Goal: Task Accomplishment & Management: Use online tool/utility

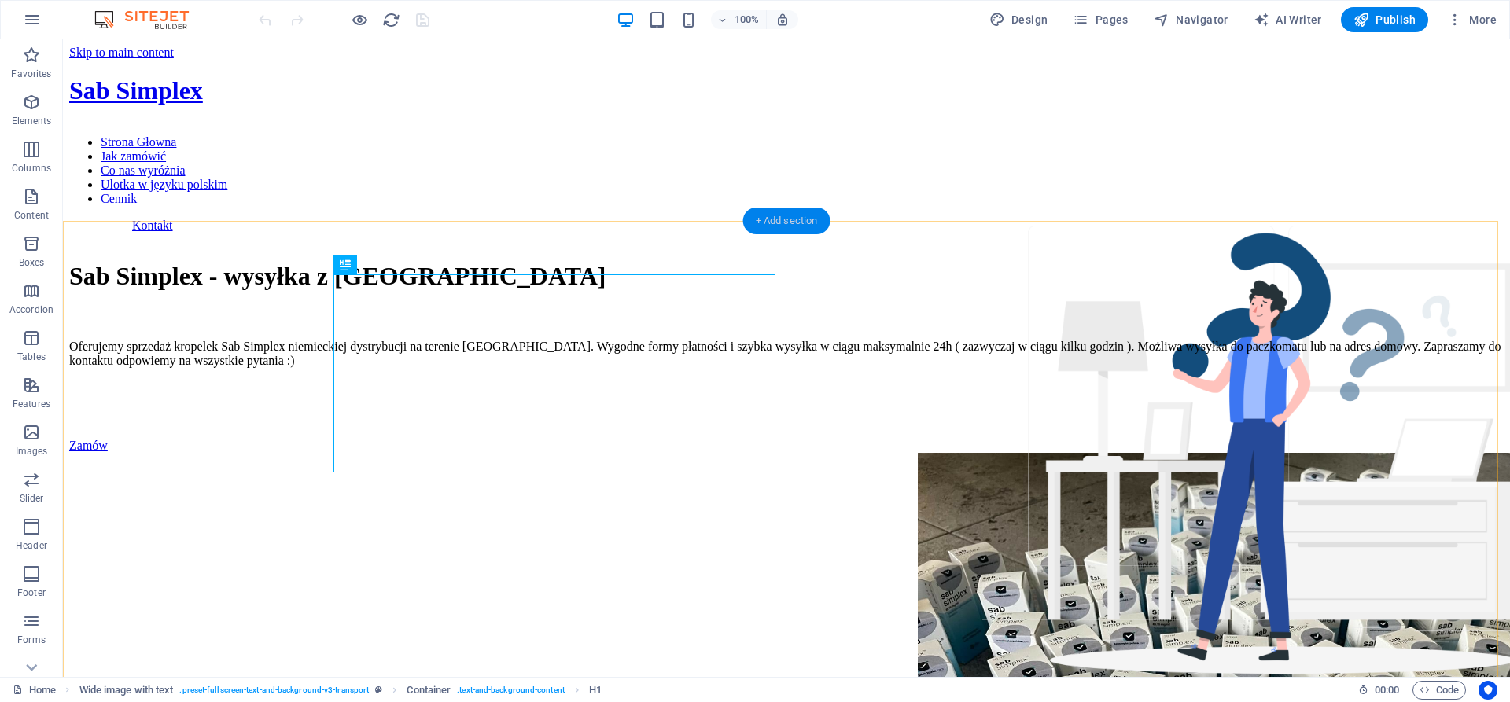
click at [769, 219] on div "+ Add section" at bounding box center [786, 221] width 87 height 27
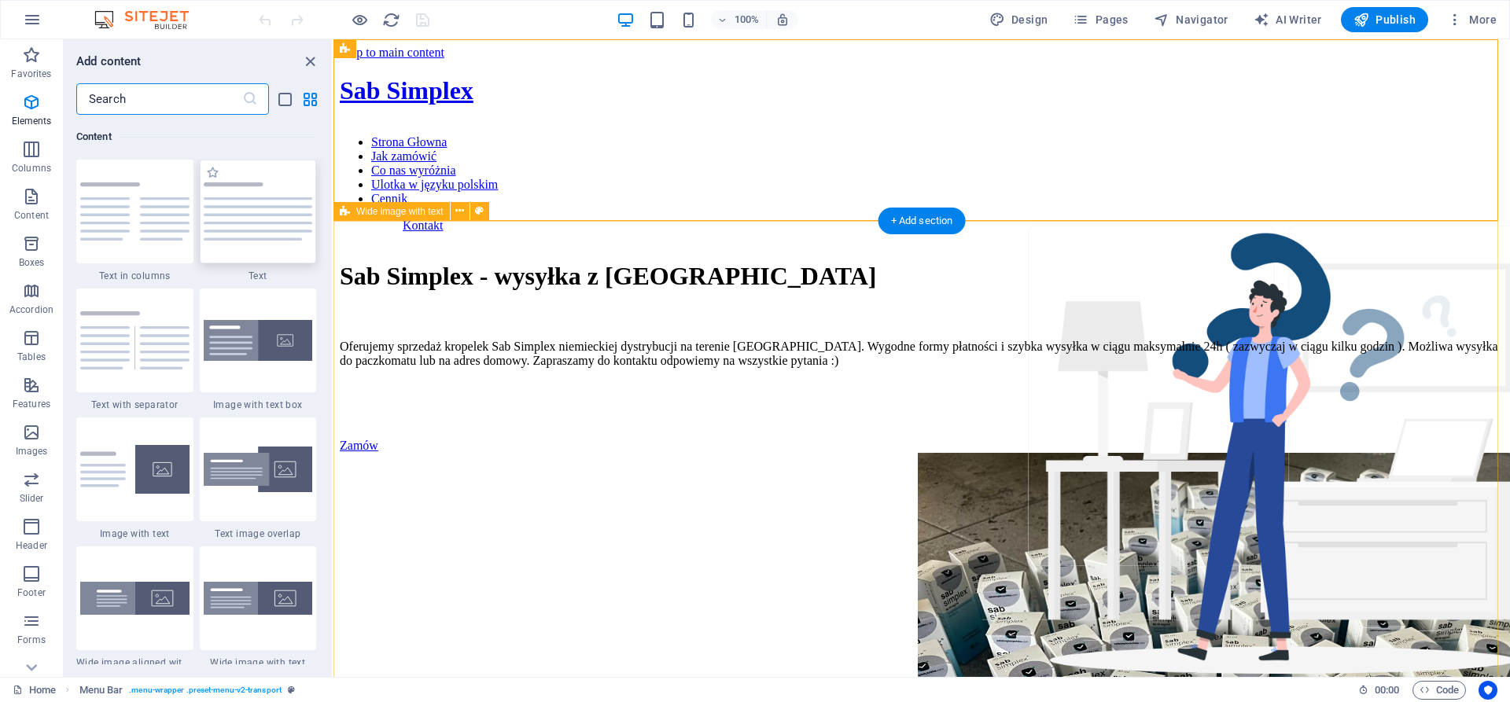
scroll to position [2751, 0]
click at [256, 238] on img at bounding box center [258, 211] width 109 height 58
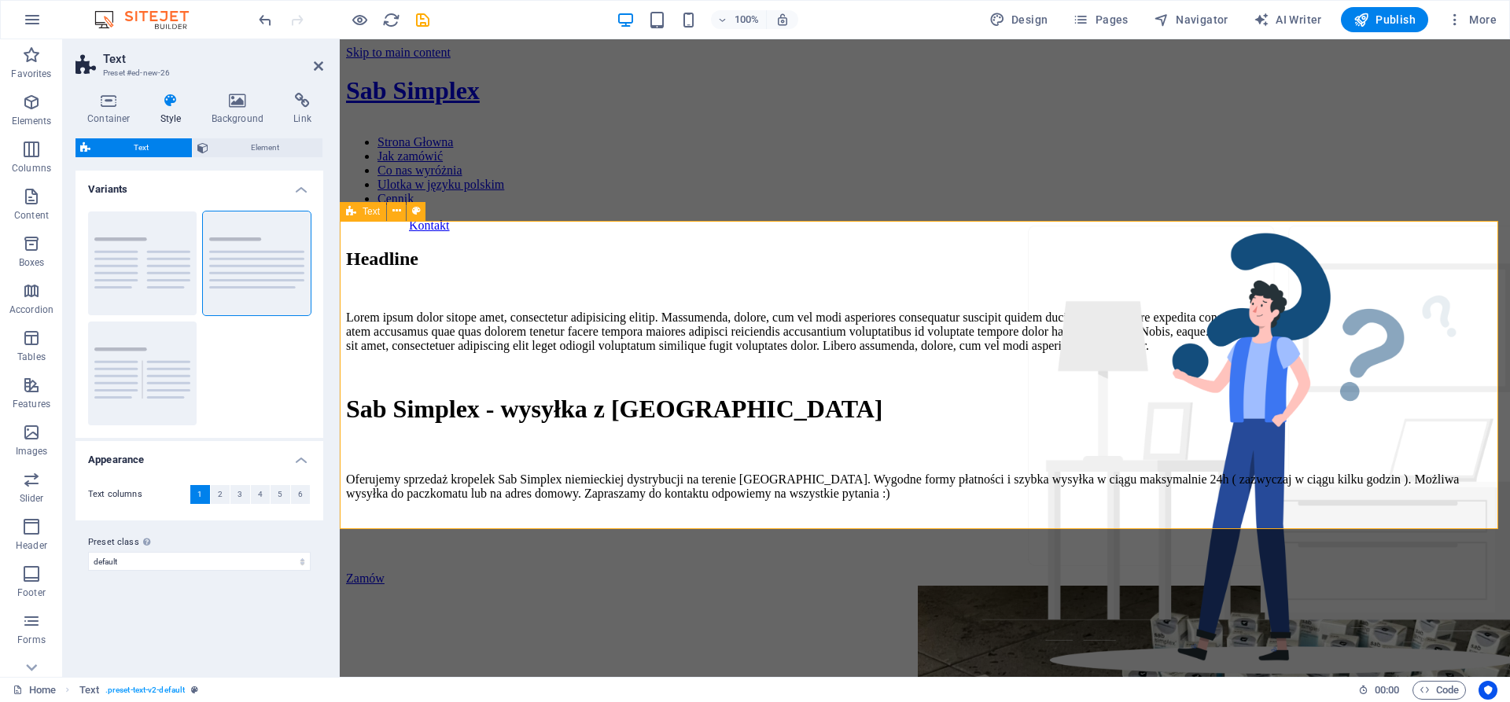
drag, startPoint x: 710, startPoint y: 528, endPoint x: 710, endPoint y: 515, distance: 13.4
click at [525, 344] on icon at bounding box center [523, 343] width 9 height 17
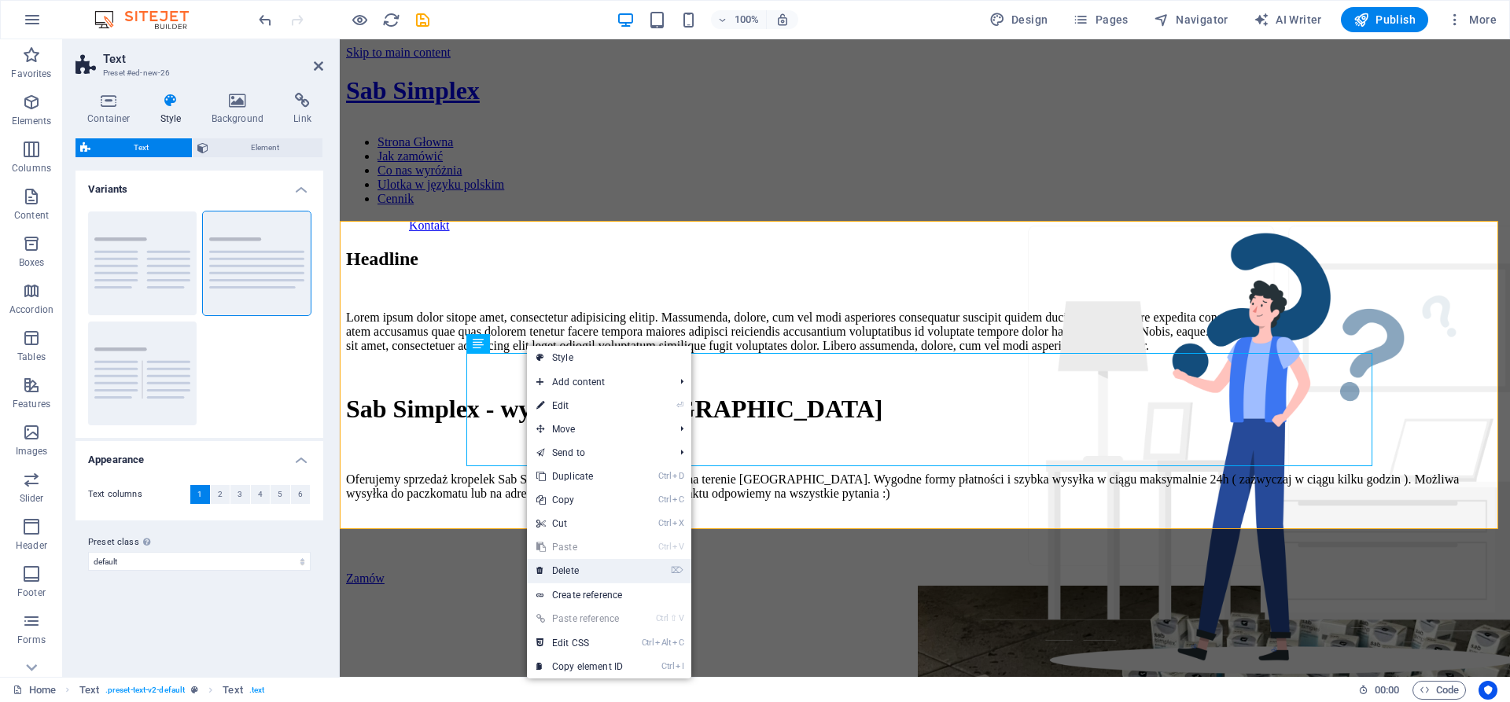
click at [600, 566] on link "⌦ Delete" at bounding box center [579, 571] width 105 height 24
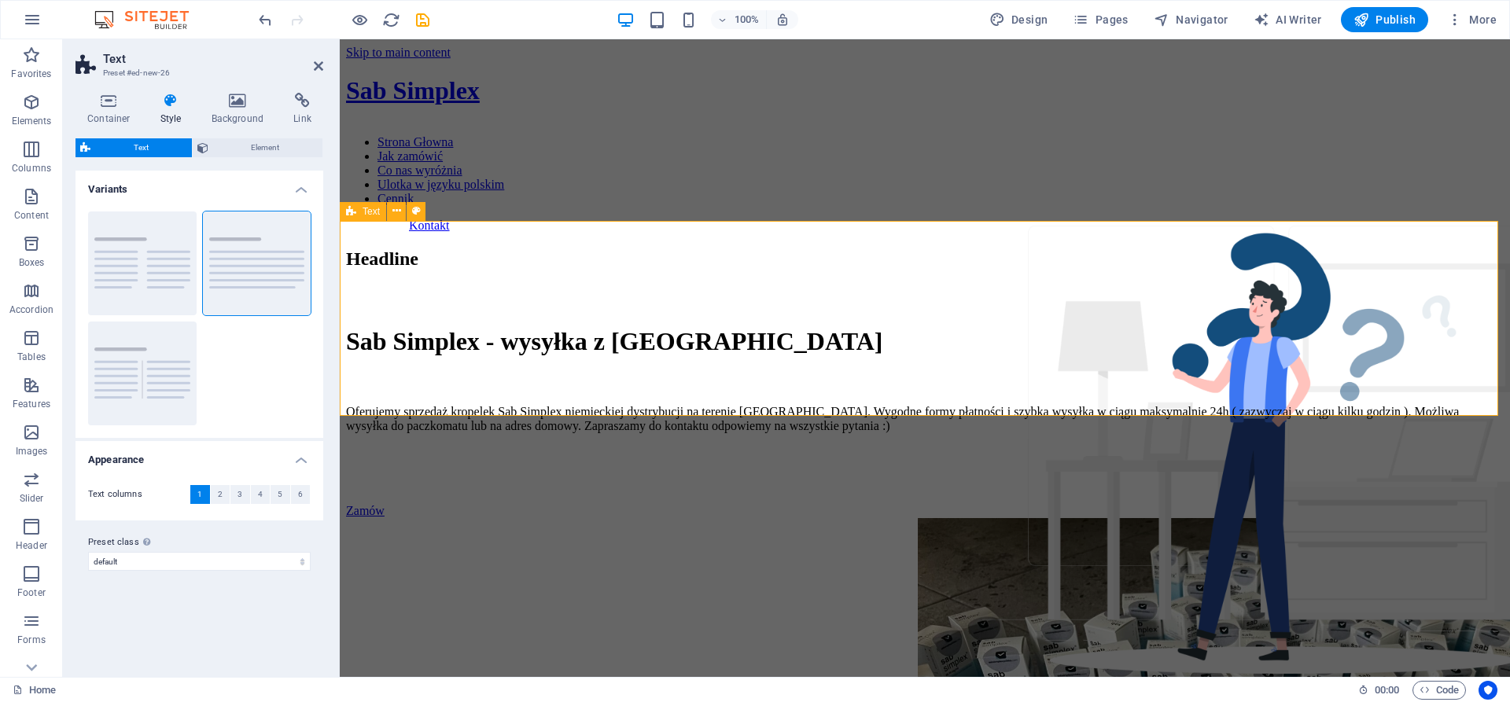
click at [529, 298] on div "Headline" at bounding box center [924, 273] width 1157 height 50
click at [401, 207] on button at bounding box center [396, 211] width 19 height 19
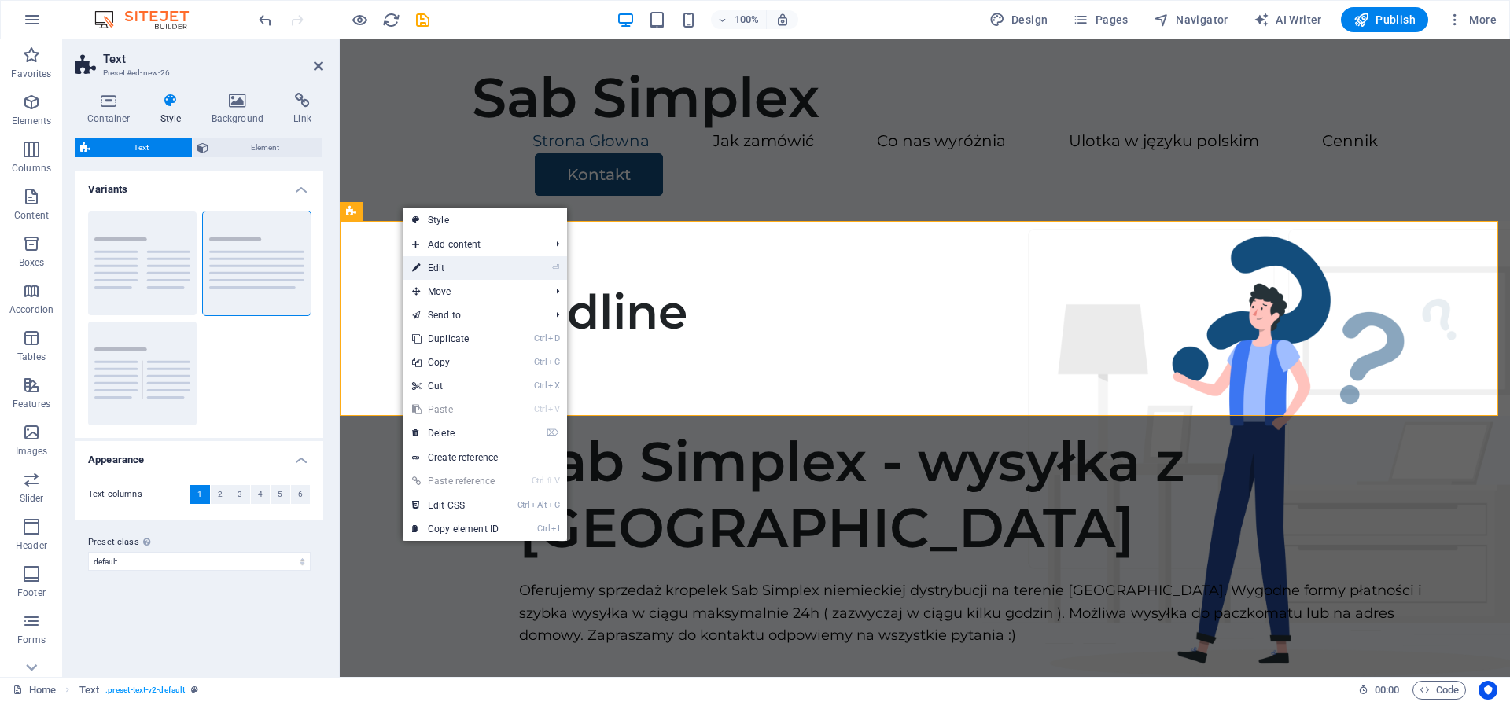
click at [506, 267] on link "⏎ Edit" at bounding box center [455, 268] width 105 height 24
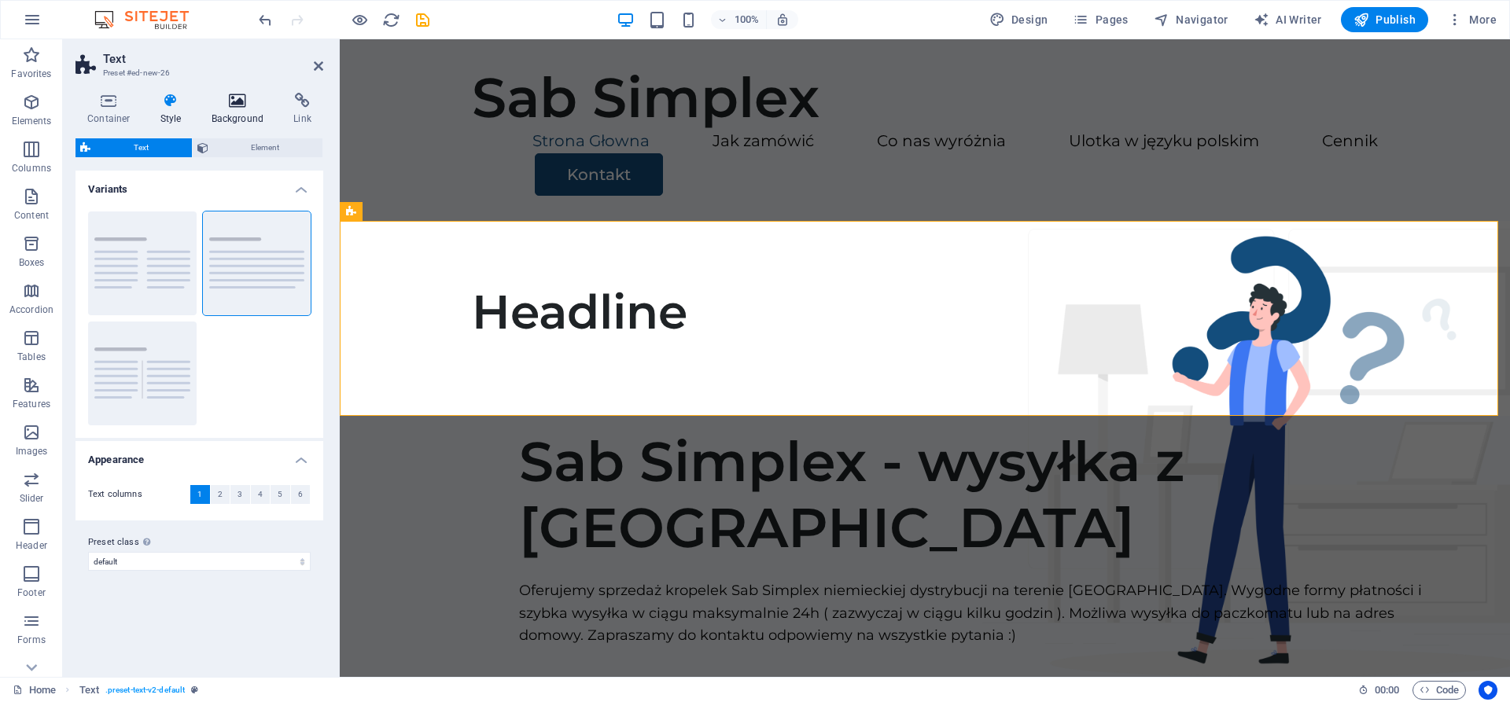
click at [245, 111] on h4 "Background" at bounding box center [241, 109] width 83 height 33
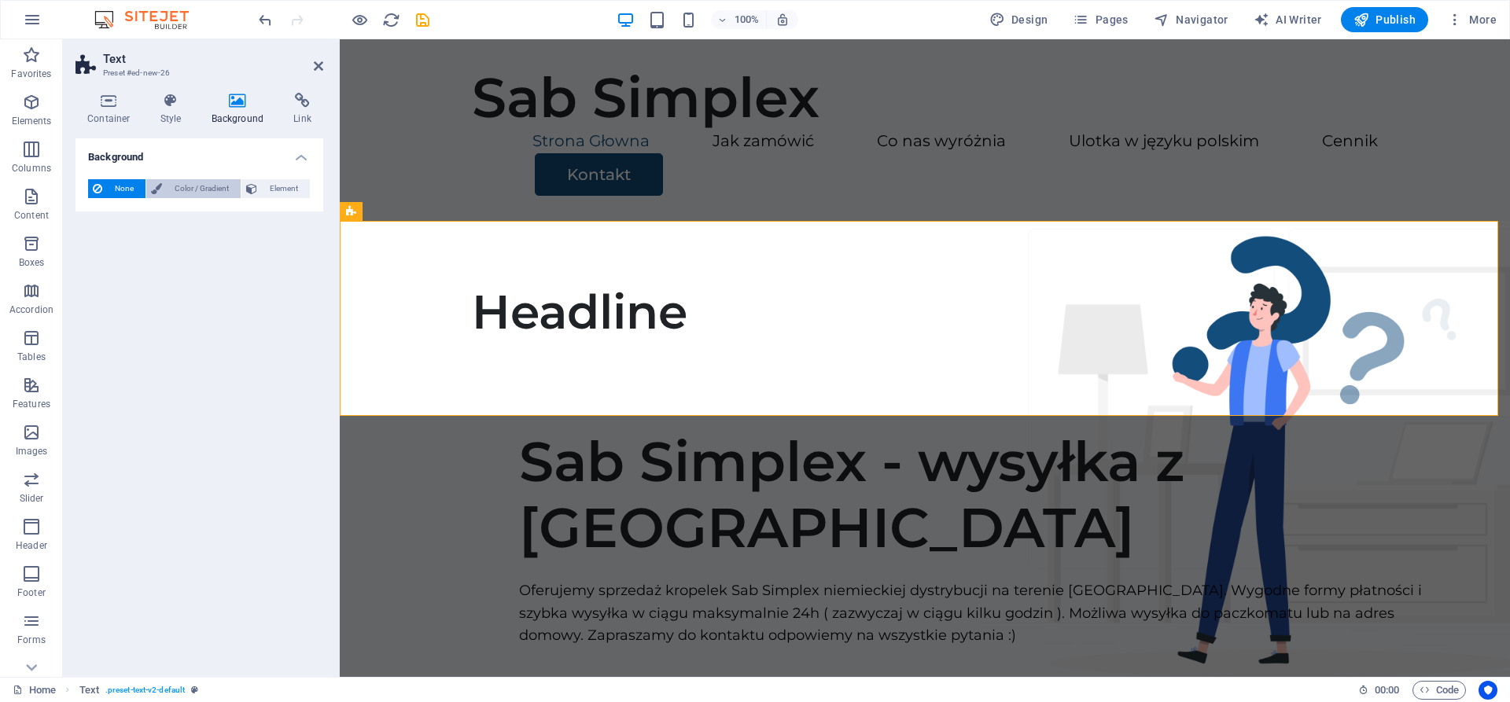
click at [205, 183] on span "Color / Gradient" at bounding box center [201, 188] width 69 height 19
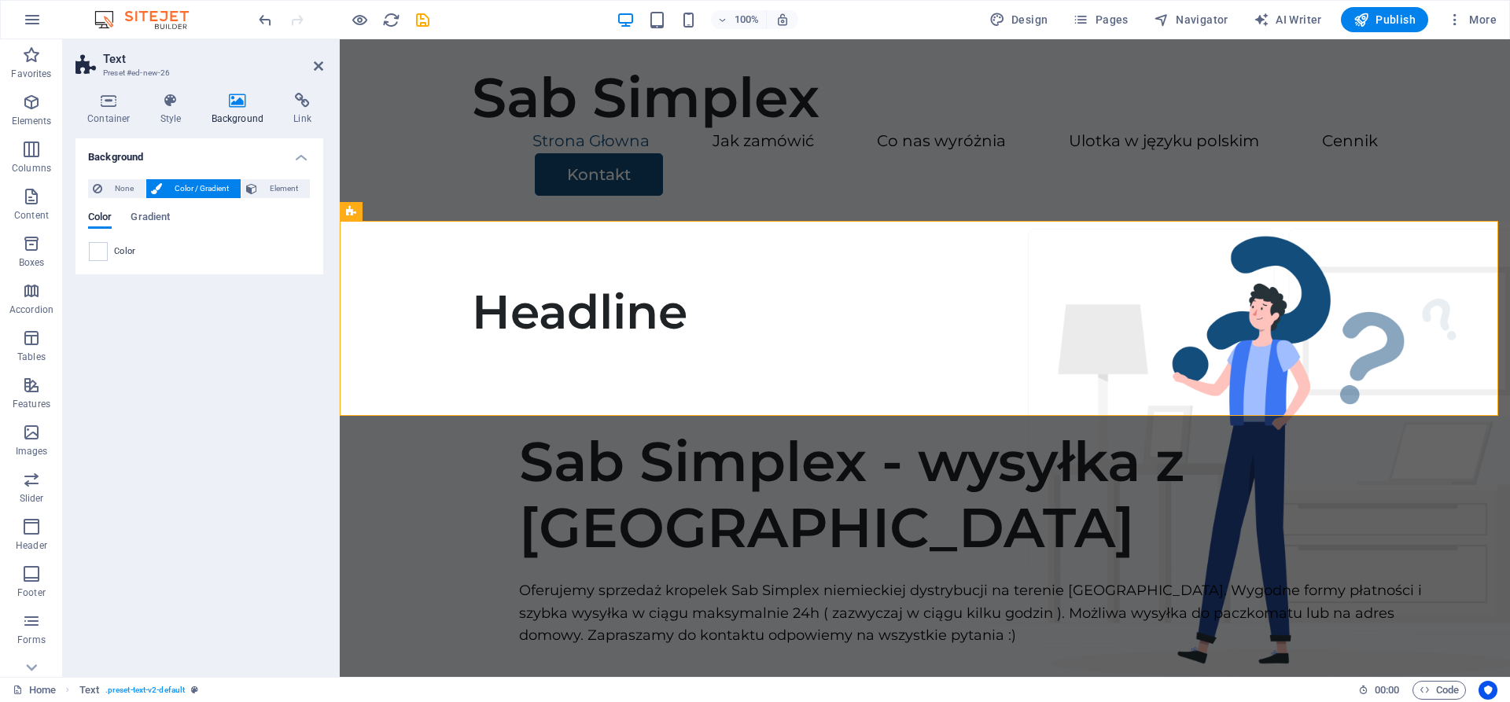
click at [124, 245] on span "Color" at bounding box center [125, 251] width 22 height 13
click at [118, 248] on span "Color" at bounding box center [125, 251] width 22 height 13
click at [161, 226] on button "Gradient" at bounding box center [150, 219] width 39 height 17
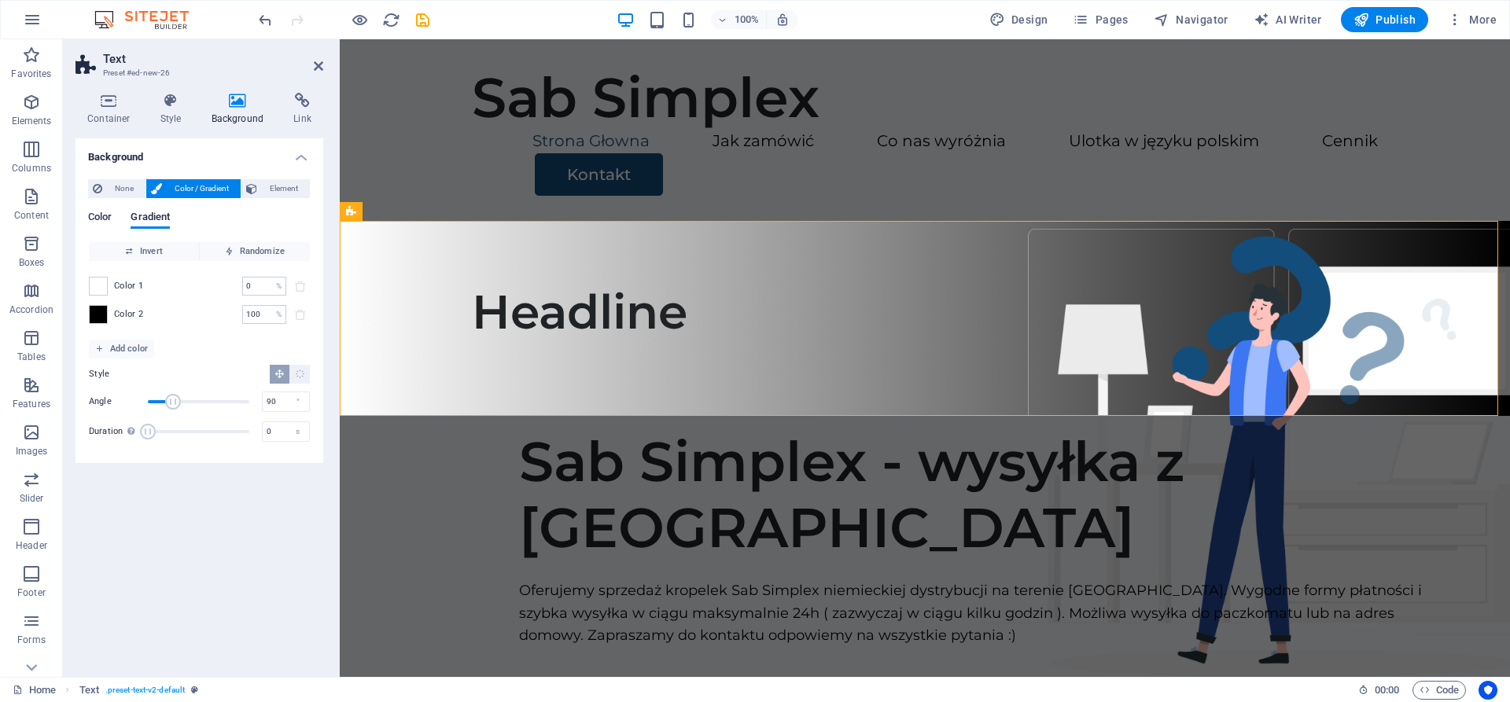
click at [99, 222] on span "Color" at bounding box center [100, 219] width 24 height 22
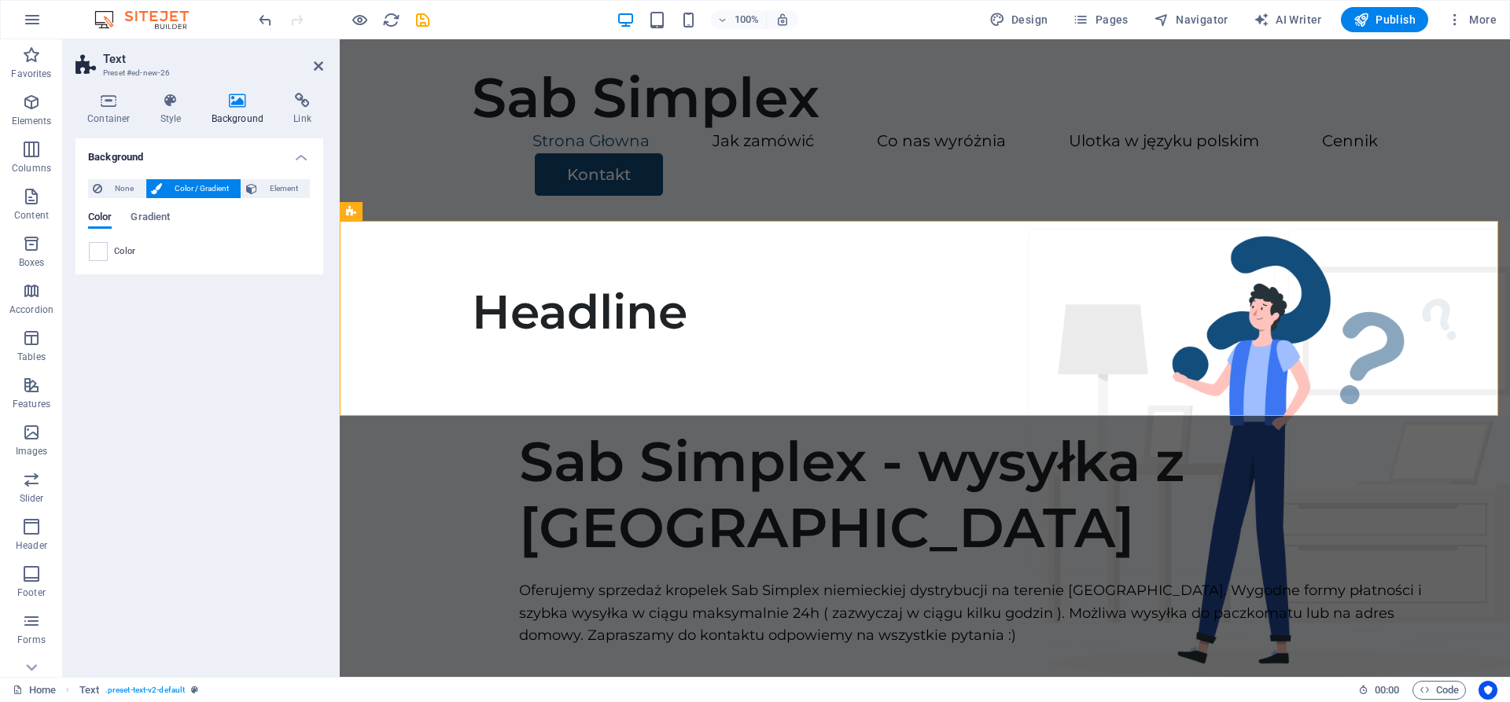
click at [105, 263] on div "None Color / Gradient Element Stretch background to full-width Color overlay Pl…" at bounding box center [199, 221] width 248 height 108
click at [101, 258] on span at bounding box center [98, 251] width 17 height 17
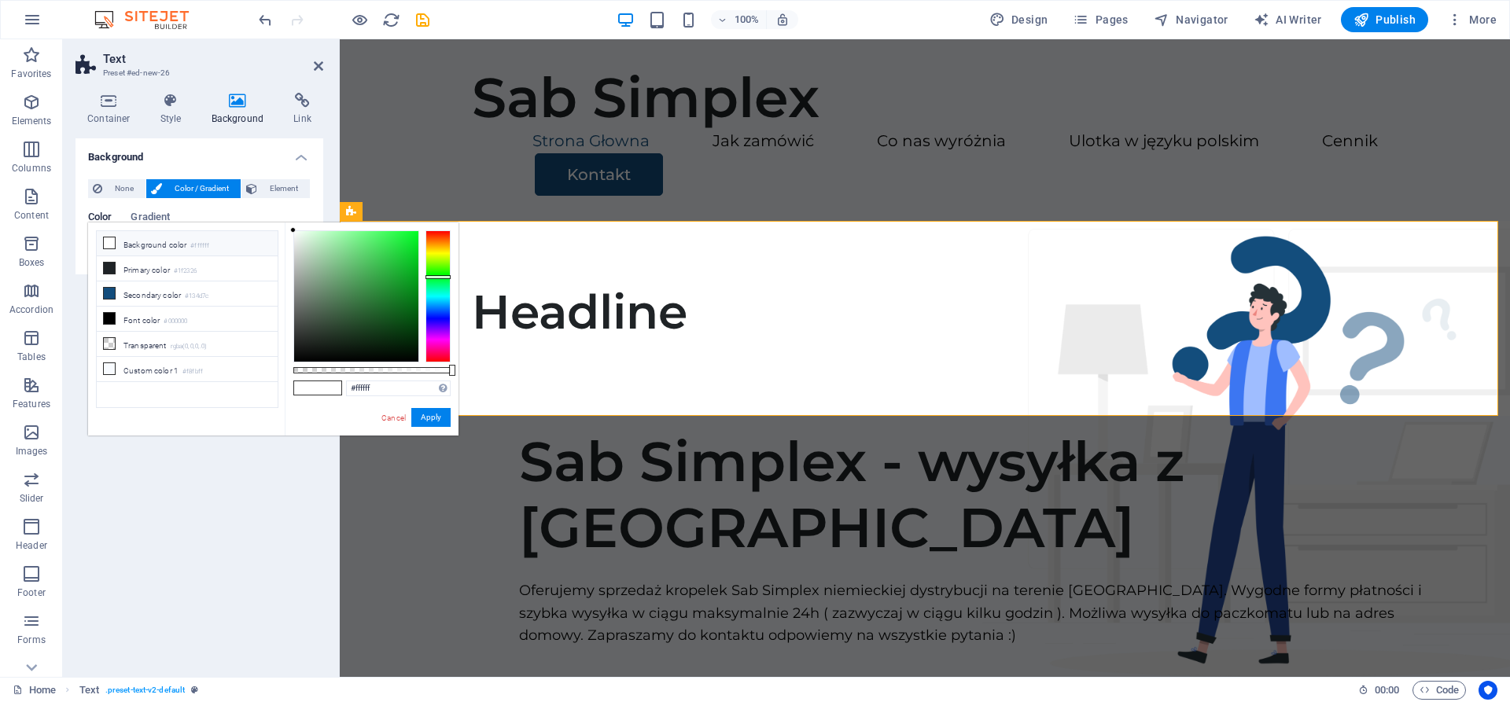
drag, startPoint x: 445, startPoint y: 265, endPoint x: 437, endPoint y: 277, distance: 14.2
click at [437, 277] on div at bounding box center [437, 296] width 25 height 132
click at [403, 252] on div at bounding box center [356, 296] width 124 height 131
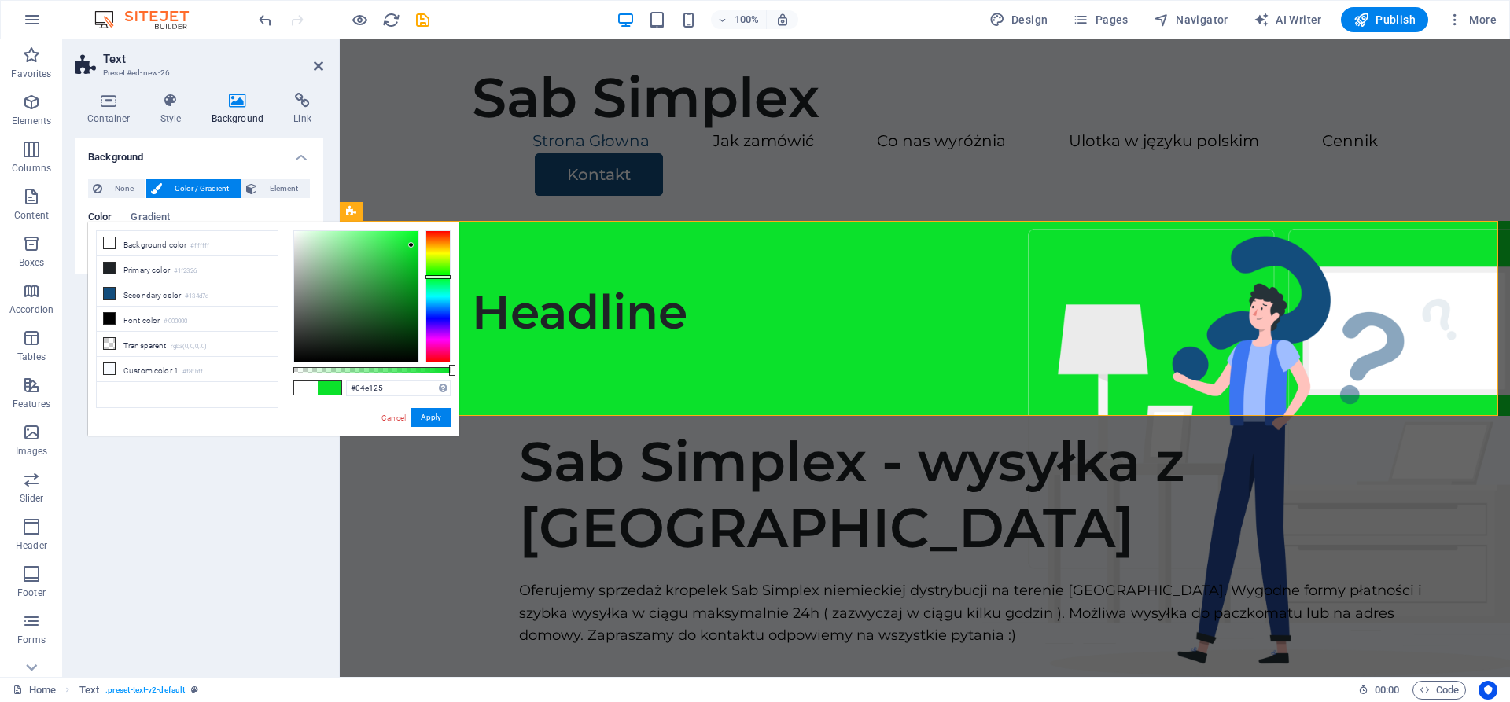
type input "#00e121"
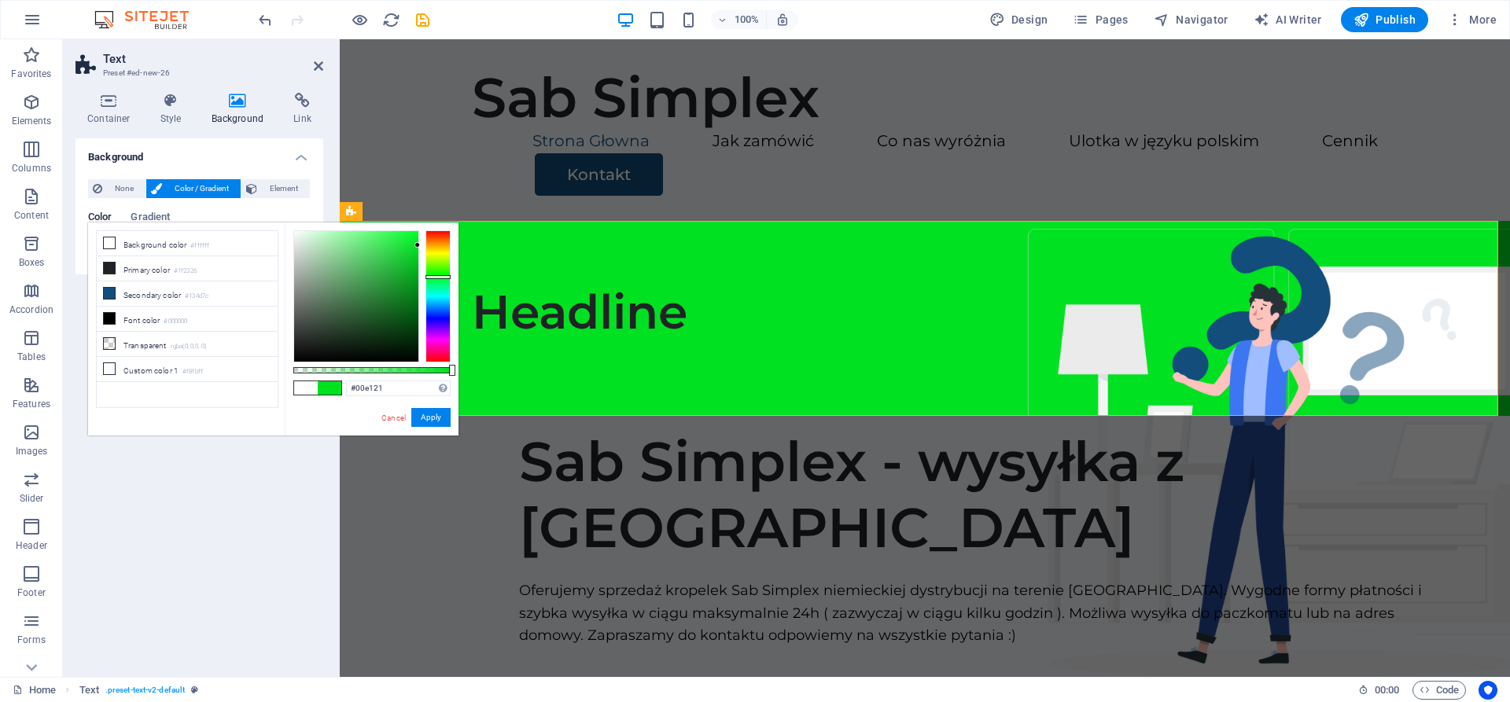
drag, startPoint x: 397, startPoint y: 245, endPoint x: 421, endPoint y: 245, distance: 24.4
click at [421, 245] on div at bounding box center [371, 296] width 157 height 132
click at [440, 418] on button "Apply" at bounding box center [430, 417] width 39 height 19
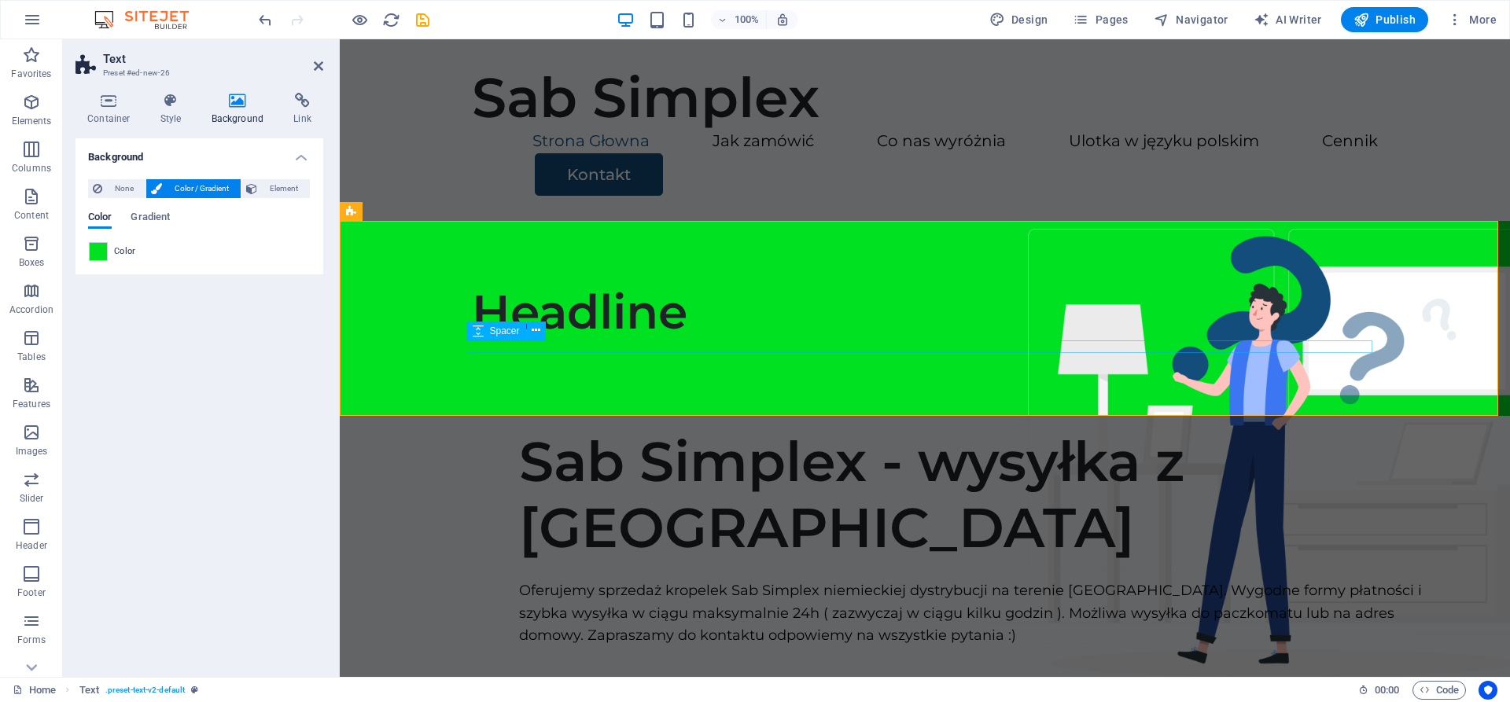
click at [509, 329] on span "Spacer" at bounding box center [505, 330] width 30 height 9
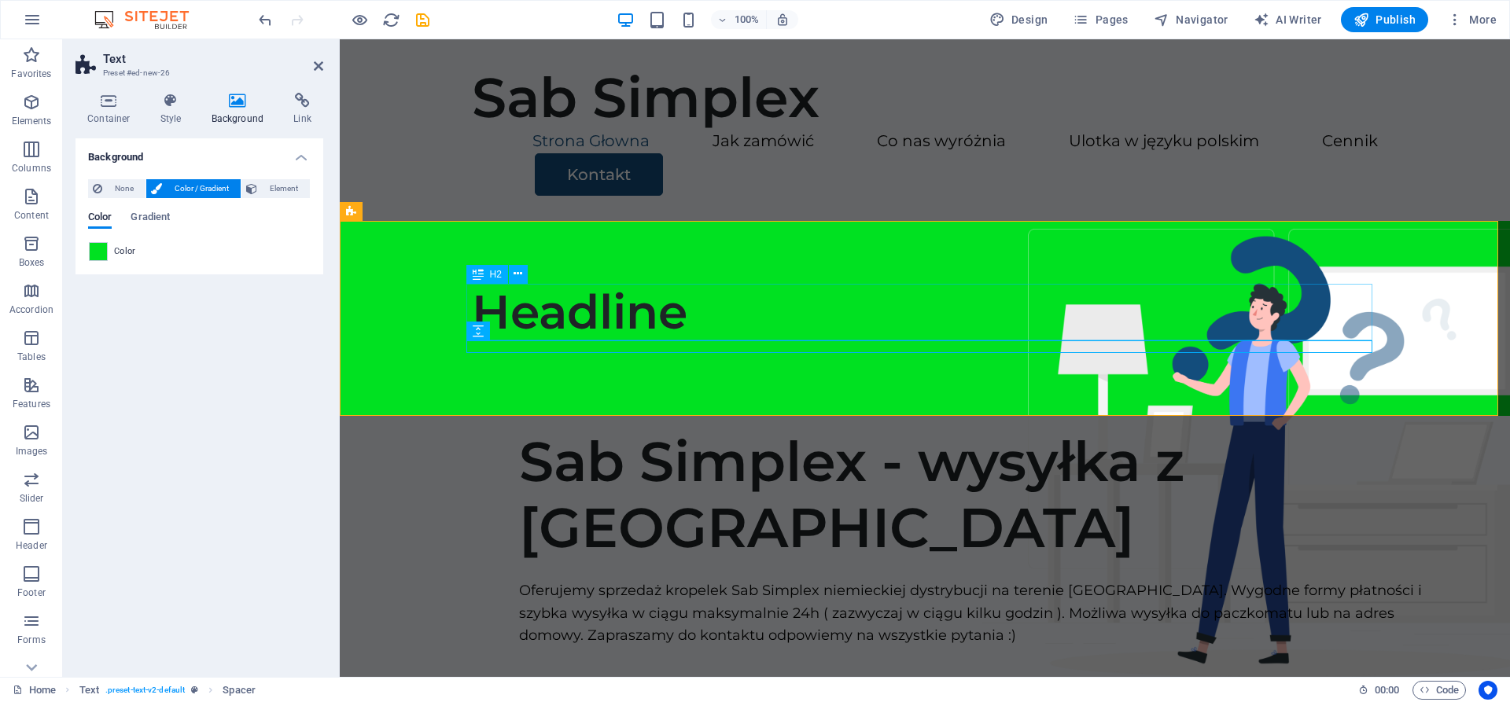
click at [607, 307] on div "Headline" at bounding box center [925, 312] width 906 height 57
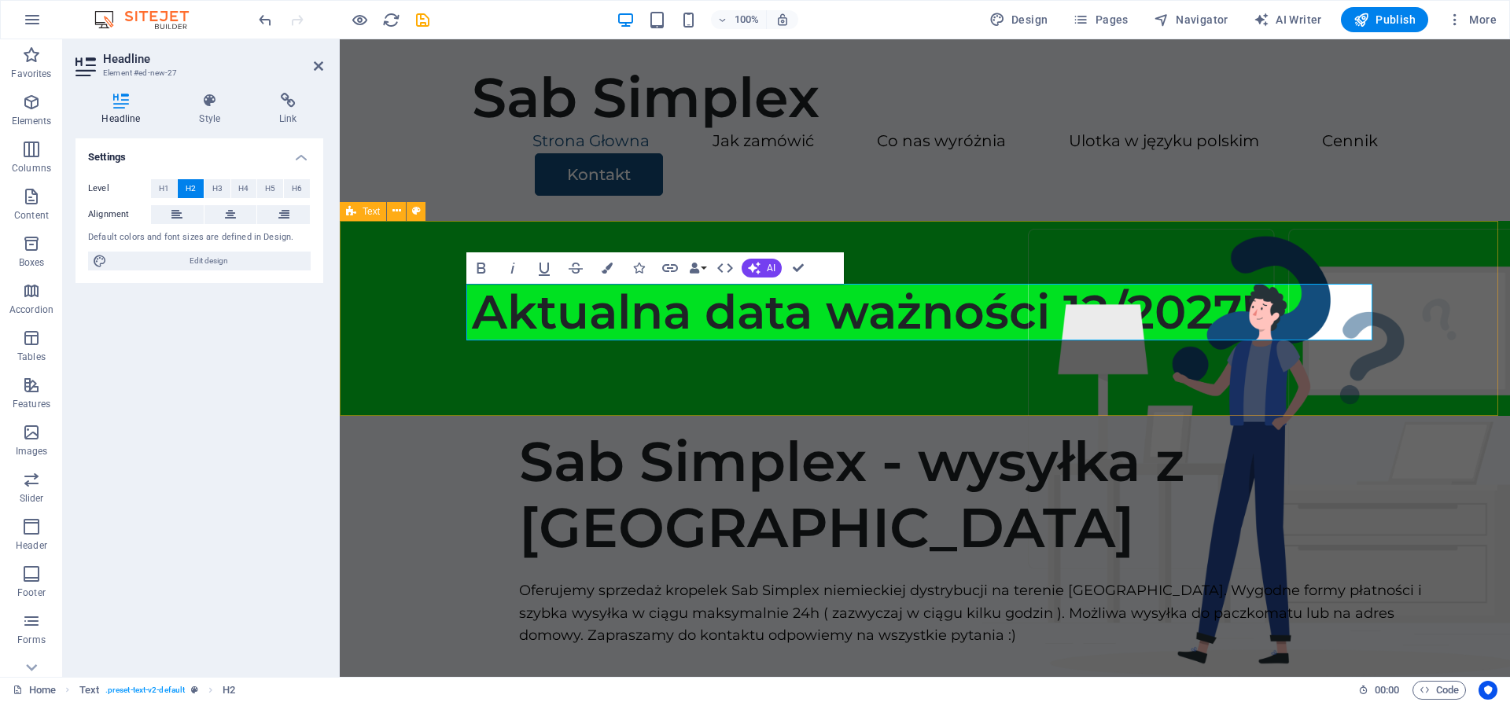
click at [764, 382] on div "Aktualna data ważności 12/2027!" at bounding box center [925, 318] width 1170 height 195
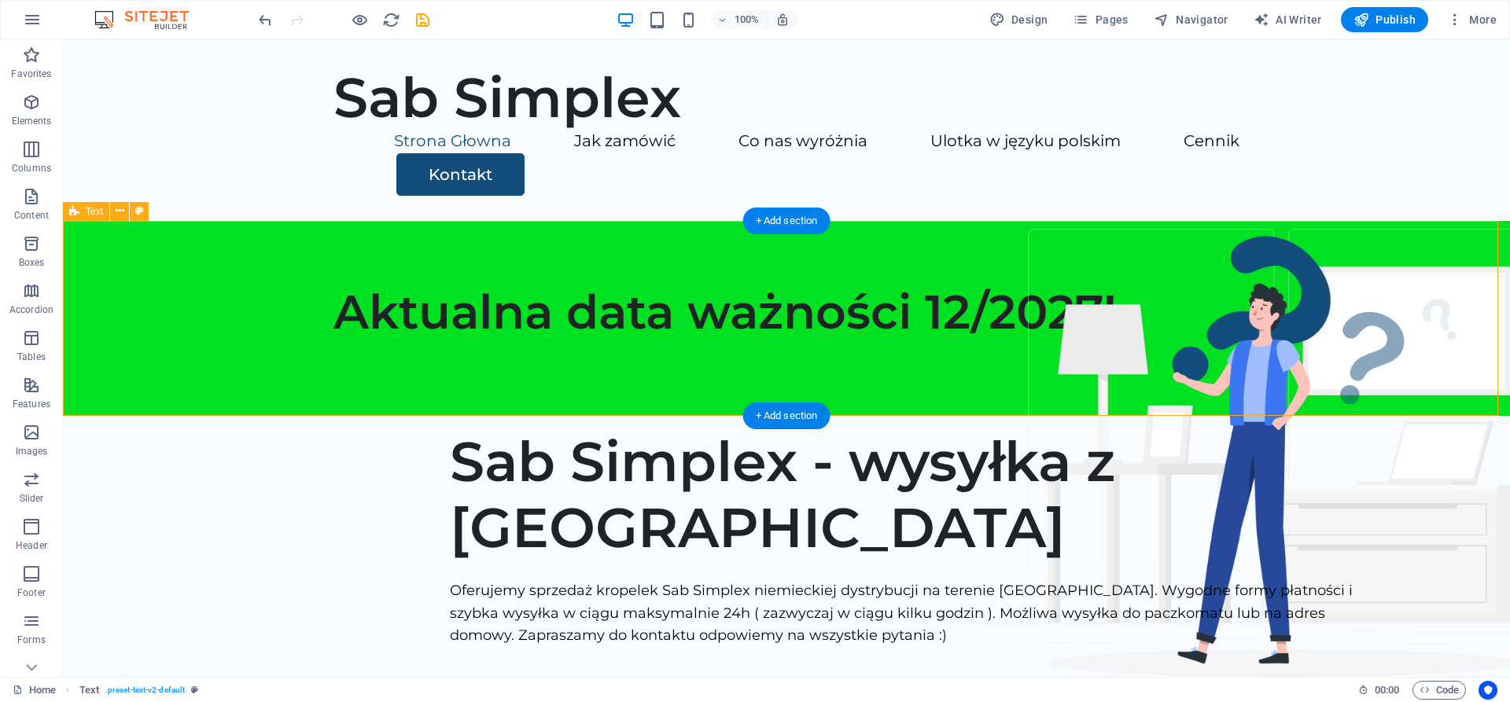
click at [627, 253] on div "Aktualna data ważności 12/2027!" at bounding box center [786, 318] width 1447 height 195
click at [118, 214] on icon at bounding box center [120, 211] width 9 height 17
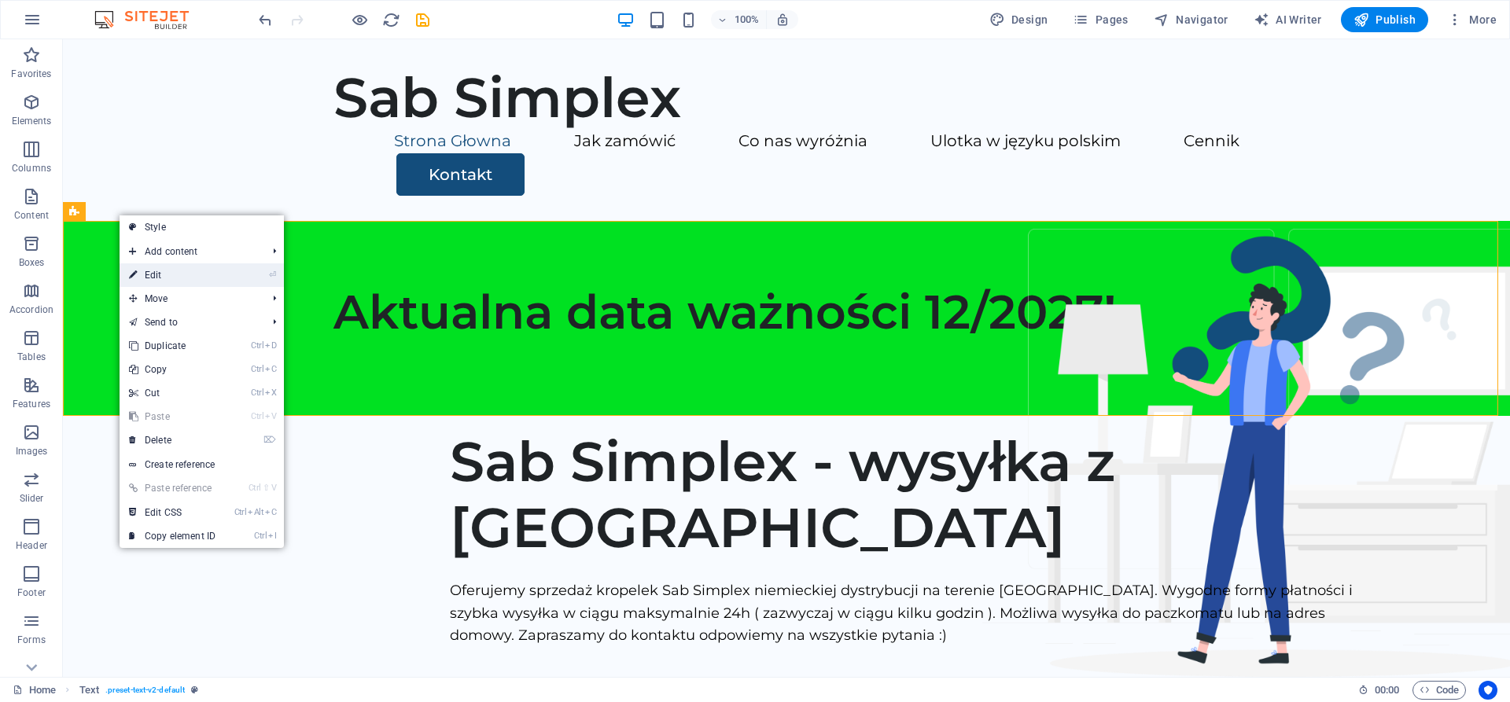
click at [153, 281] on link "⏎ Edit" at bounding box center [172, 275] width 105 height 24
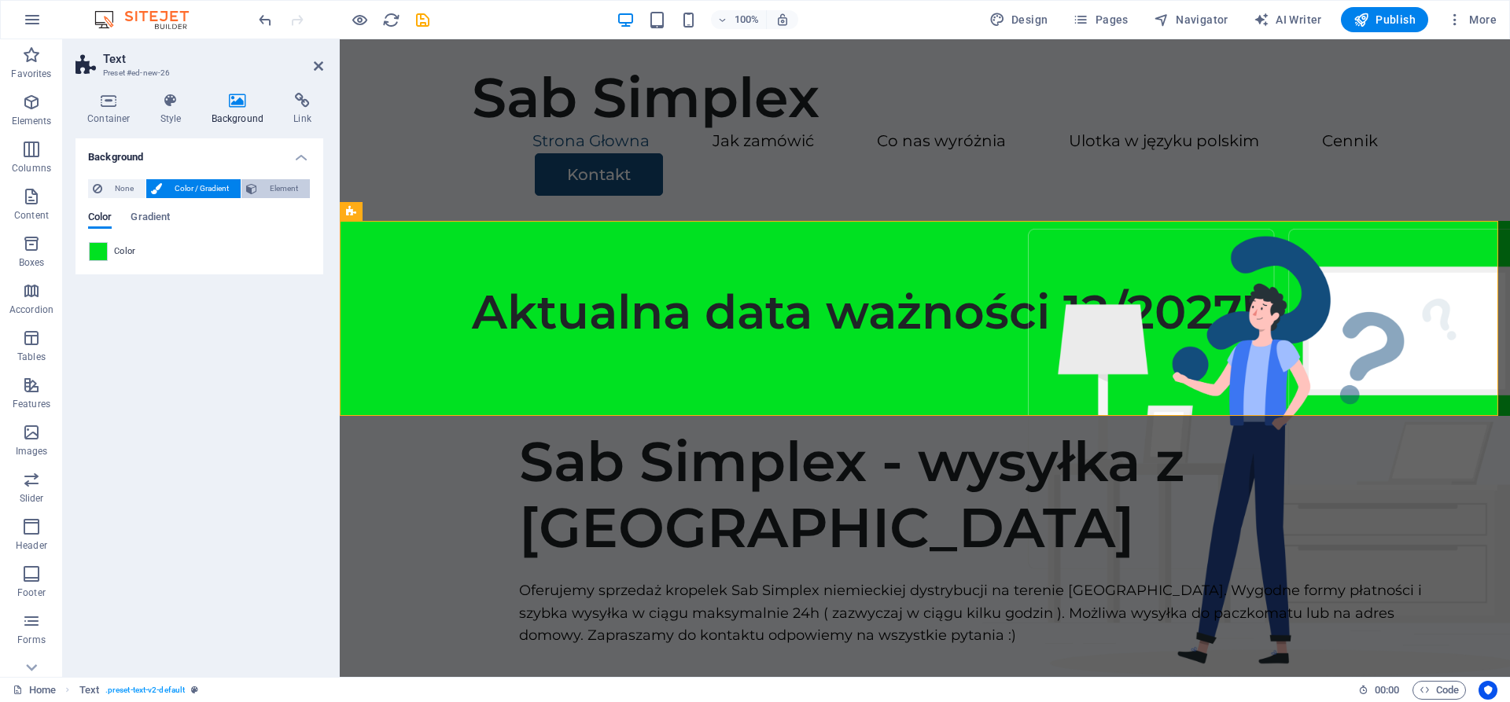
click at [267, 182] on span "Element" at bounding box center [283, 188] width 43 height 19
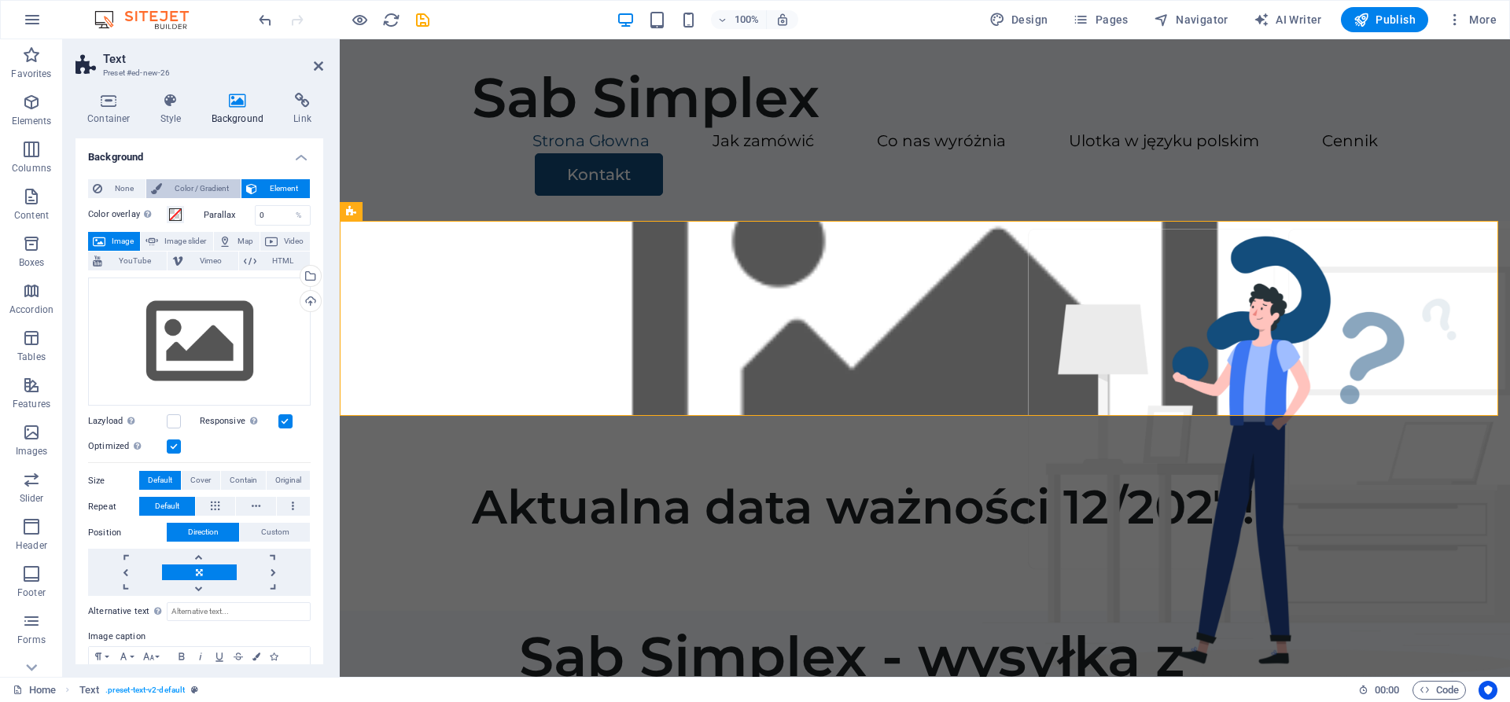
click at [182, 192] on span "Color / Gradient" at bounding box center [201, 188] width 69 height 19
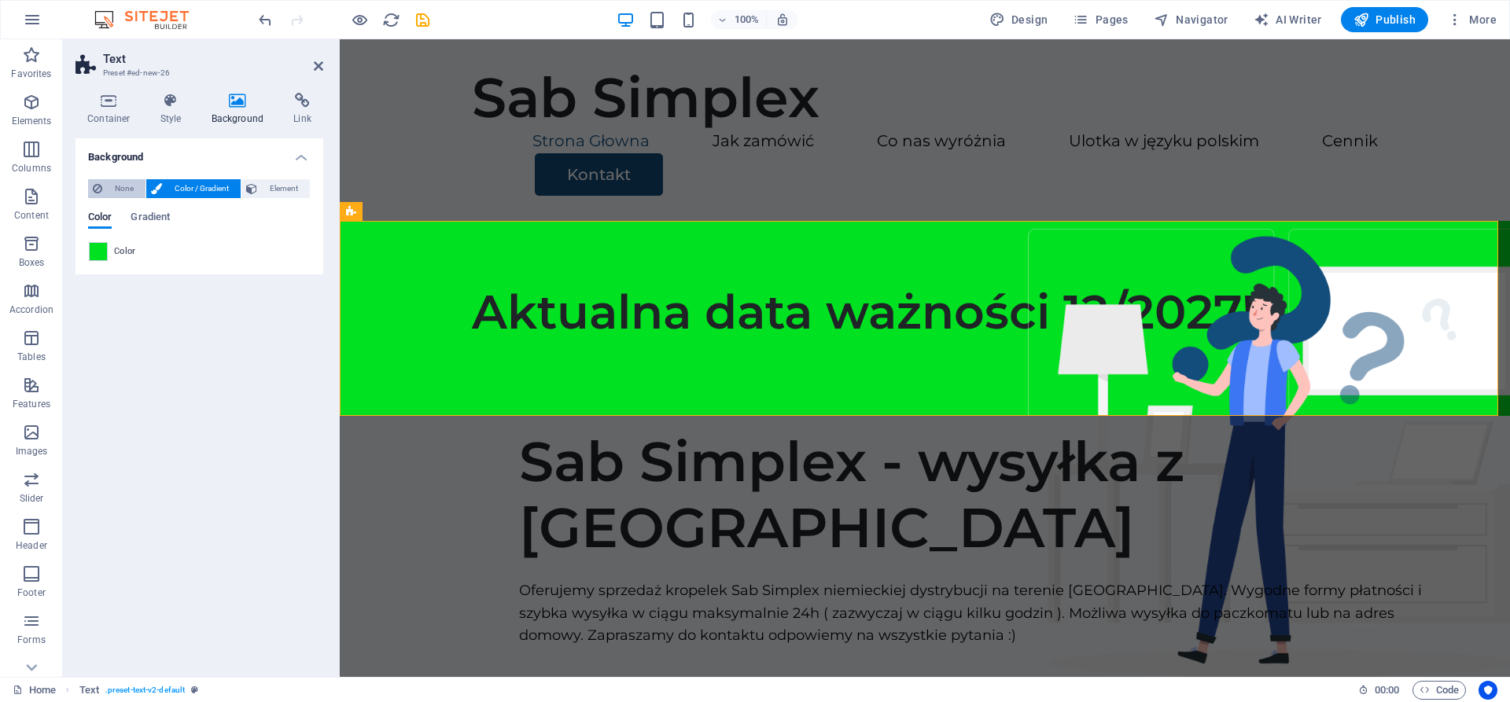
click at [122, 189] on span "None" at bounding box center [124, 188] width 34 height 19
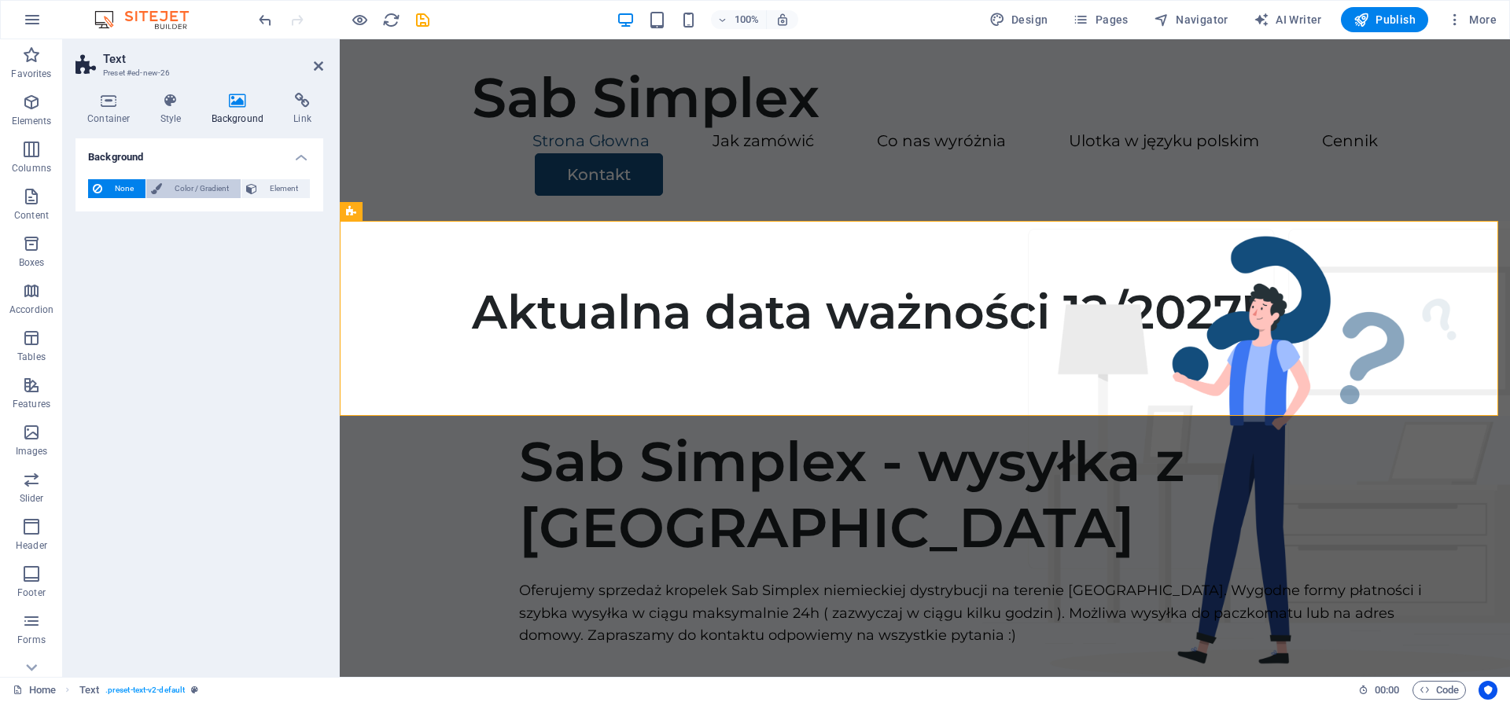
click at [173, 187] on span "Color / Gradient" at bounding box center [201, 188] width 69 height 19
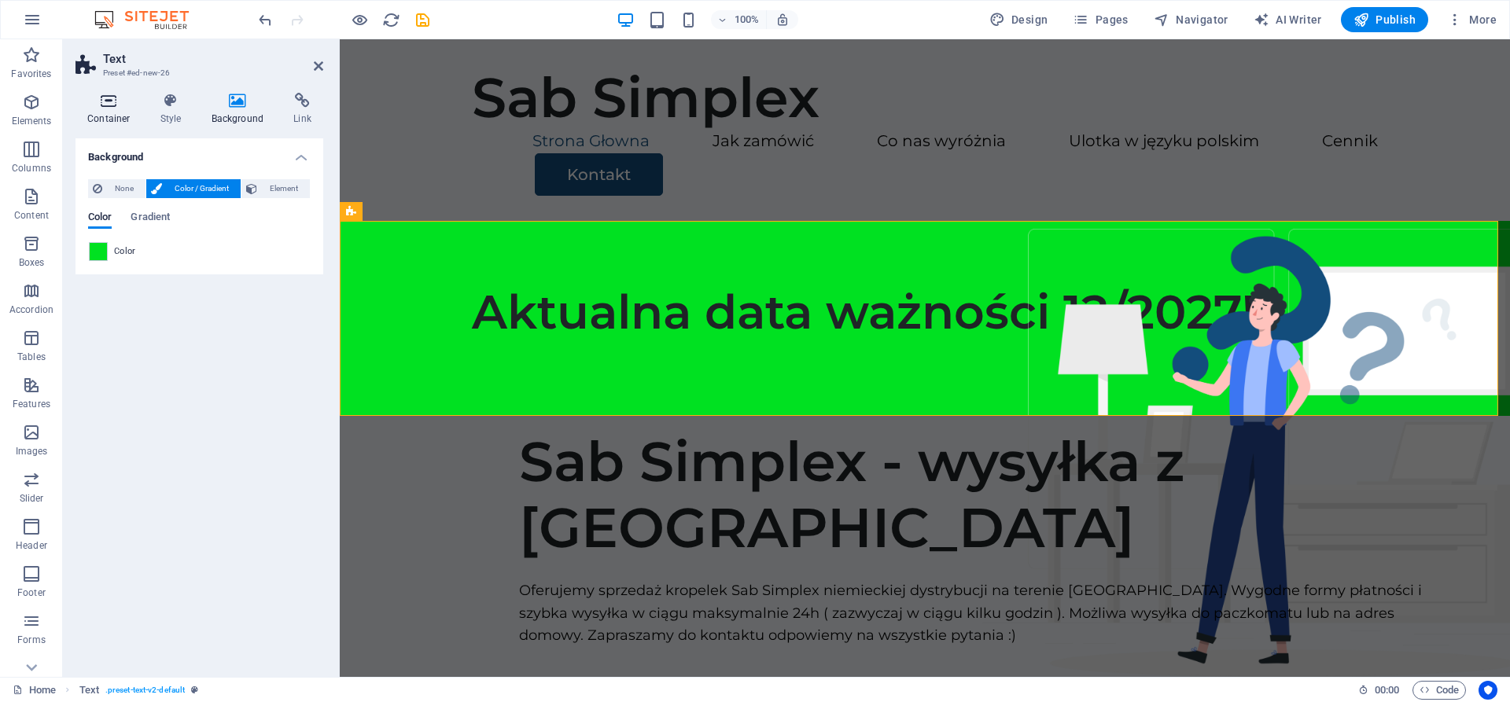
click at [125, 105] on icon at bounding box center [108, 101] width 67 height 16
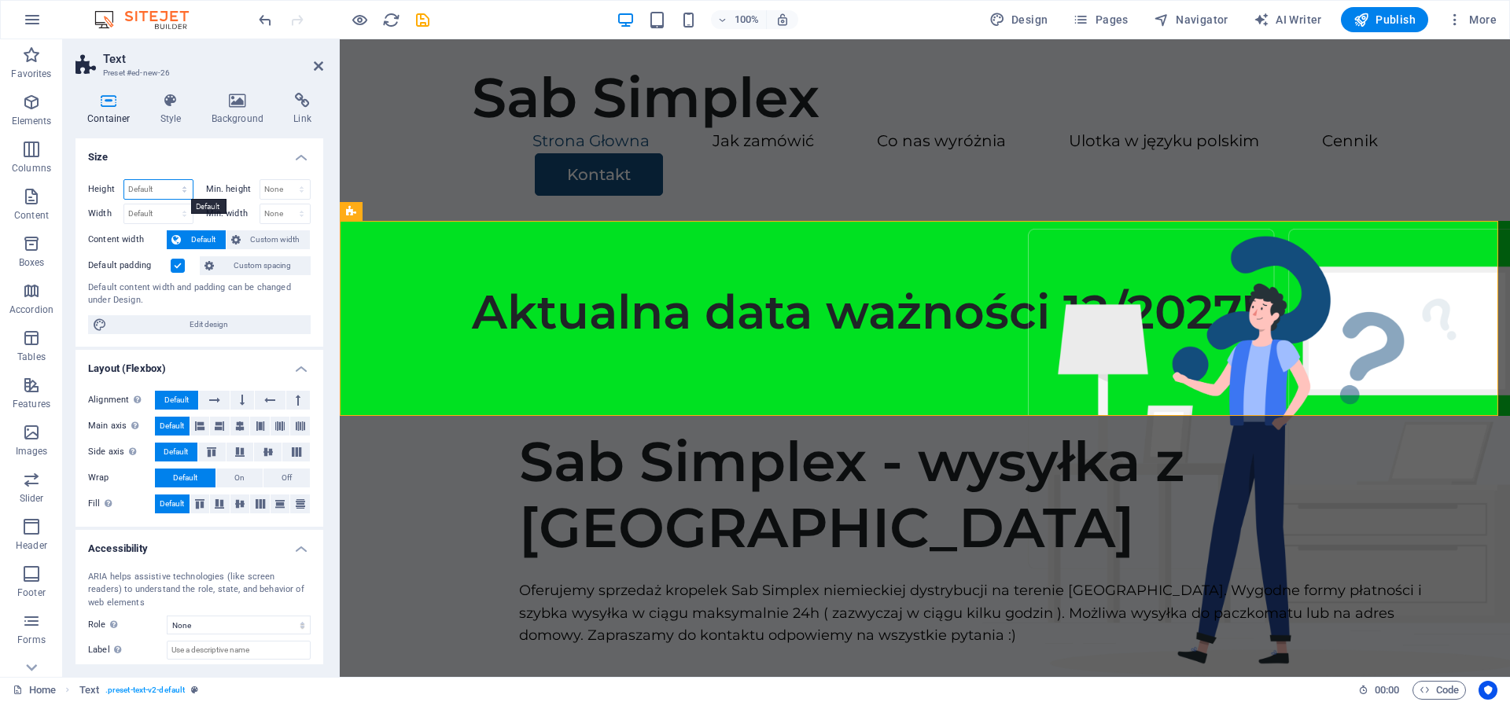
click at [180, 191] on select "Default px rem % vh vw" at bounding box center [158, 189] width 68 height 19
click at [223, 182] on div "Min. height None px rem % vh vw" at bounding box center [258, 189] width 105 height 20
click at [177, 212] on select "Default px rem % em vh vw" at bounding box center [158, 213] width 68 height 19
select select "%"
click at [168, 204] on select "Default px rem % em vh vw" at bounding box center [158, 213] width 68 height 19
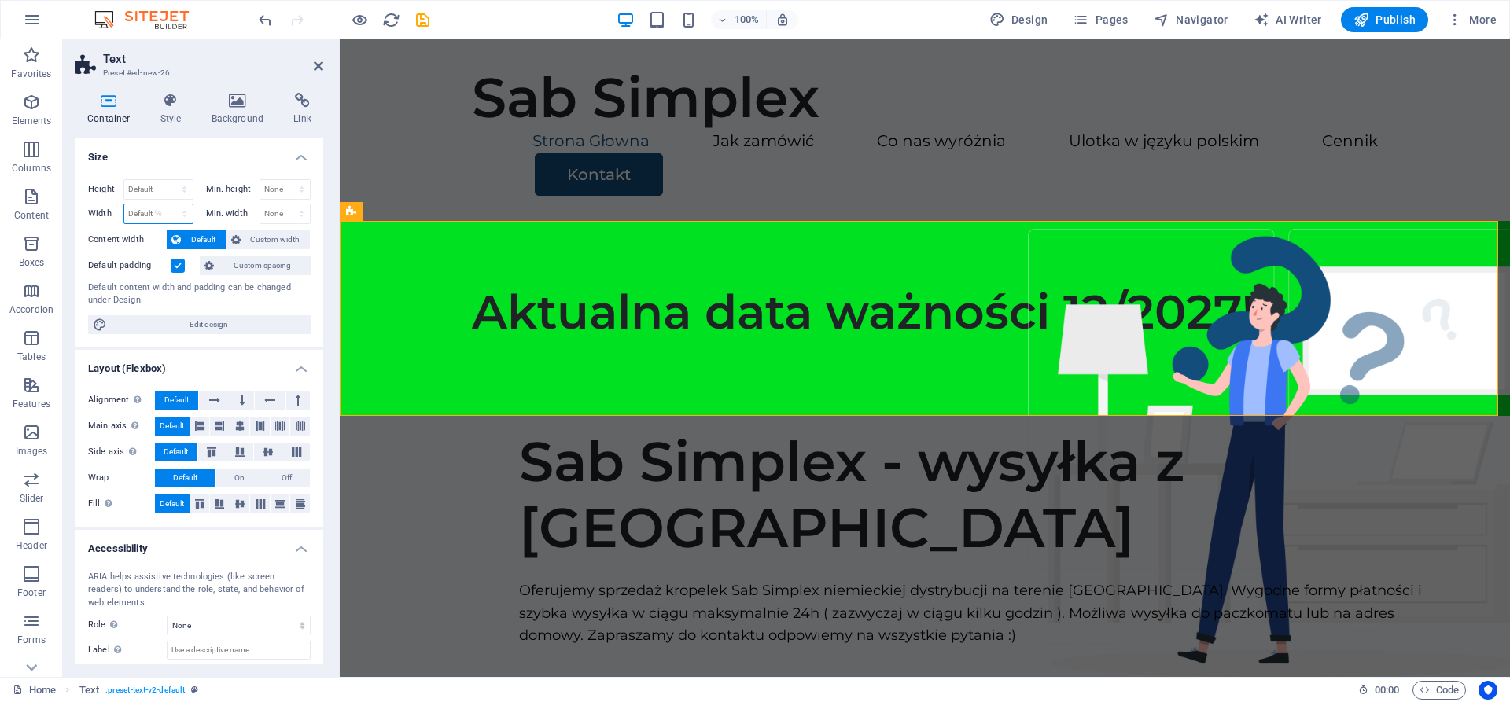
type input "100"
click at [179, 190] on select "Default px rem % vh vw" at bounding box center [158, 189] width 68 height 19
select select "px"
click at [168, 180] on select "Default px rem % vh vw" at bounding box center [158, 189] width 68 height 19
type input "248"
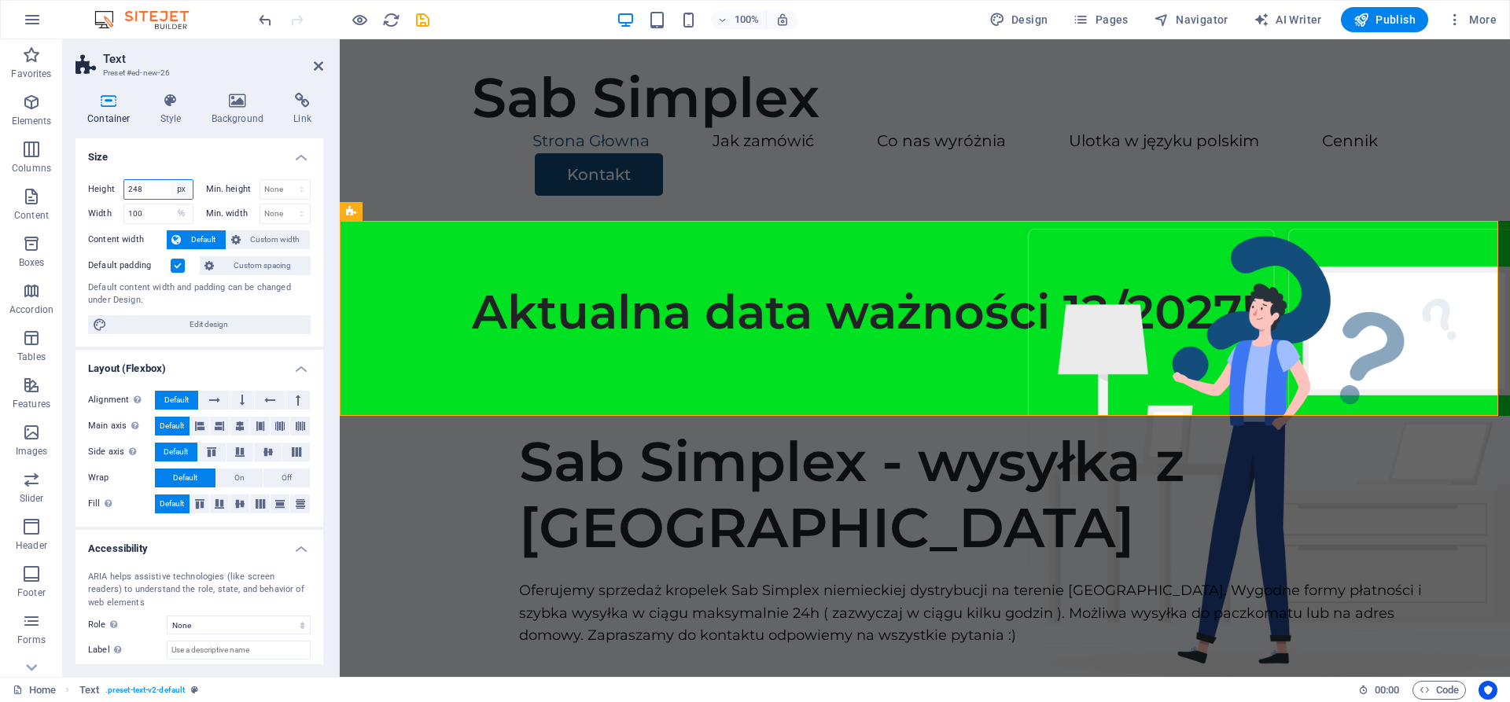
click at [189, 187] on select "Default px rem % vh vw" at bounding box center [182, 189] width 22 height 19
select select "%"
click at [171, 180] on select "Default px rem % vh vw" at bounding box center [182, 189] width 22 height 19
click at [156, 189] on input "100" at bounding box center [158, 189] width 68 height 19
click at [186, 189] on select "Default px rem % vh vw" at bounding box center [182, 189] width 22 height 19
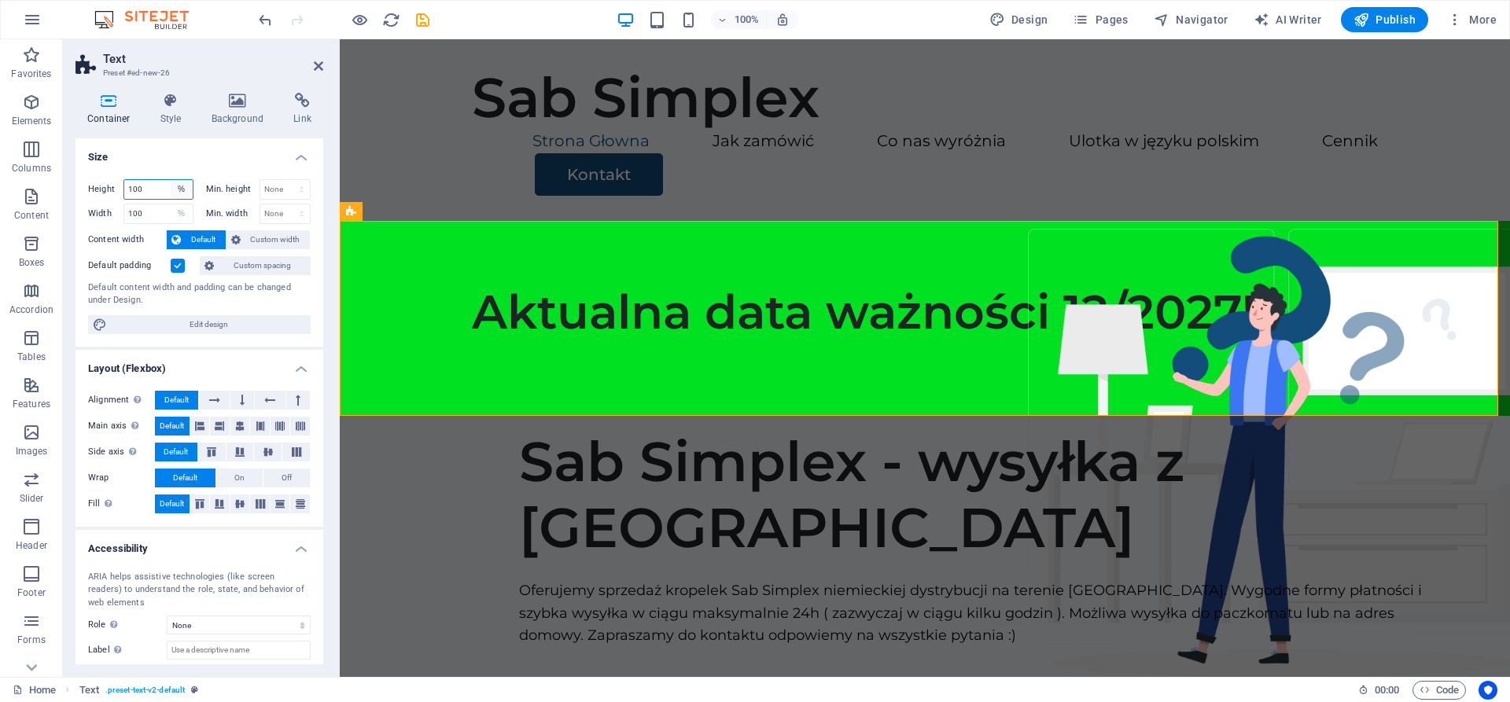
click at [171, 180] on select "Default px rem % vh vw" at bounding box center [182, 189] width 22 height 19
drag, startPoint x: 156, startPoint y: 185, endPoint x: 8, endPoint y: 158, distance: 151.0
click at [8, 158] on section "Favorites Elements Columns Content Boxes Accordion Tables Features Images Slide…" at bounding box center [755, 358] width 1510 height 638
type input "30"
click at [152, 156] on h4 "Size" at bounding box center [199, 152] width 248 height 28
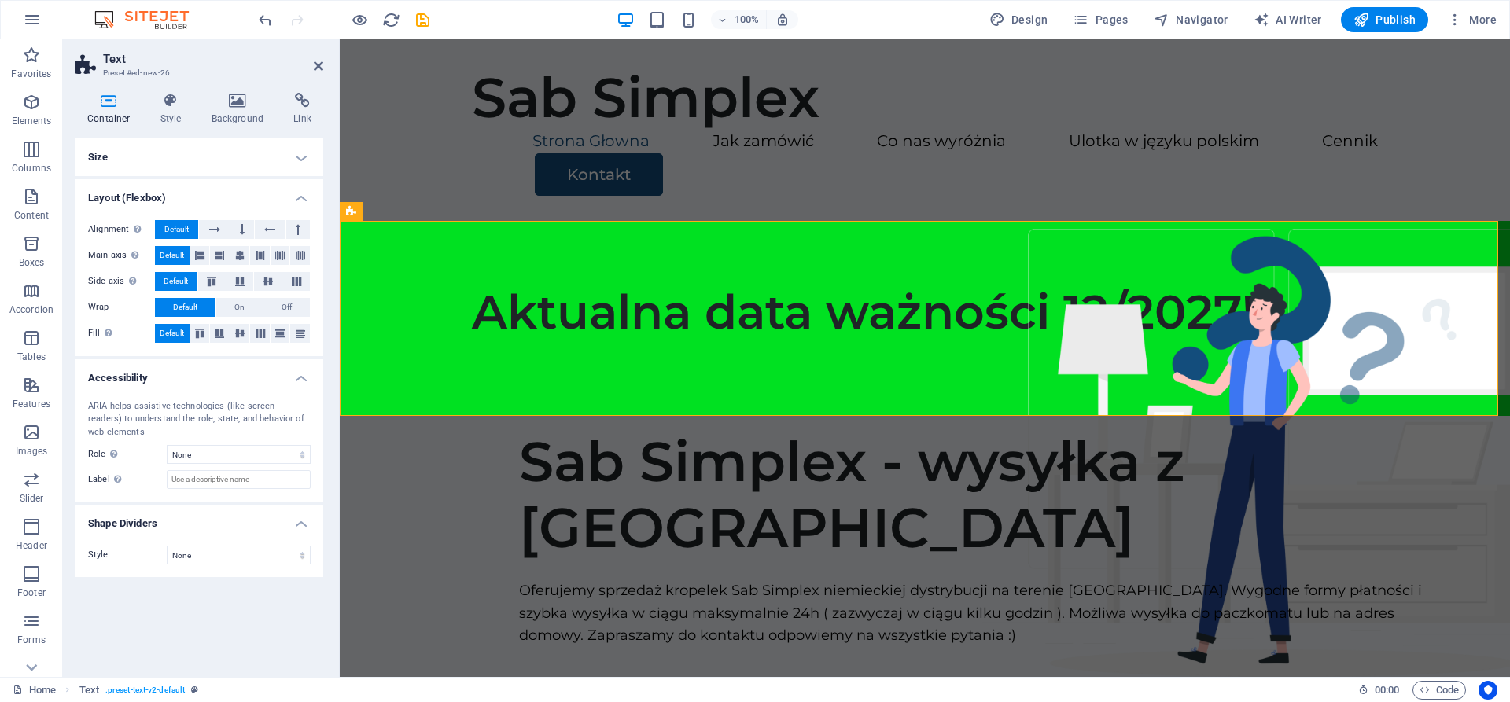
click at [156, 149] on h4 "Size" at bounding box center [199, 157] width 248 height 38
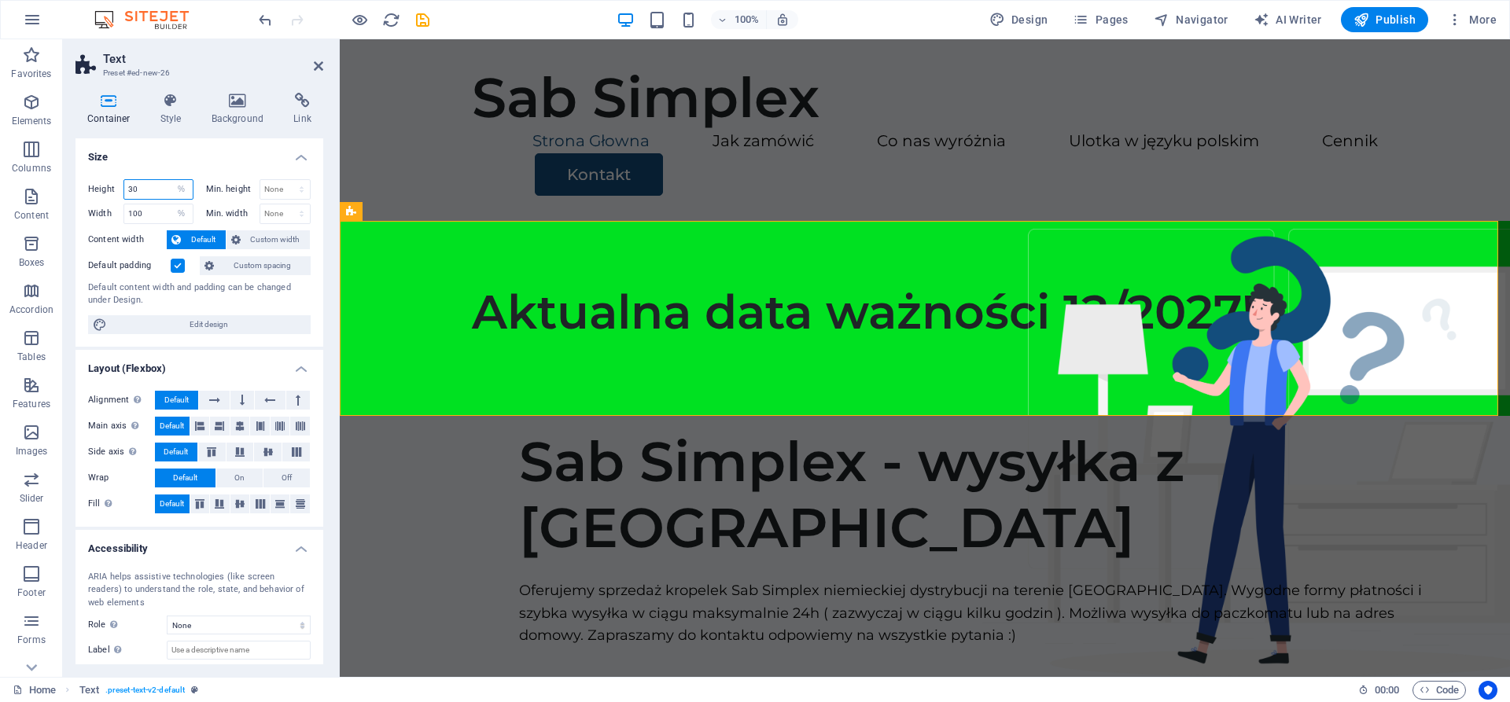
click at [157, 180] on input "30" at bounding box center [158, 189] width 68 height 19
click at [241, 240] on button "Custom width" at bounding box center [268, 239] width 84 height 19
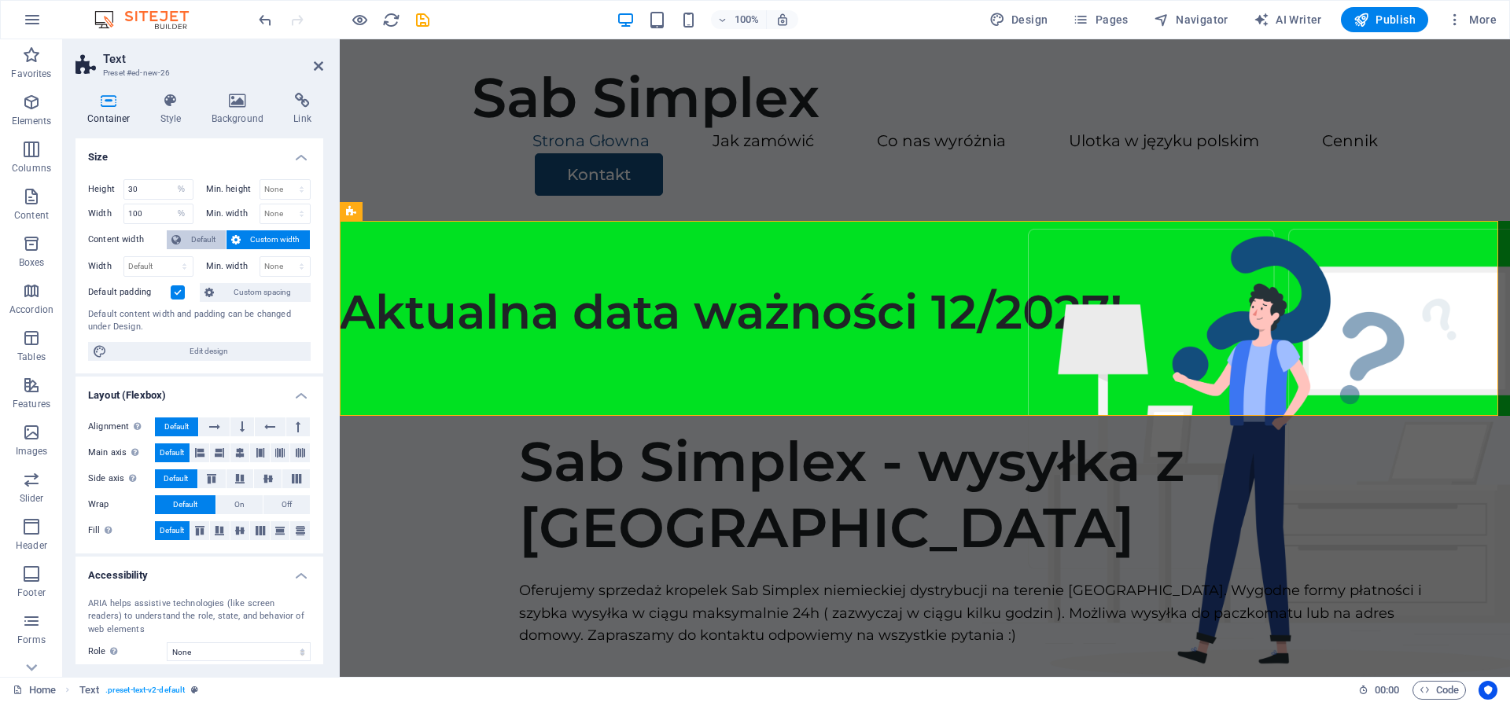
click at [198, 234] on span "Default" at bounding box center [203, 239] width 35 height 19
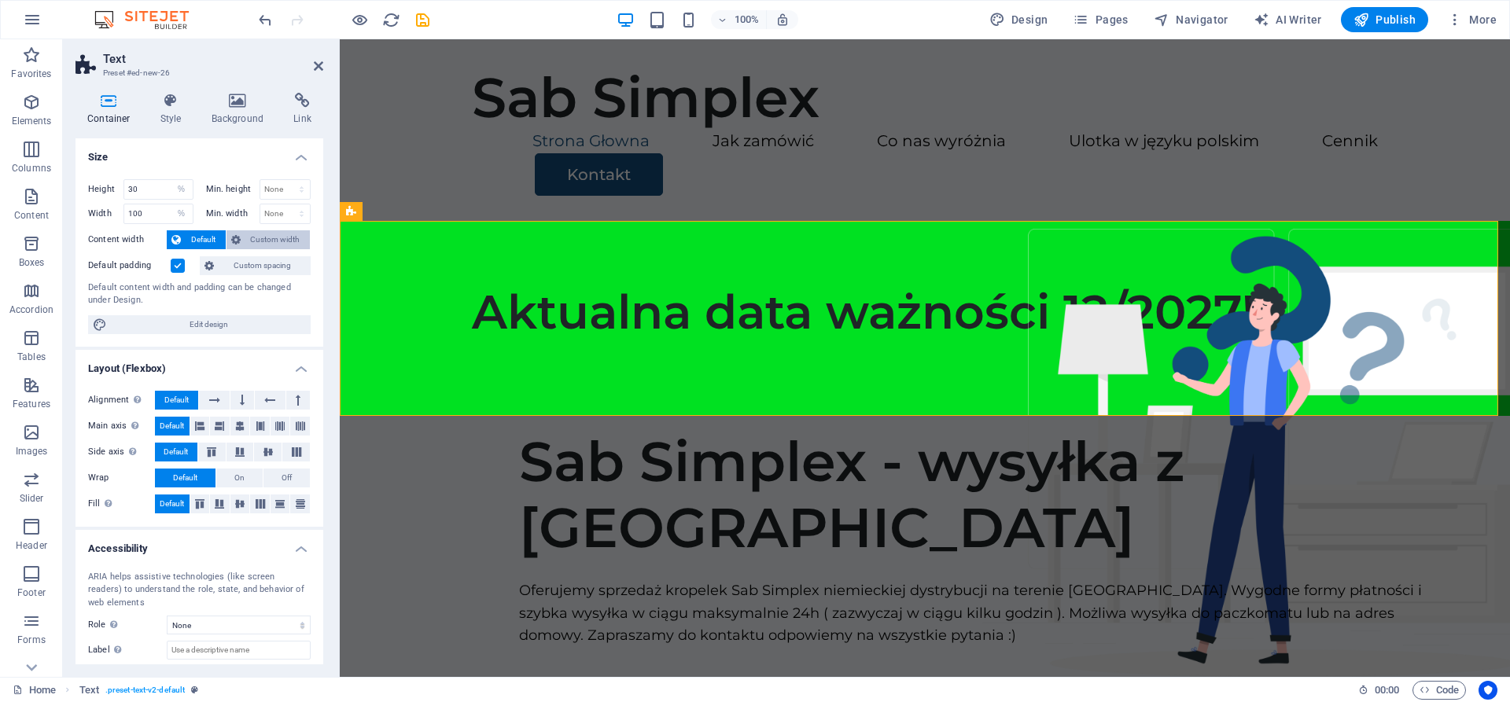
click at [245, 234] on span "Custom width" at bounding box center [275, 239] width 61 height 19
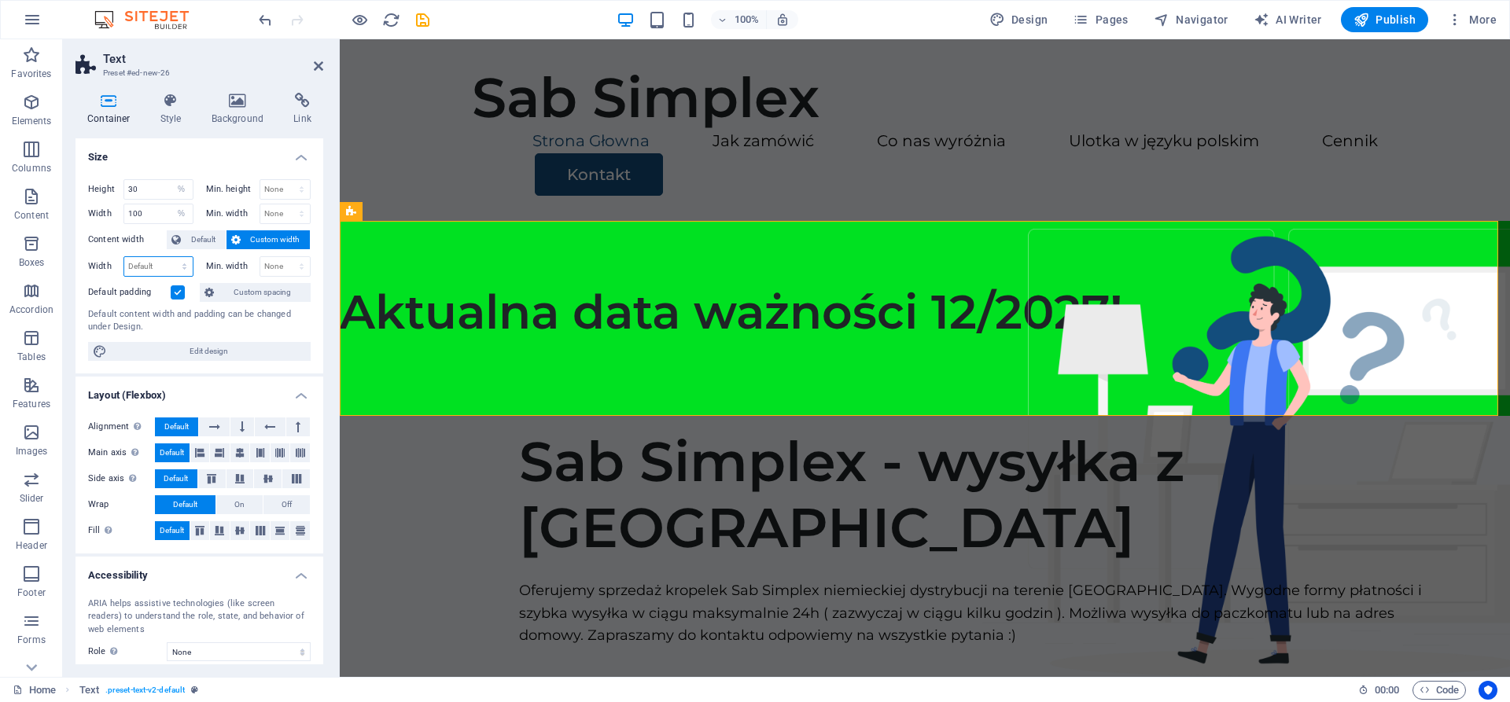
click at [149, 274] on select "Default px rem % em vh vw" at bounding box center [158, 266] width 68 height 19
select select "px"
click at [168, 257] on select "Default px rem % em vh vw" at bounding box center [158, 266] width 68 height 19
type input "1473"
click at [266, 265] on select "None px rem % vh vw" at bounding box center [285, 266] width 50 height 19
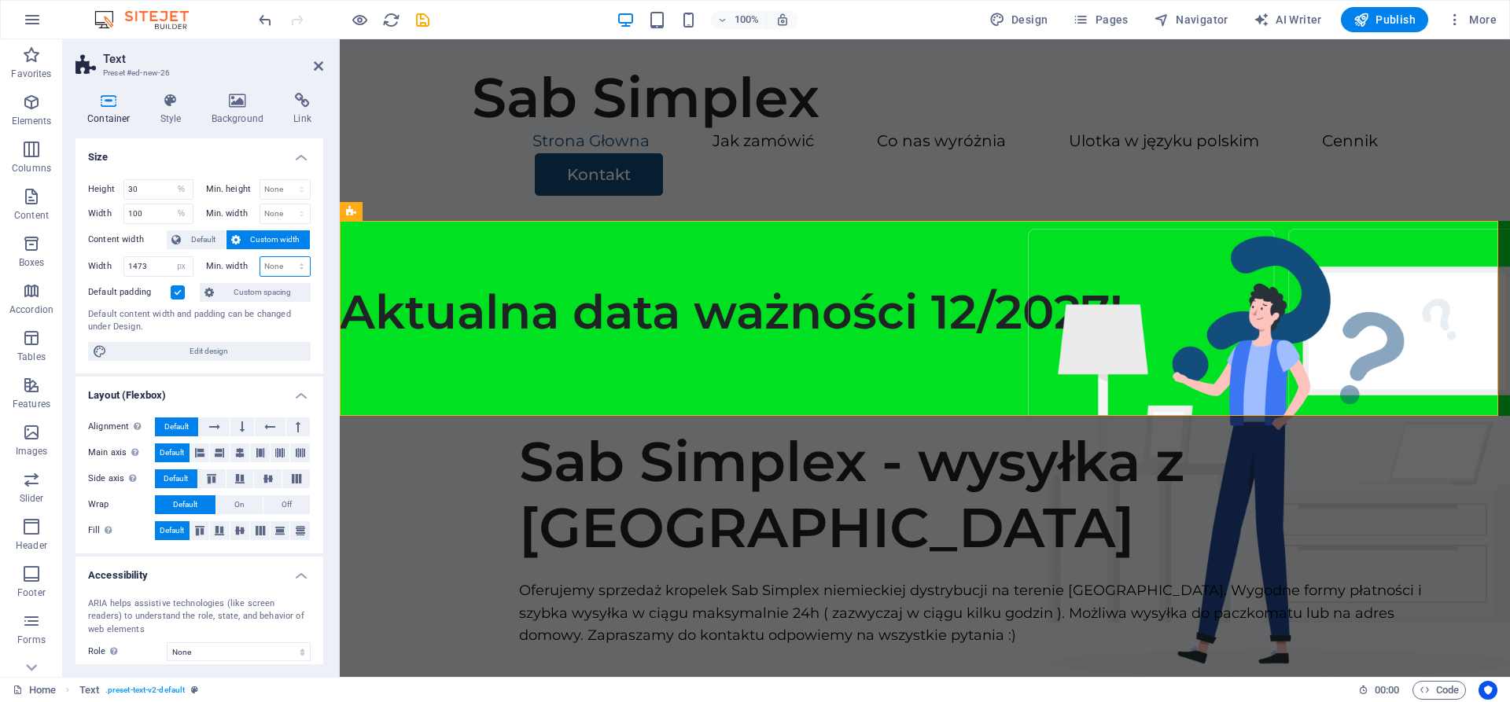
select select "px"
click at [285, 257] on select "None px rem % vh vw" at bounding box center [285, 266] width 50 height 19
type input "0"
click at [203, 241] on span "Default" at bounding box center [203, 239] width 35 height 19
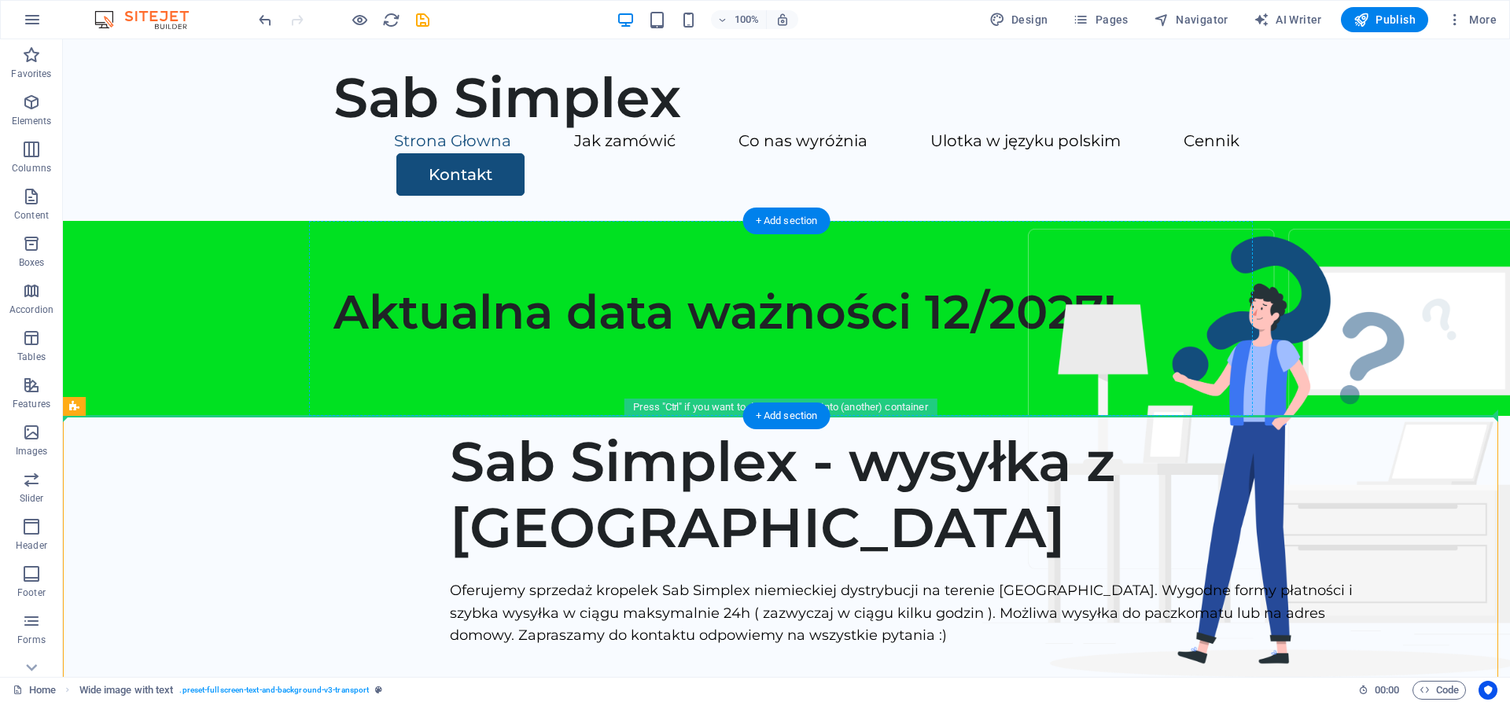
drag, startPoint x: 173, startPoint y: 415, endPoint x: 444, endPoint y: 349, distance: 279.2
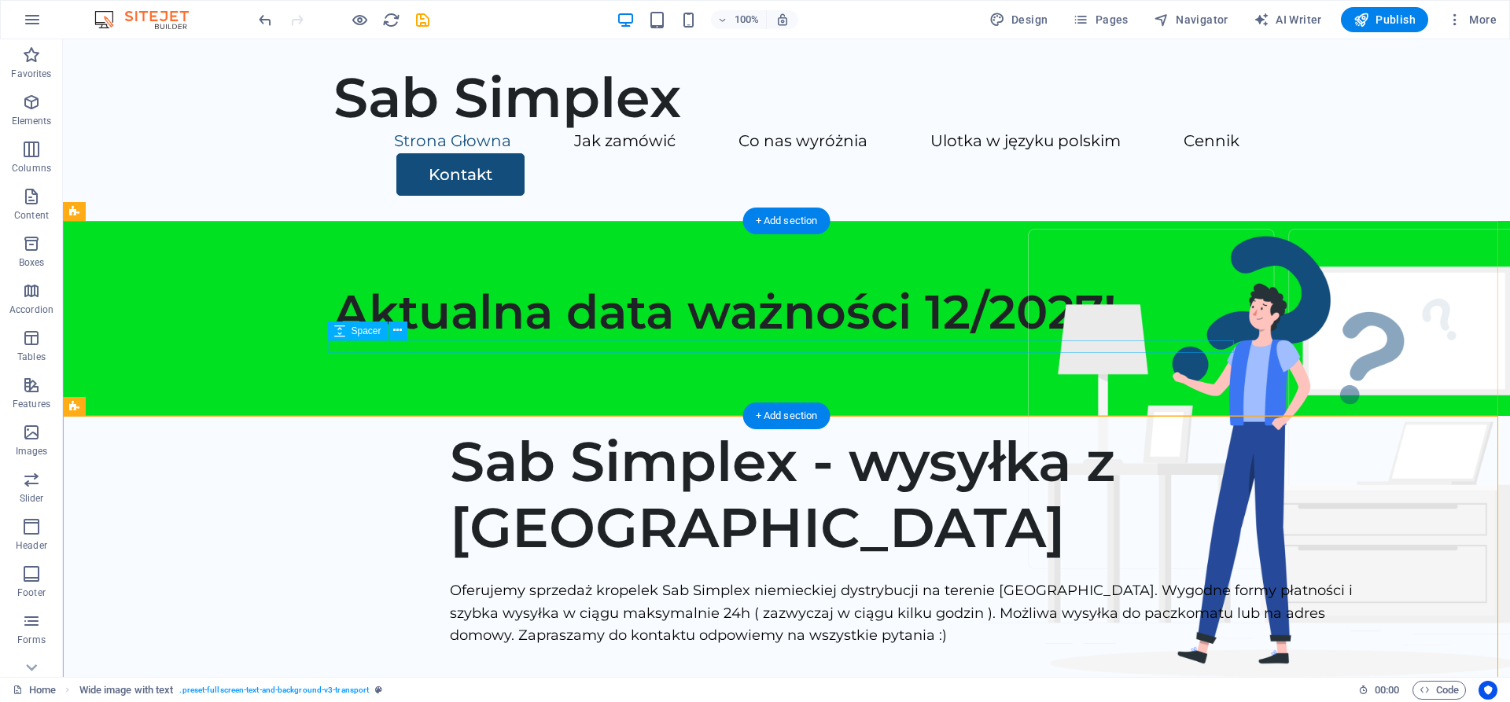
drag, startPoint x: 571, startPoint y: 416, endPoint x: 515, endPoint y: 344, distance: 90.7
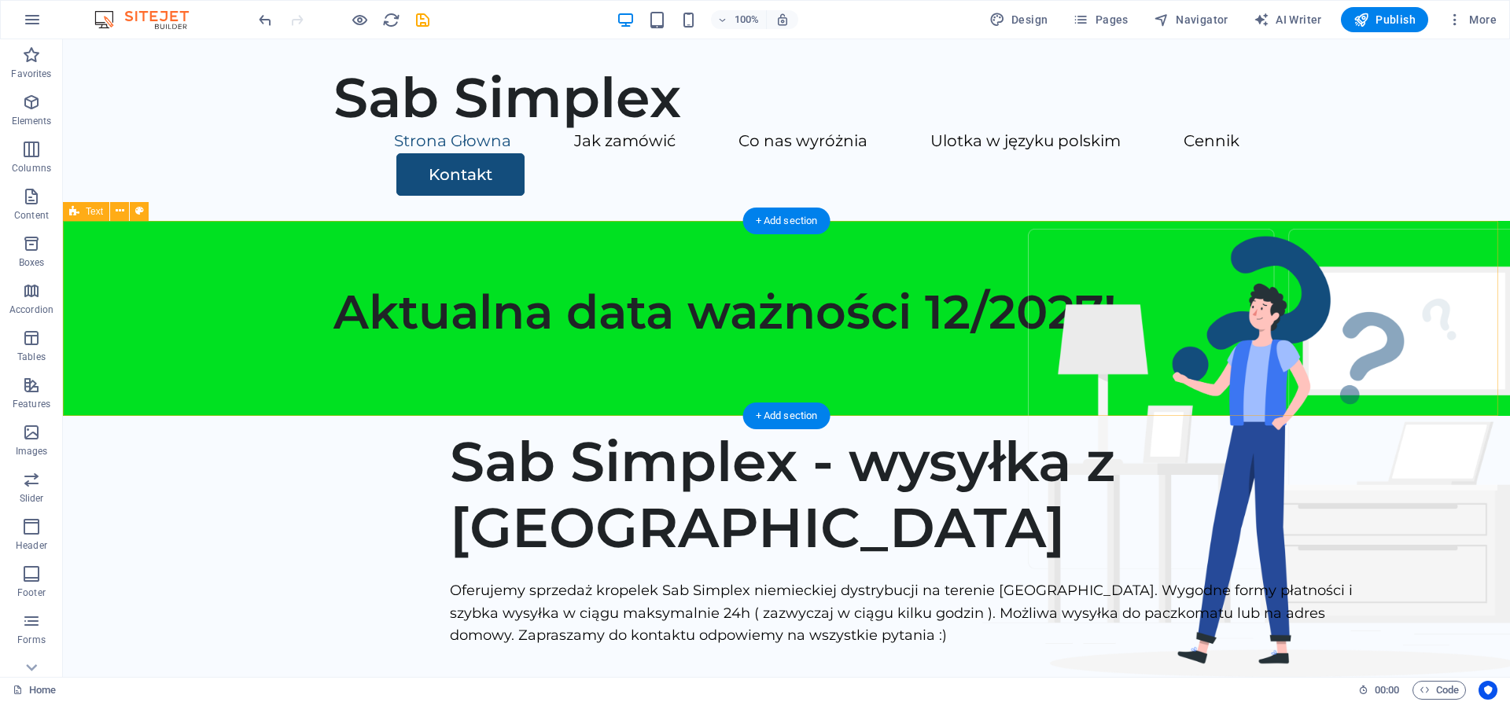
click at [249, 378] on div "Aktualna data ważności 12/2027!" at bounding box center [786, 318] width 1447 height 195
click at [120, 212] on icon at bounding box center [120, 211] width 9 height 17
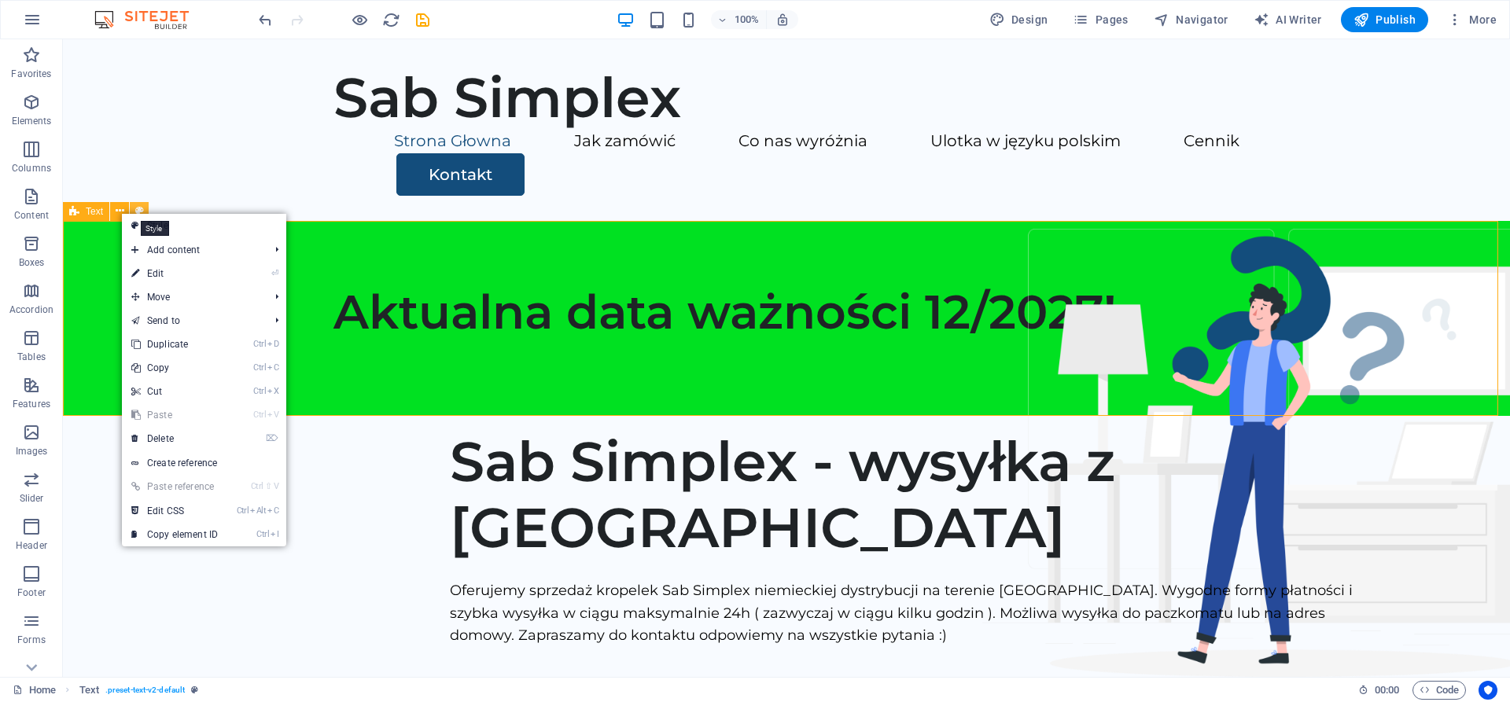
click at [144, 210] on button at bounding box center [139, 211] width 19 height 19
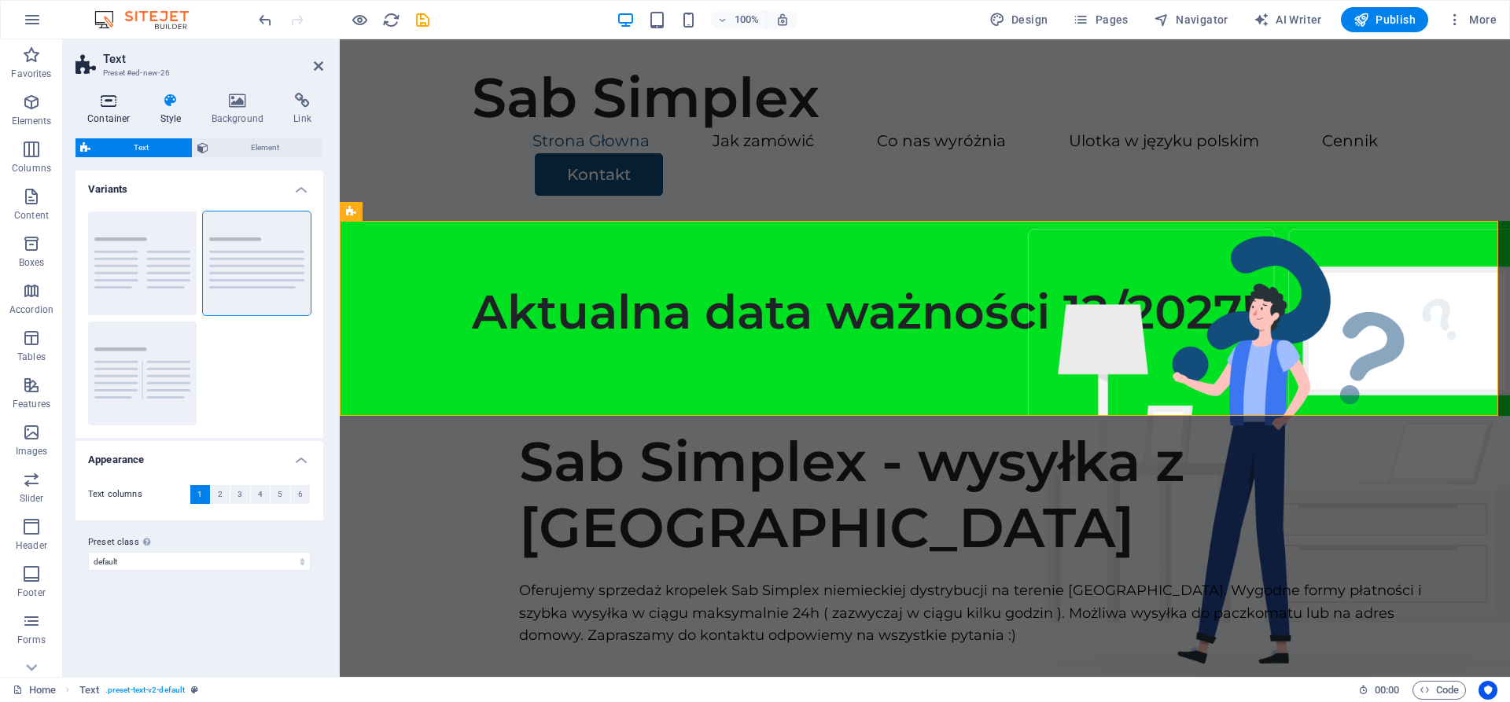
click at [120, 105] on icon at bounding box center [108, 101] width 67 height 16
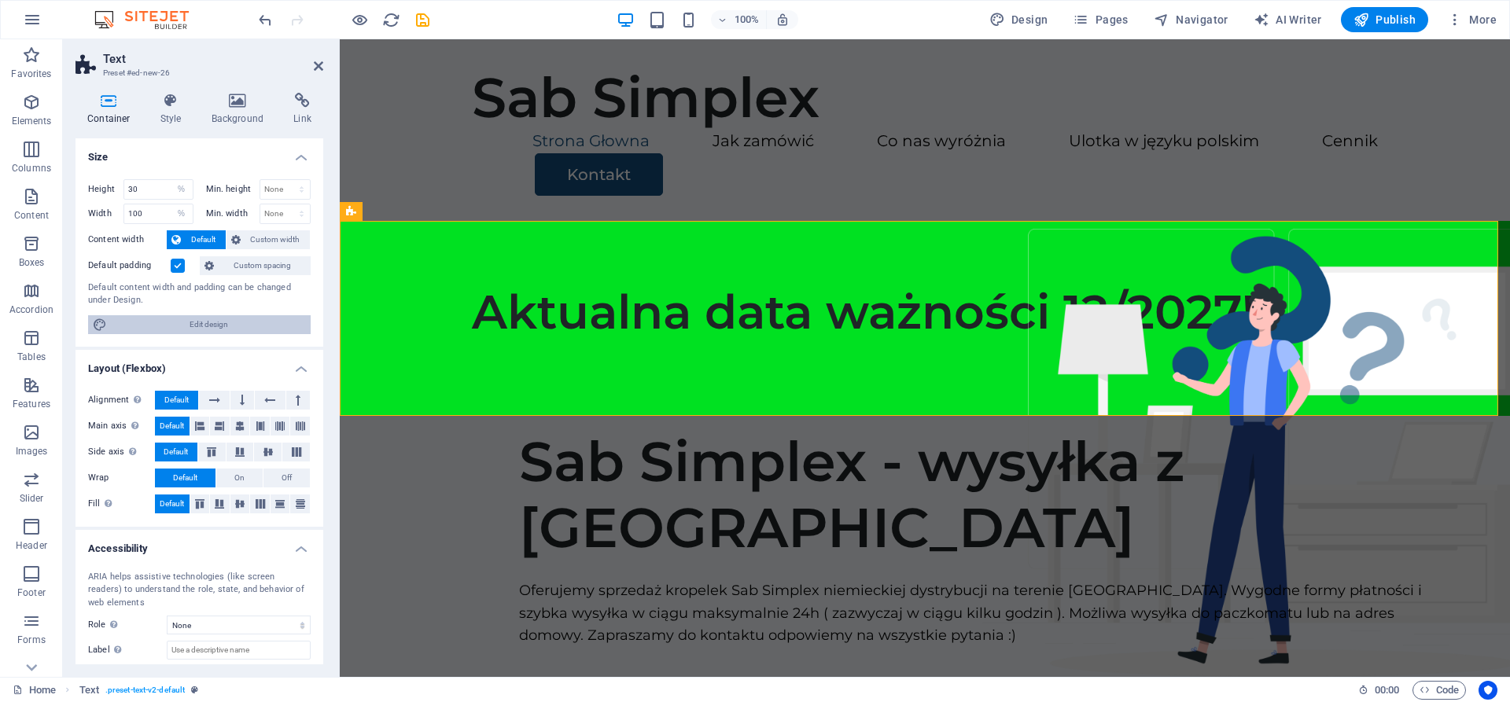
drag, startPoint x: 188, startPoint y: 325, endPoint x: 294, endPoint y: 266, distance: 121.4
click at [188, 325] on span "Edit design" at bounding box center [209, 324] width 194 height 19
select select "rem"
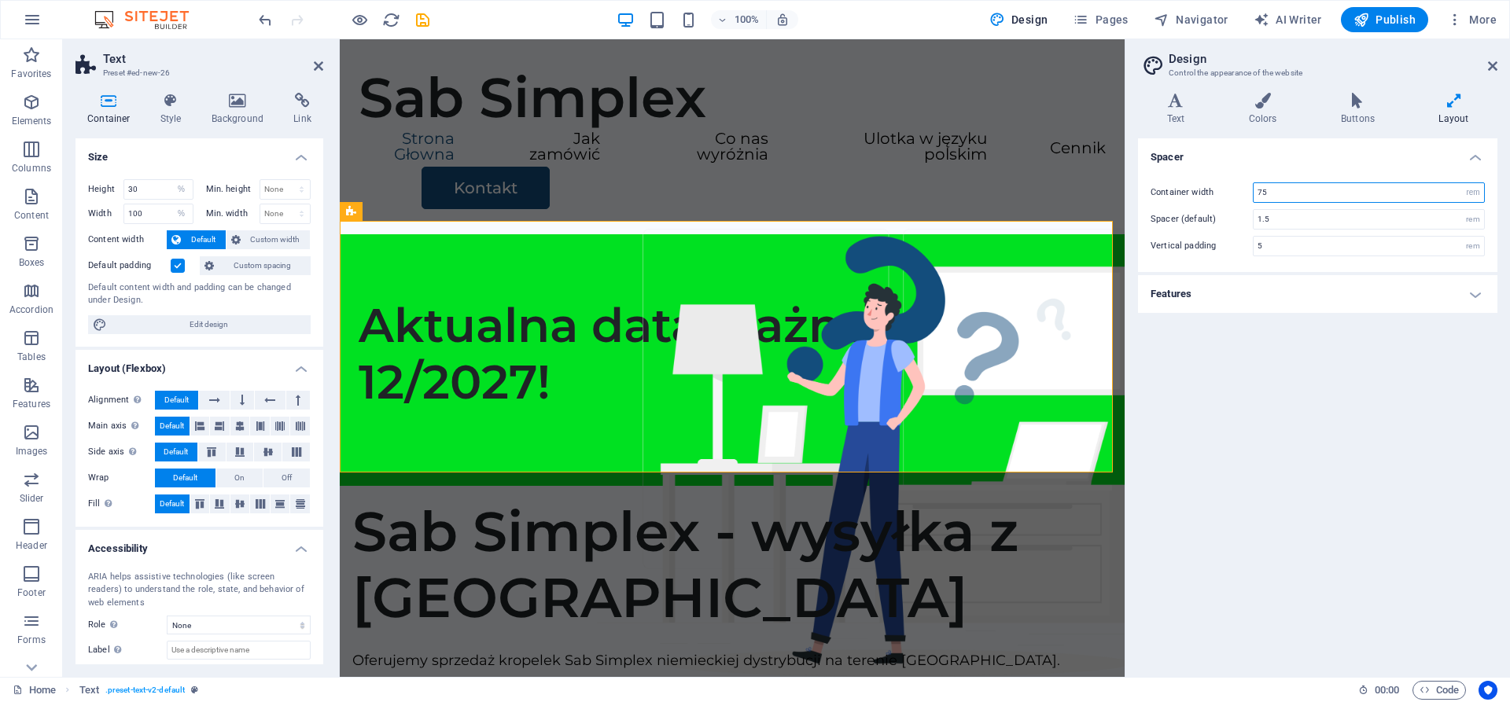
drag, startPoint x: 1399, startPoint y: 185, endPoint x: 1199, endPoint y: 189, distance: 200.5
click at [1199, 189] on div "Container width 75 rem px" at bounding box center [1317, 192] width 334 height 20
click at [1199, 189] on label "Container width" at bounding box center [1201, 192] width 102 height 9
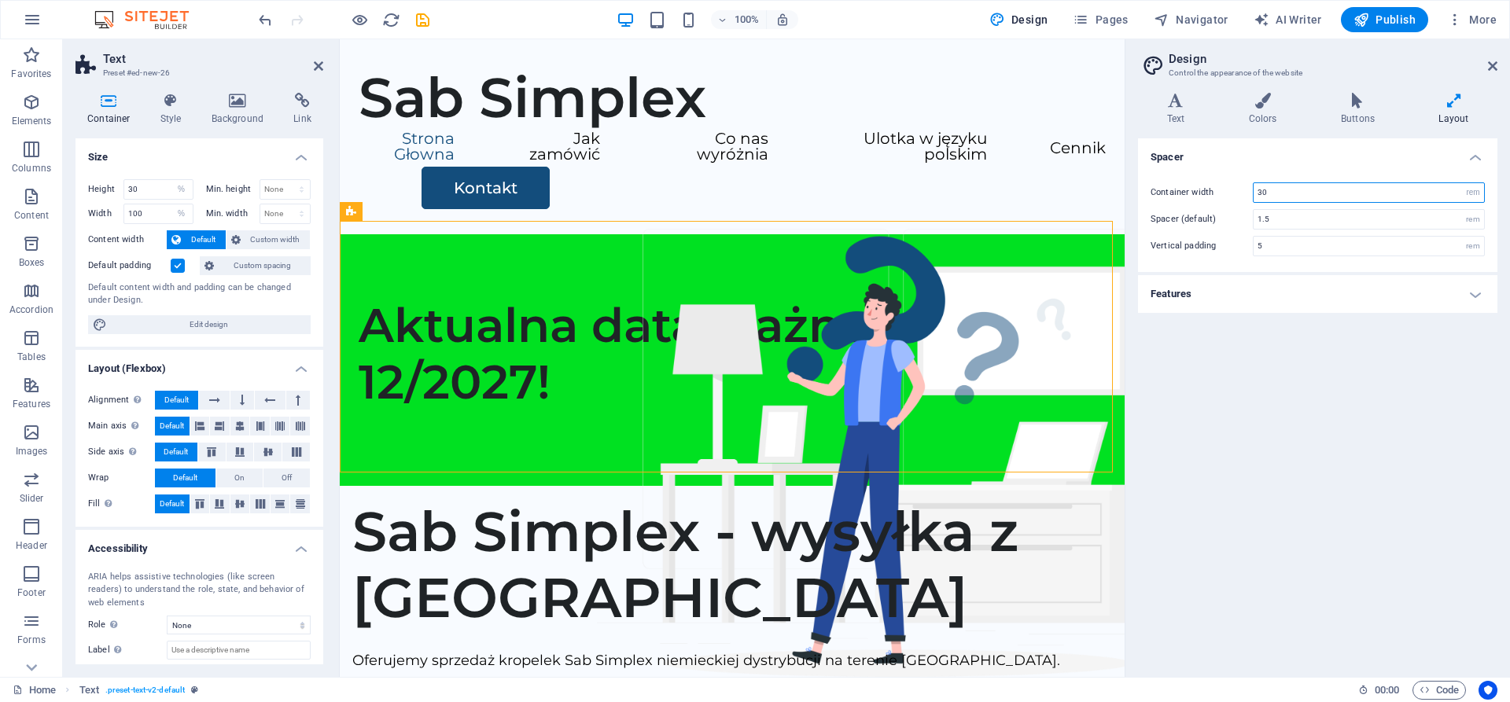
type input "30"
click at [1147, 162] on h4 "Spacer" at bounding box center [1317, 152] width 359 height 28
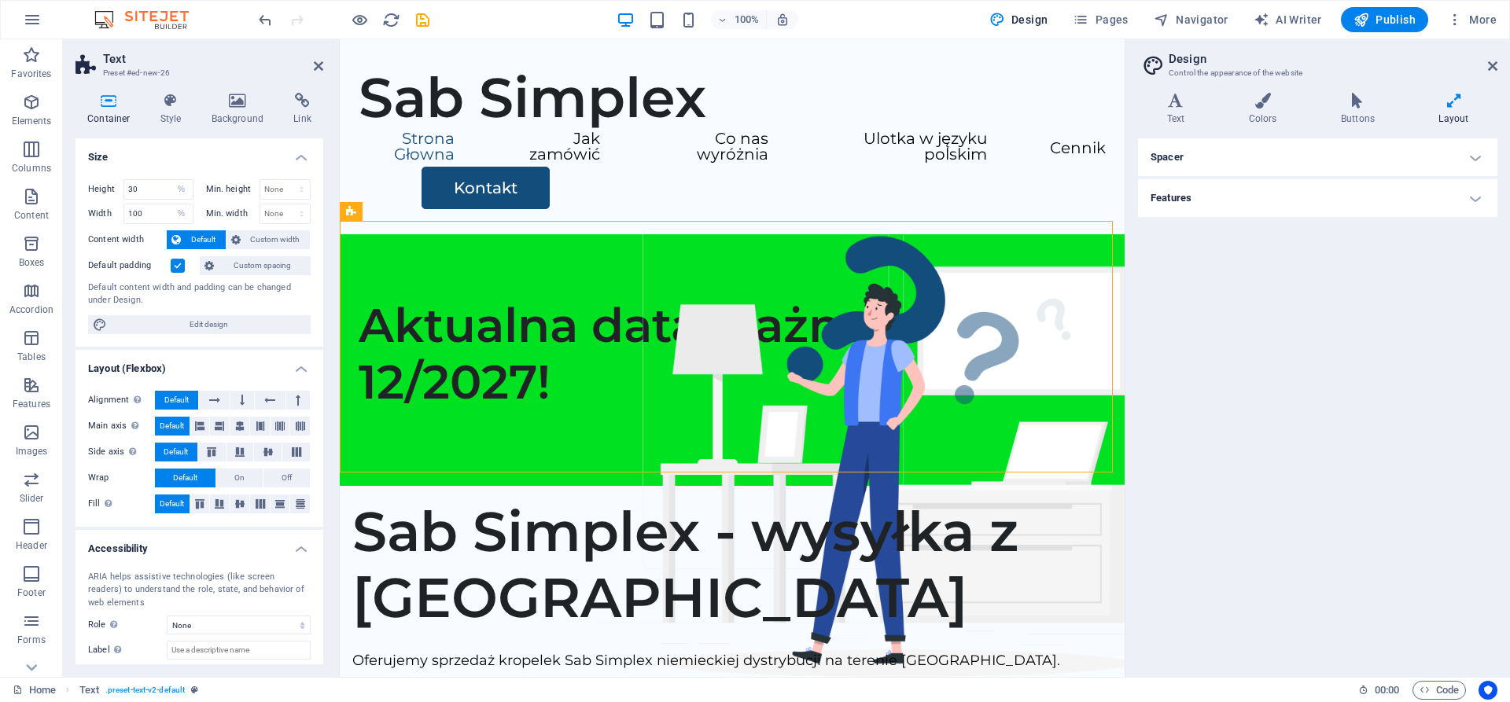
click at [1186, 162] on h4 "Spacer" at bounding box center [1317, 157] width 359 height 38
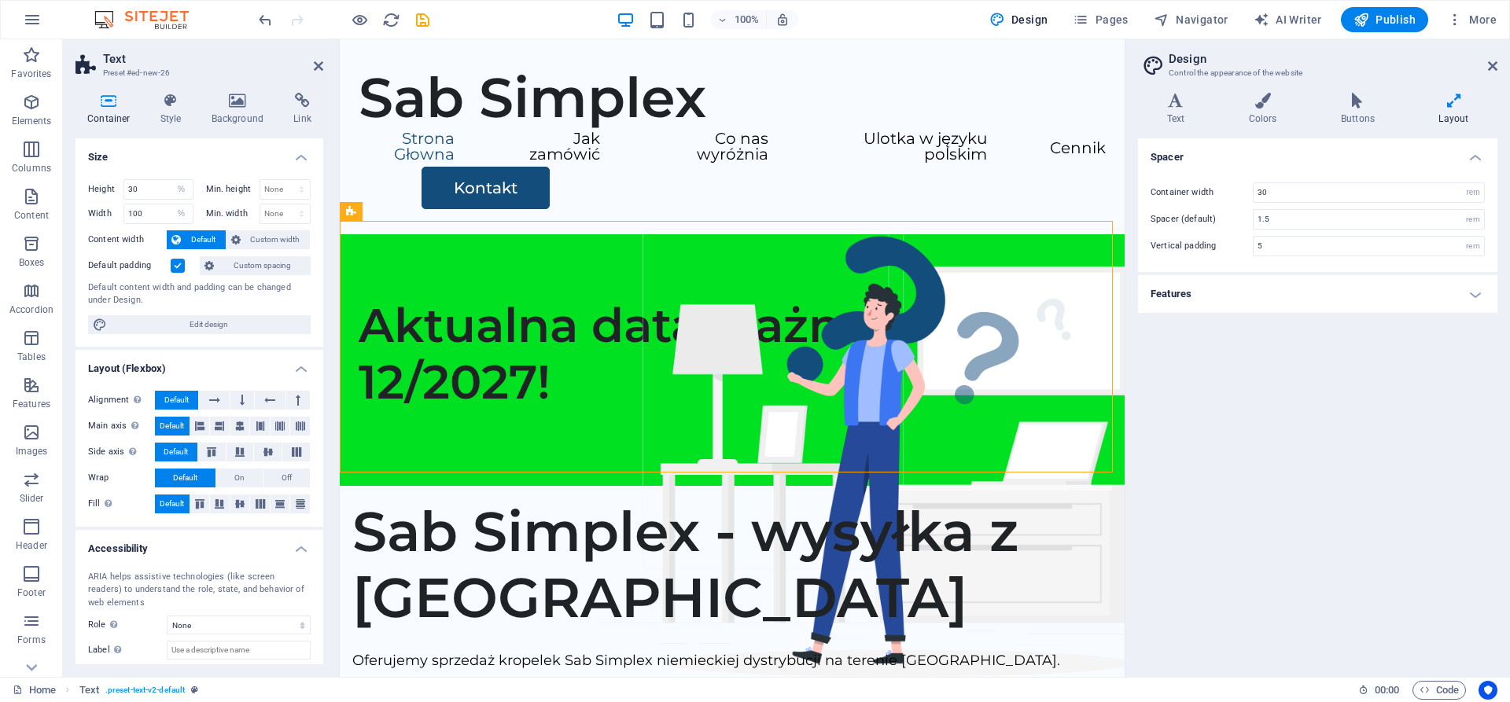
click at [1219, 301] on h4 "Features" at bounding box center [1317, 294] width 359 height 38
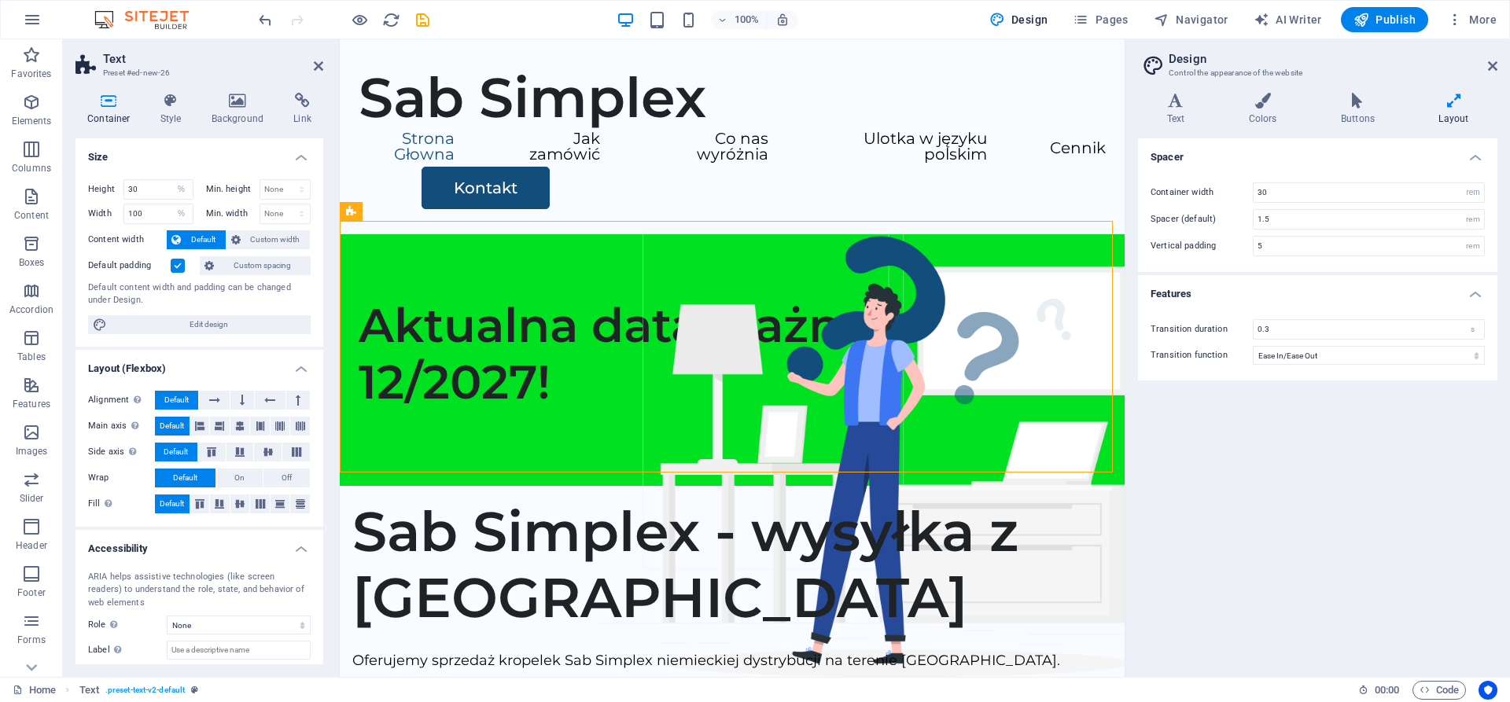
click at [1284, 231] on div "Container width 30 rem px Spacer (default) 1.5 rem Vertical padding 5 rem" at bounding box center [1318, 219] width 366 height 105
drag, startPoint x: 1290, startPoint y: 221, endPoint x: 1153, endPoint y: 233, distance: 138.1
click at [1153, 233] on div "Container width 30 rem px Spacer (default) 1.5 rem Vertical padding 5 rem" at bounding box center [1318, 219] width 366 height 105
click at [1297, 203] on div "Container width 30 rem px Spacer (default) 1.5 rem Vertical padding 5 rem" at bounding box center [1318, 219] width 366 height 105
click at [826, 187] on div "Sab Simplex Strona Głowna Jak zamówić Co nas wyróżnia Ulotka w języku polskim C…" at bounding box center [732, 136] width 785 height 195
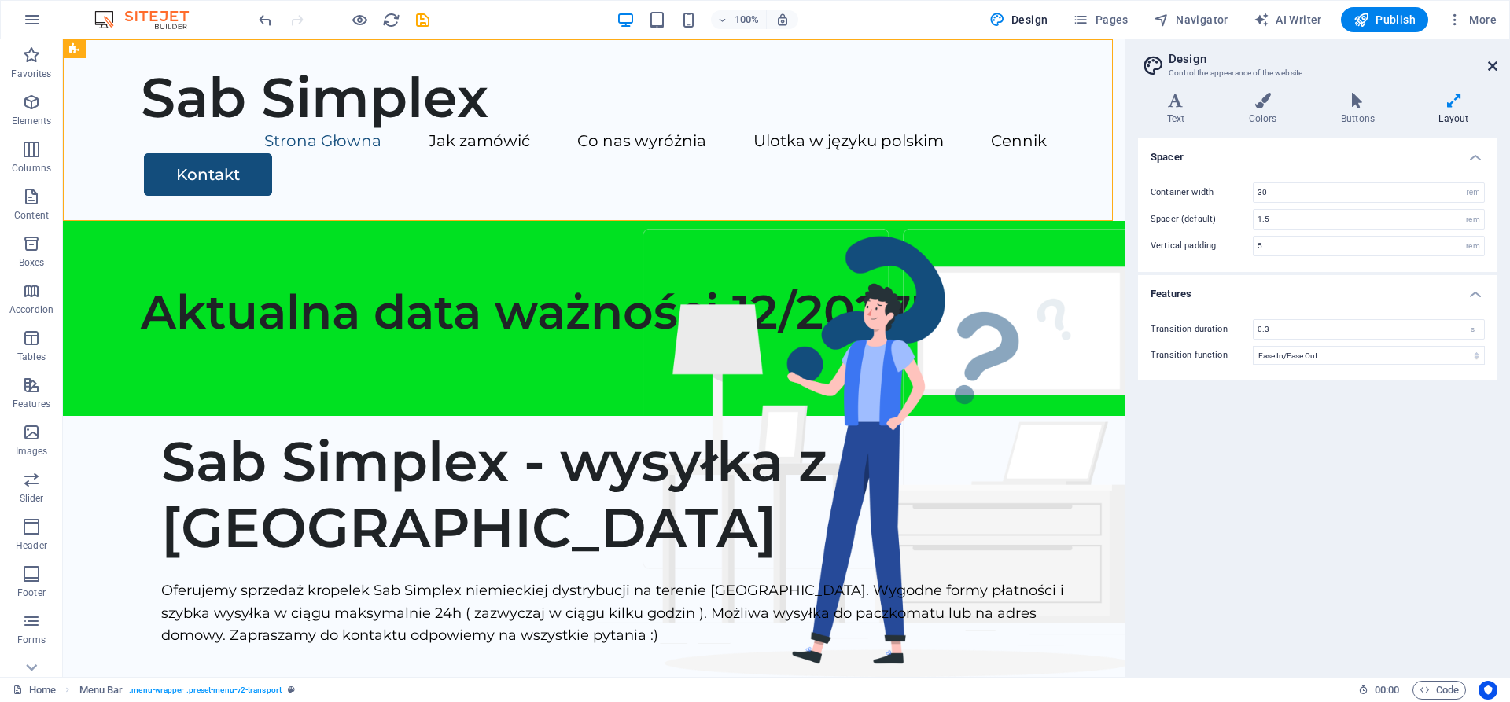
click at [1492, 65] on icon at bounding box center [1492, 66] width 9 height 13
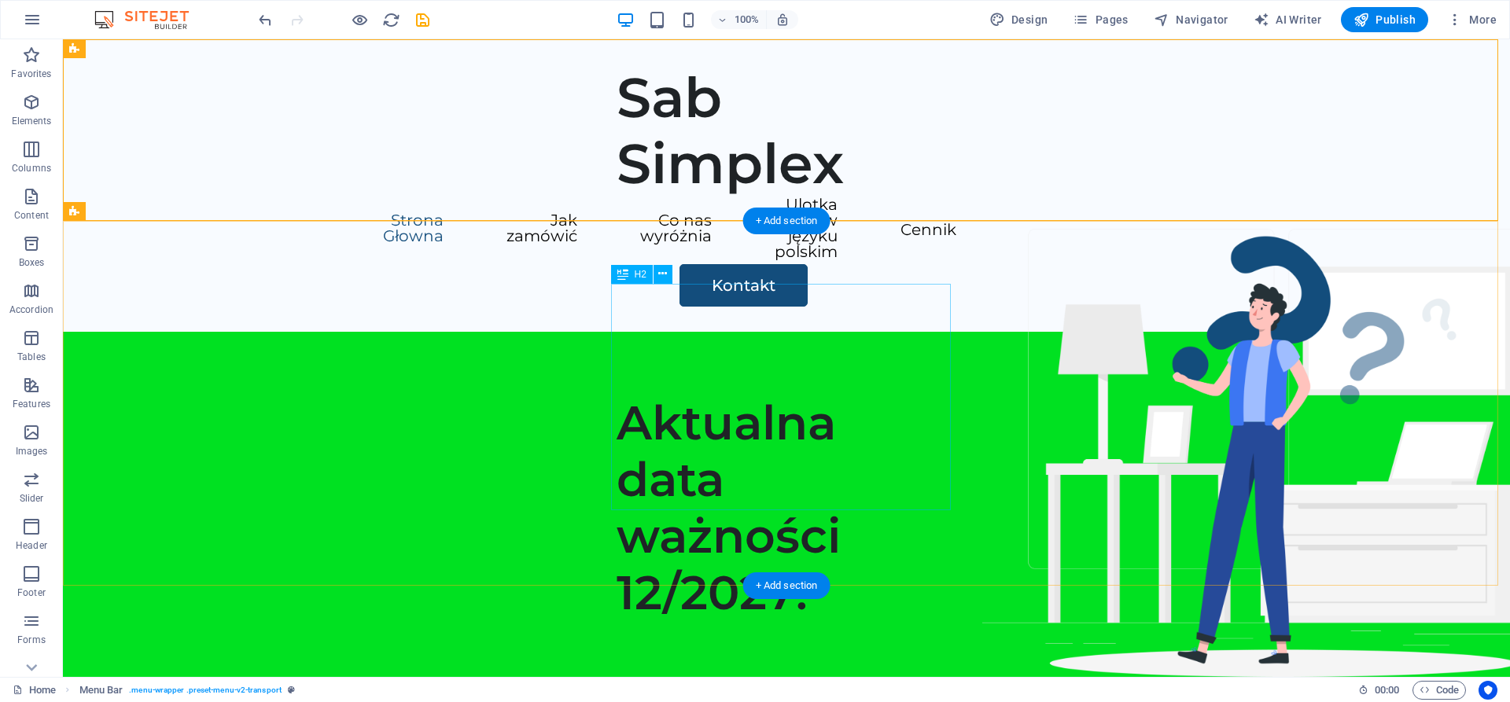
click at [778, 429] on div "Aktualna data ważności 12/2027!" at bounding box center [786, 508] width 340 height 226
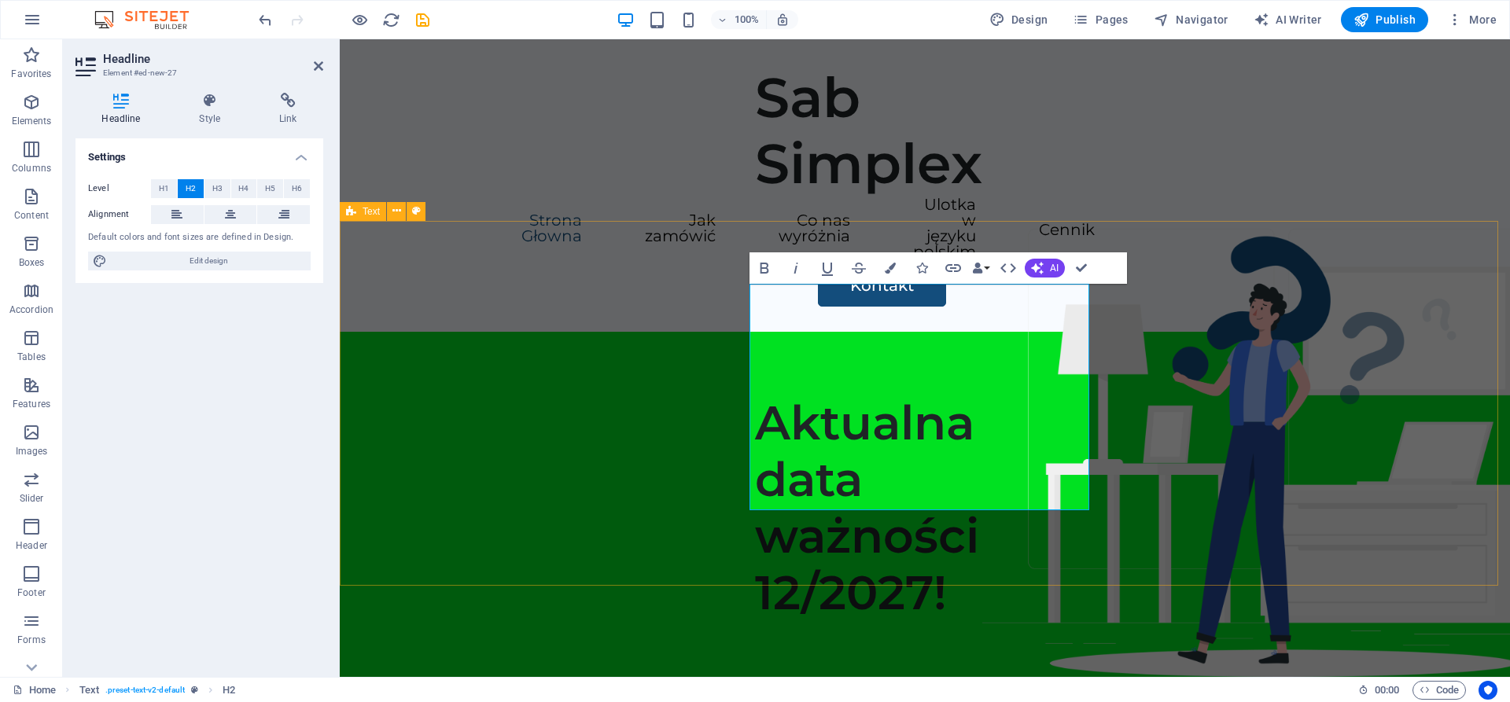
click at [349, 208] on icon at bounding box center [351, 211] width 10 height 19
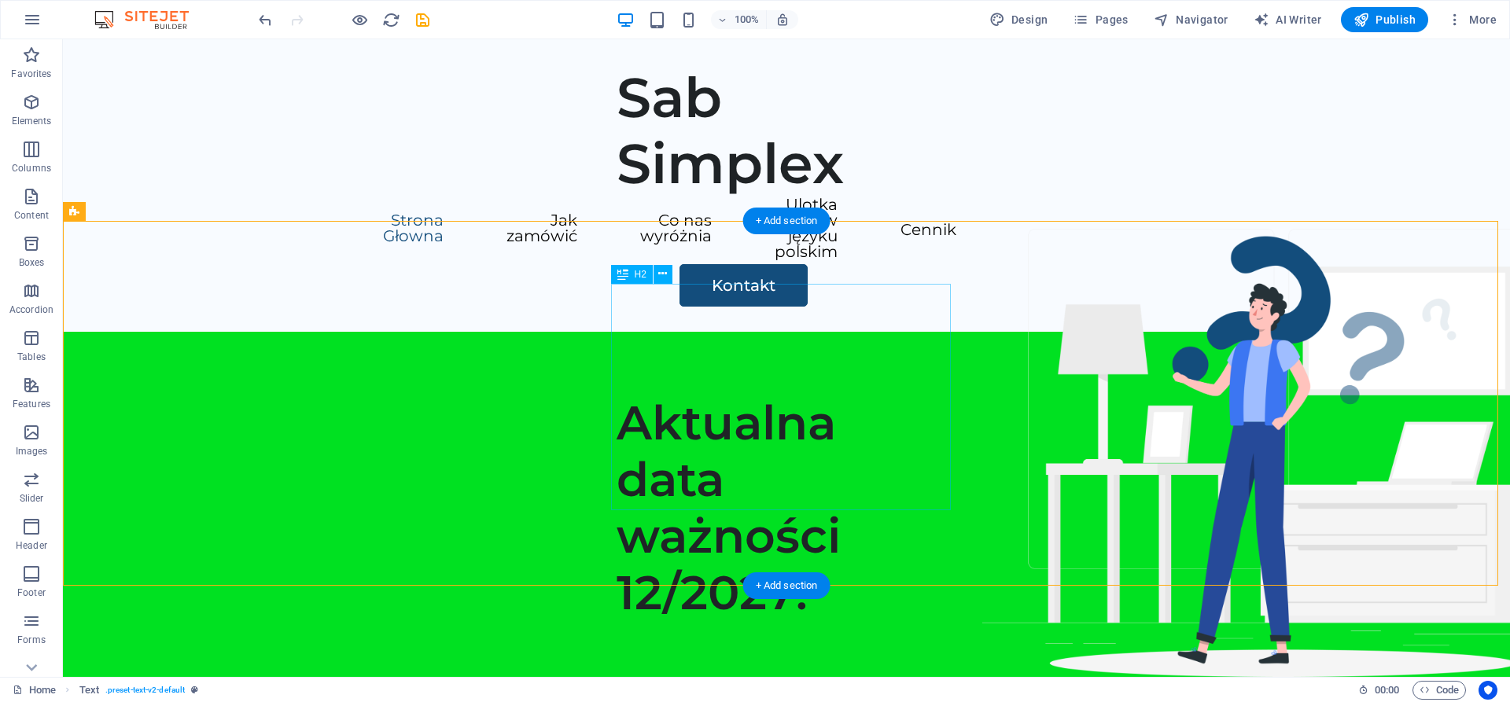
click at [708, 395] on div "Aktualna data ważności 12/2027!" at bounding box center [786, 508] width 340 height 226
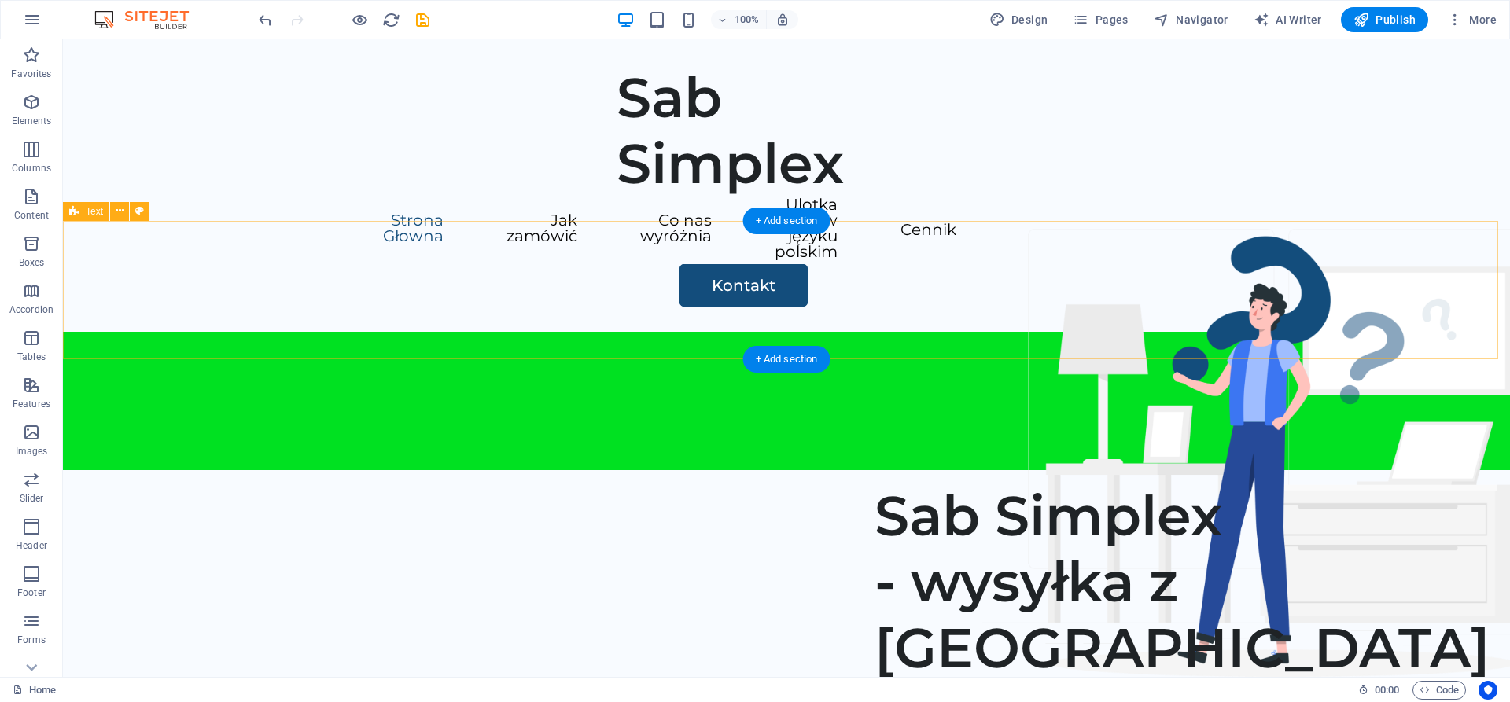
click at [532, 332] on div at bounding box center [786, 401] width 1447 height 138
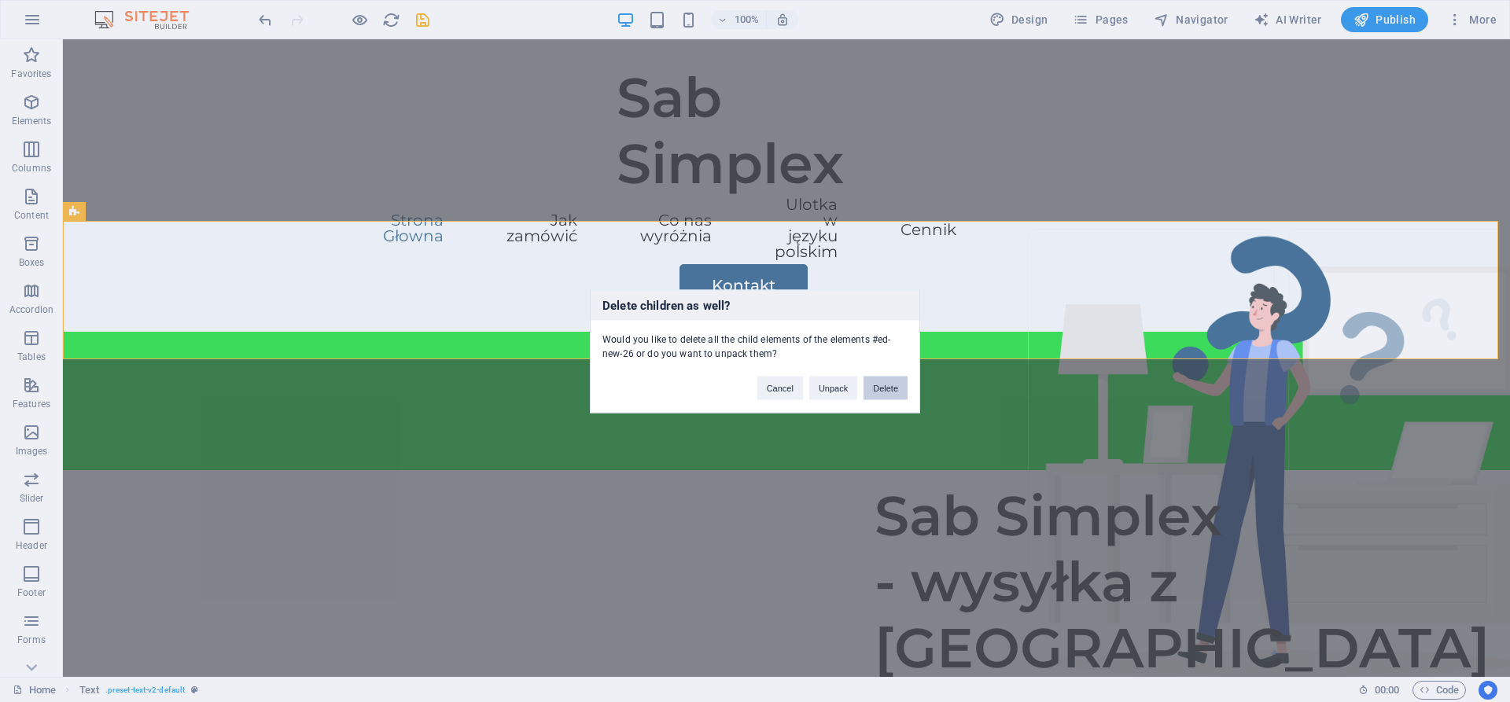
click at [885, 383] on button "Delete" at bounding box center [885, 388] width 44 height 24
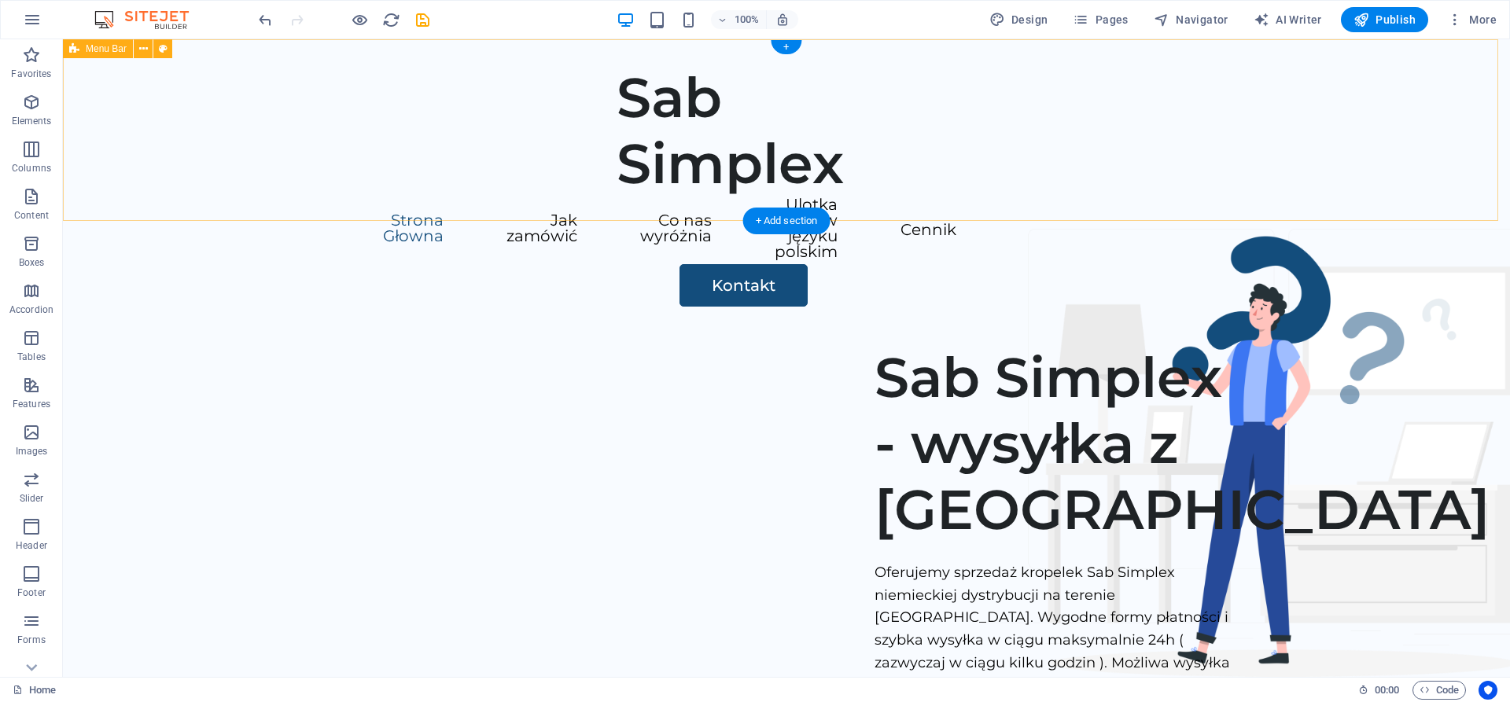
click at [392, 209] on div "Sab Simplex Strona Głowna Jak zamówić Co nas wyróżnia Ulotka w języku polskim C…" at bounding box center [786, 185] width 1447 height 292
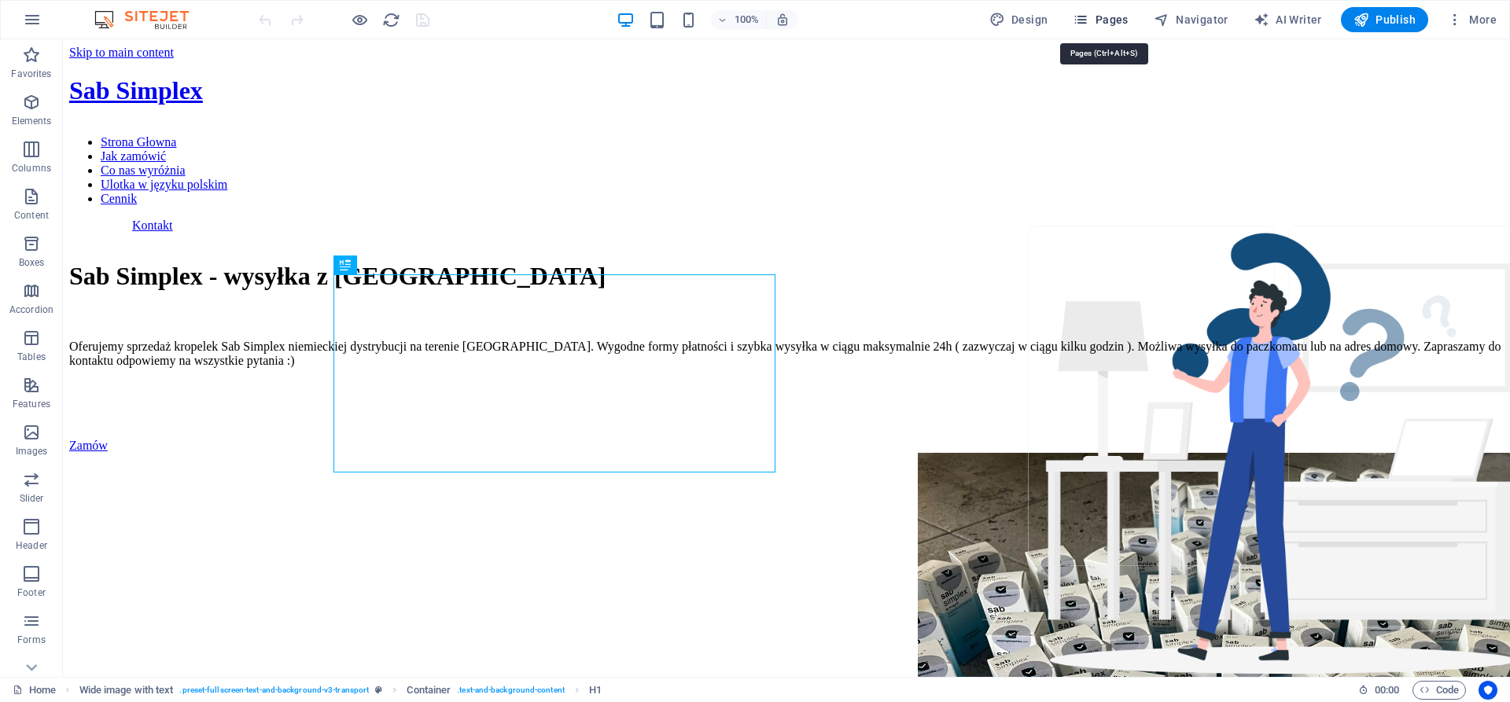
click at [1122, 23] on span "Pages" at bounding box center [1099, 20] width 55 height 16
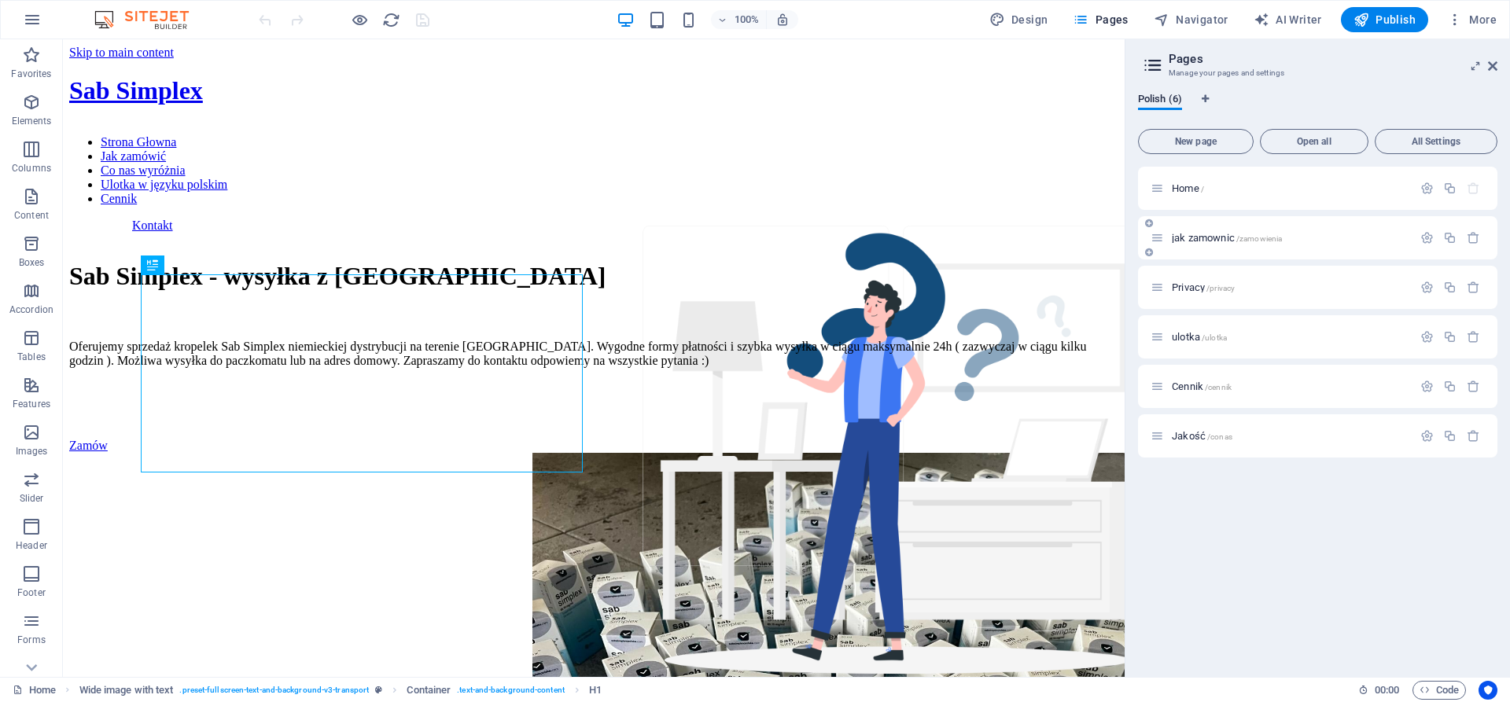
click at [1232, 228] on div "jak zamownic /zamowienia" at bounding box center [1317, 237] width 359 height 43
click at [1205, 237] on span "jak zamownic /zamowienia" at bounding box center [1226, 238] width 110 height 12
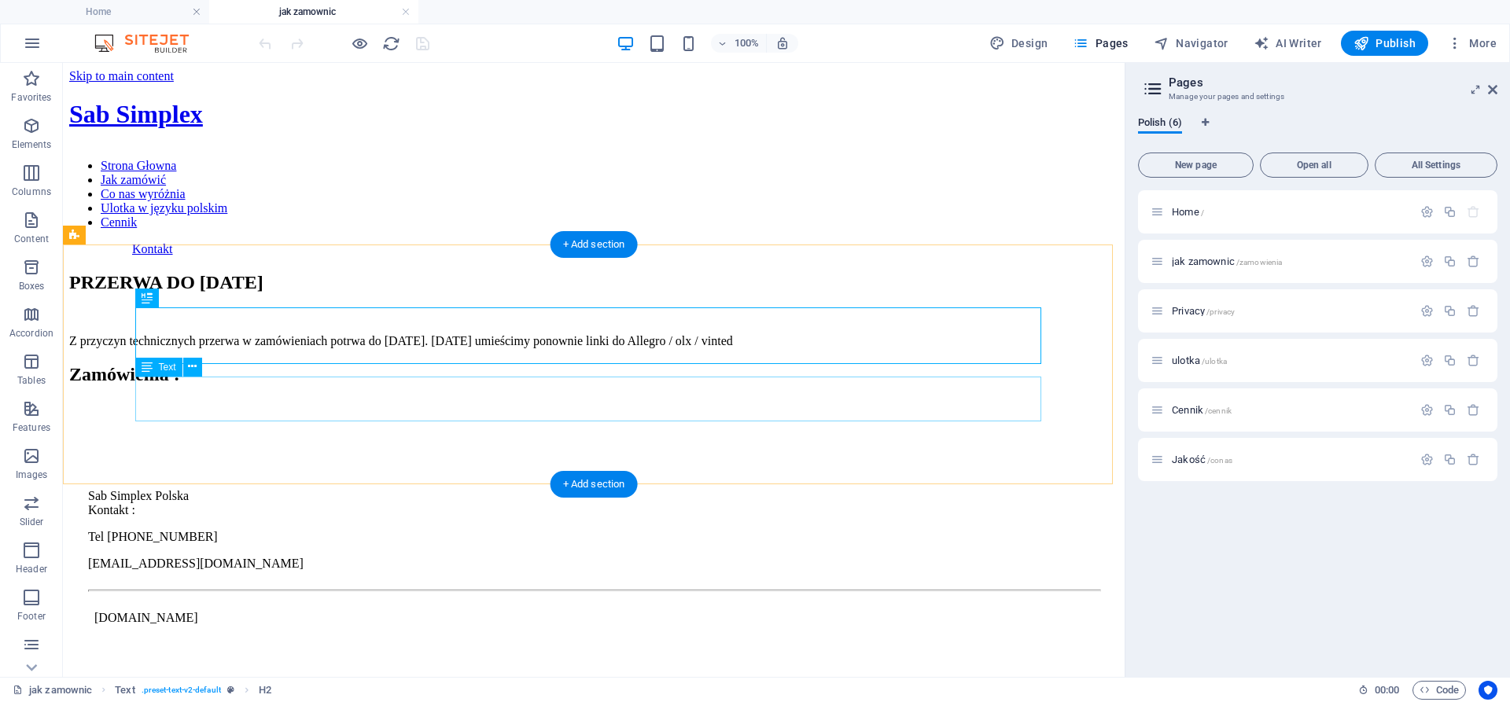
click at [285, 348] on div "Z przyczyn technicznych przerwa w zamówieniach potrwa do piątku 03.10.2025. W p…" at bounding box center [593, 341] width 1049 height 14
click at [469, 293] on div "PRZERWA DO 03.10.2025" at bounding box center [593, 282] width 1049 height 21
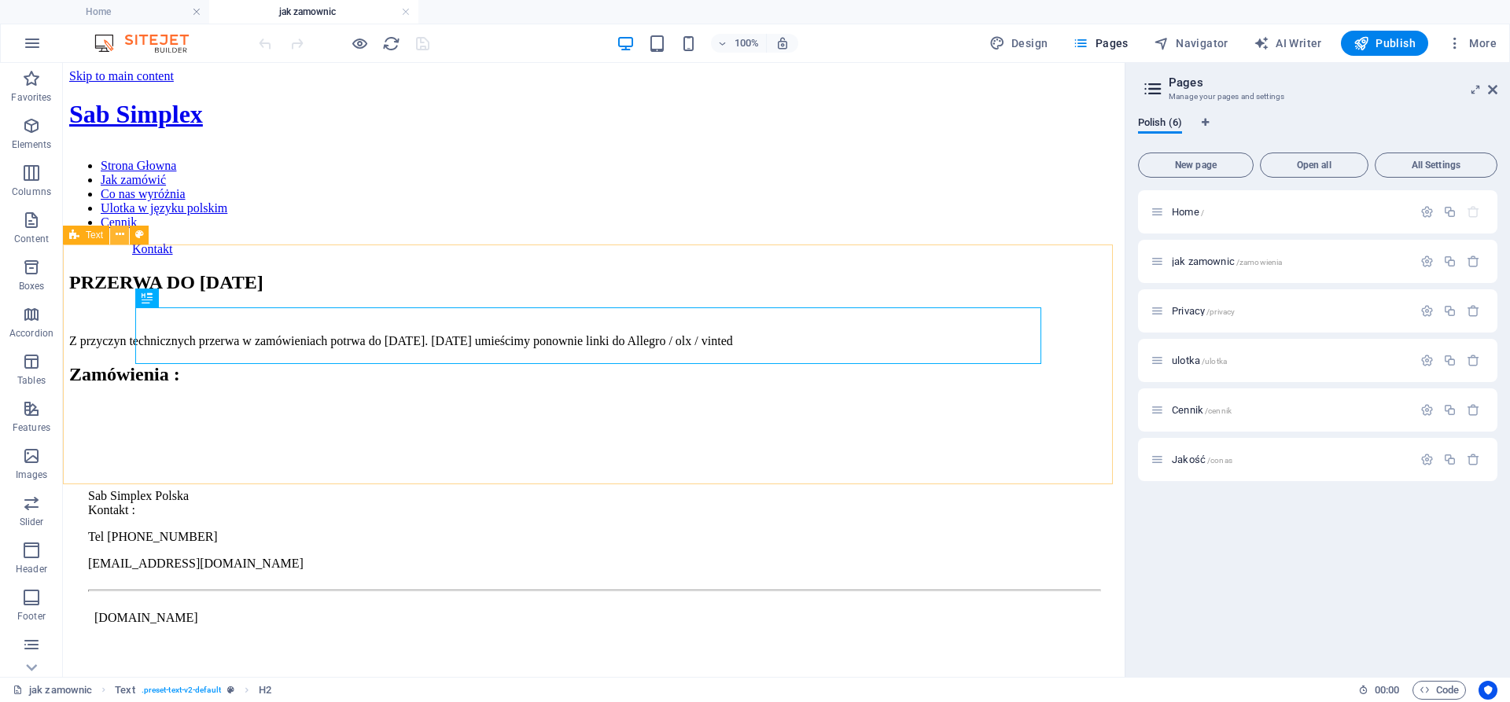
click at [119, 235] on icon at bounding box center [120, 234] width 9 height 17
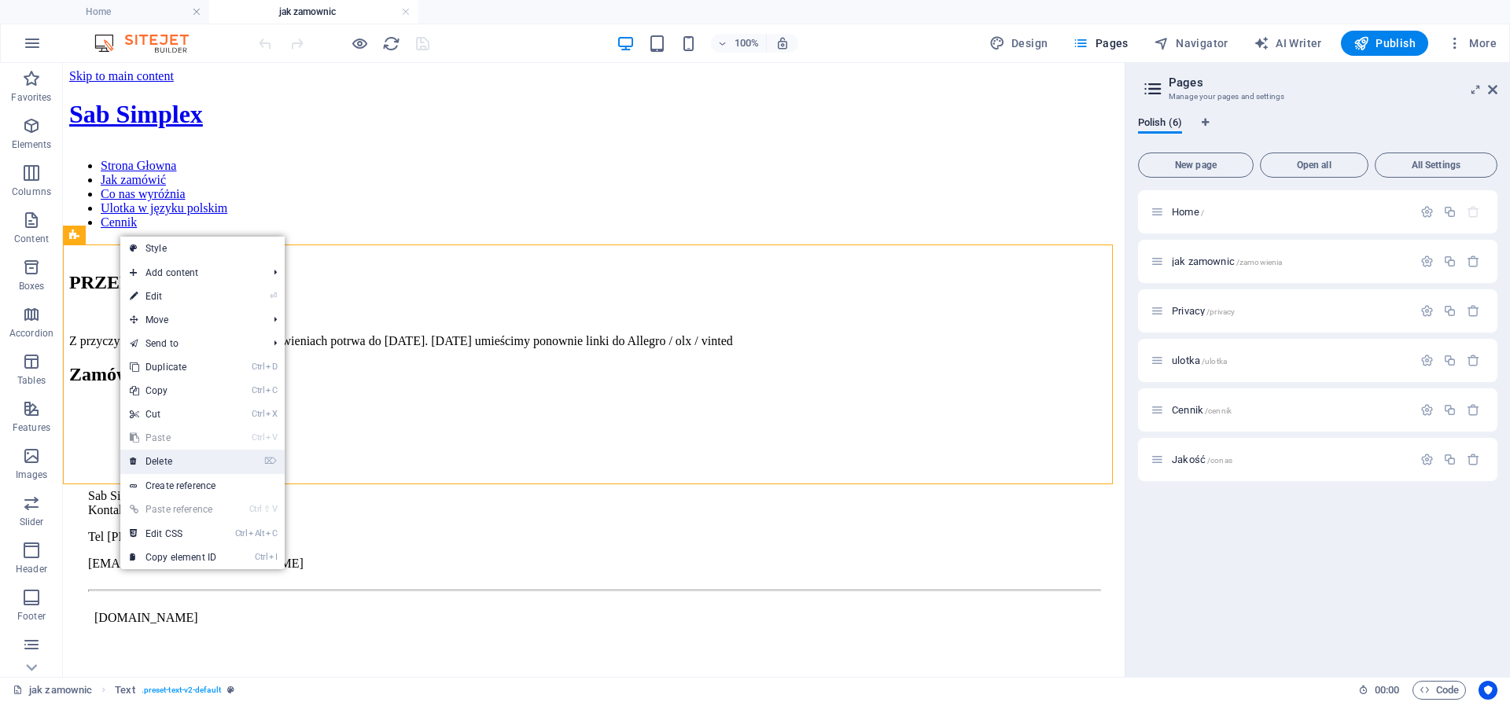
click at [193, 454] on link "⌦ Delete" at bounding box center [172, 462] width 105 height 24
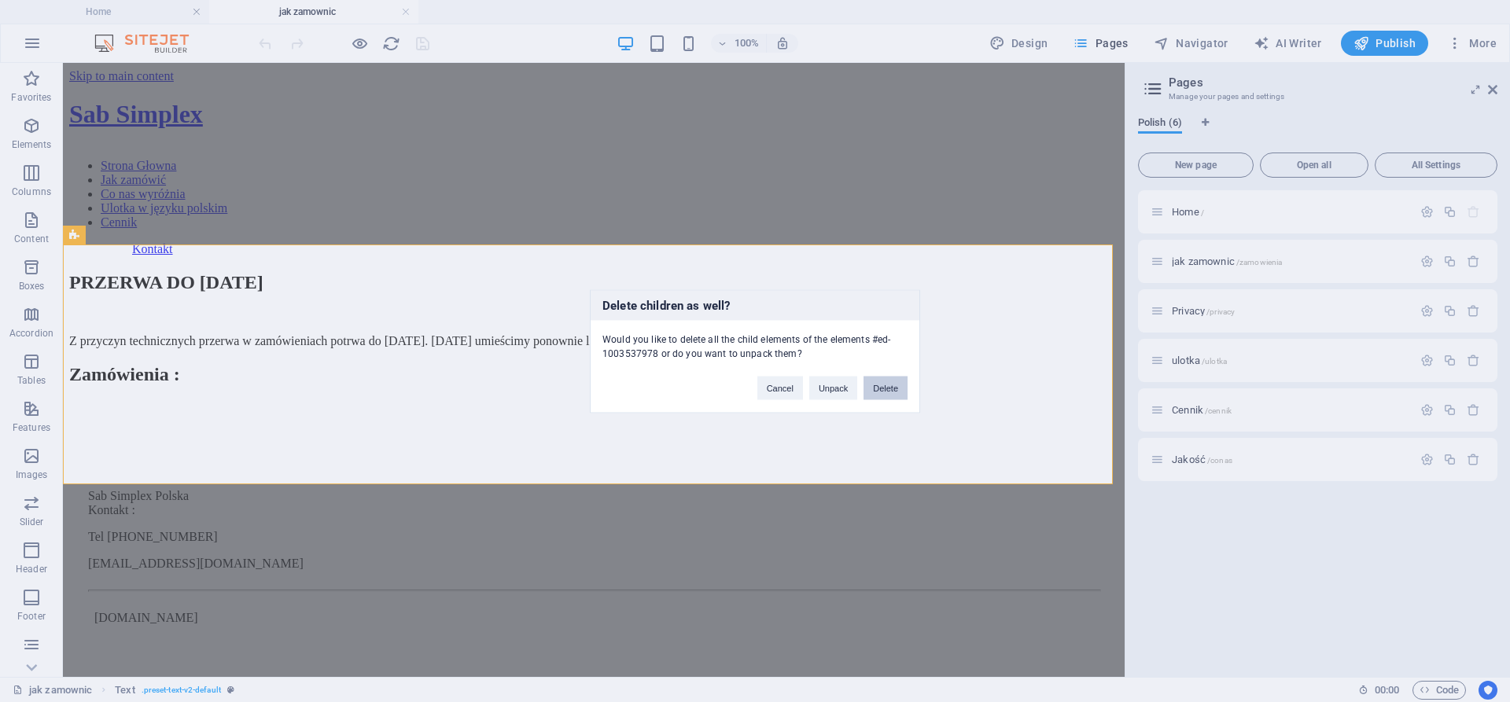
click at [875, 391] on button "Delete" at bounding box center [885, 388] width 44 height 24
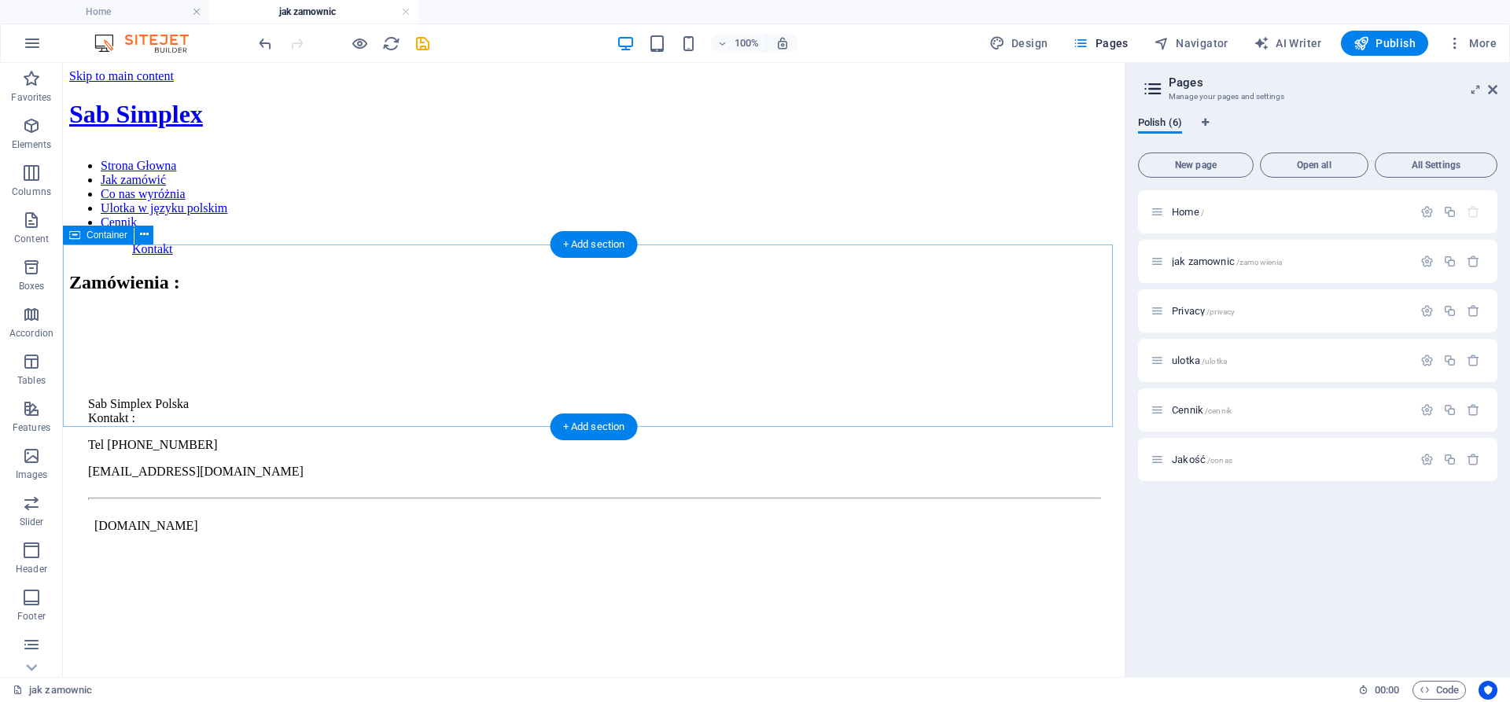
click at [477, 293] on div "Zamówienia :" at bounding box center [593, 282] width 1049 height 21
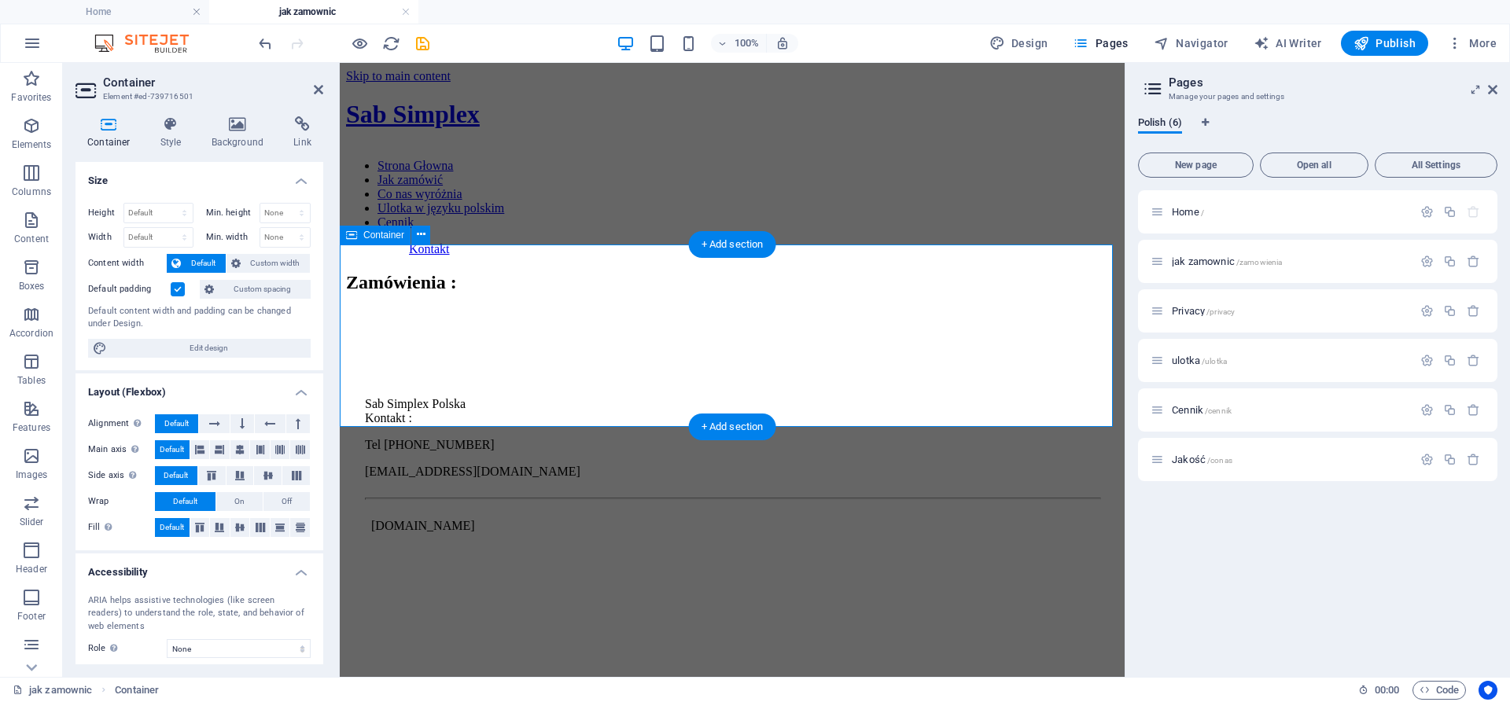
click at [523, 293] on div "Zamówienia :" at bounding box center [732, 282] width 772 height 21
click at [721, 293] on div "Zamówienia :" at bounding box center [732, 282] width 772 height 21
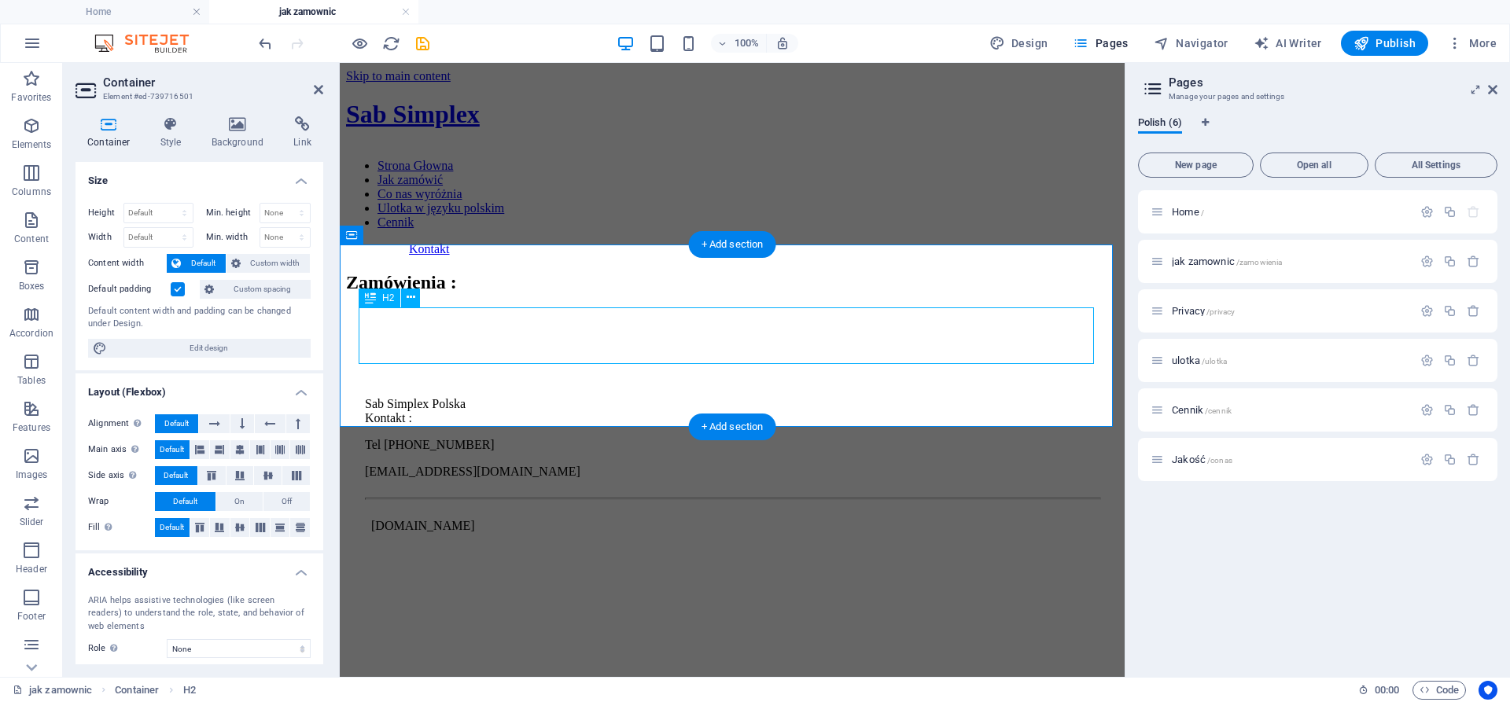
click at [699, 293] on div "Zamówienia :" at bounding box center [732, 282] width 772 height 21
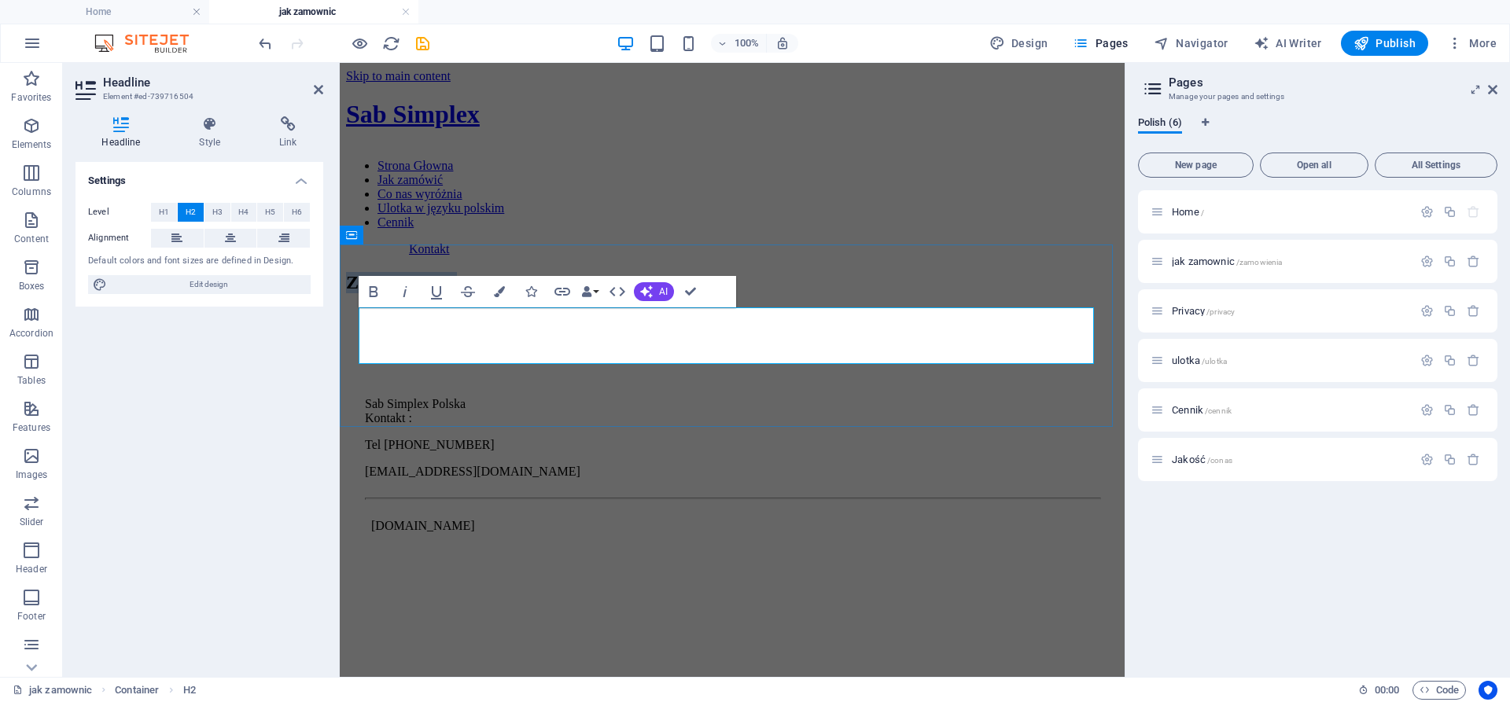
click at [690, 293] on h2 "Zamówienia :" at bounding box center [732, 282] width 772 height 21
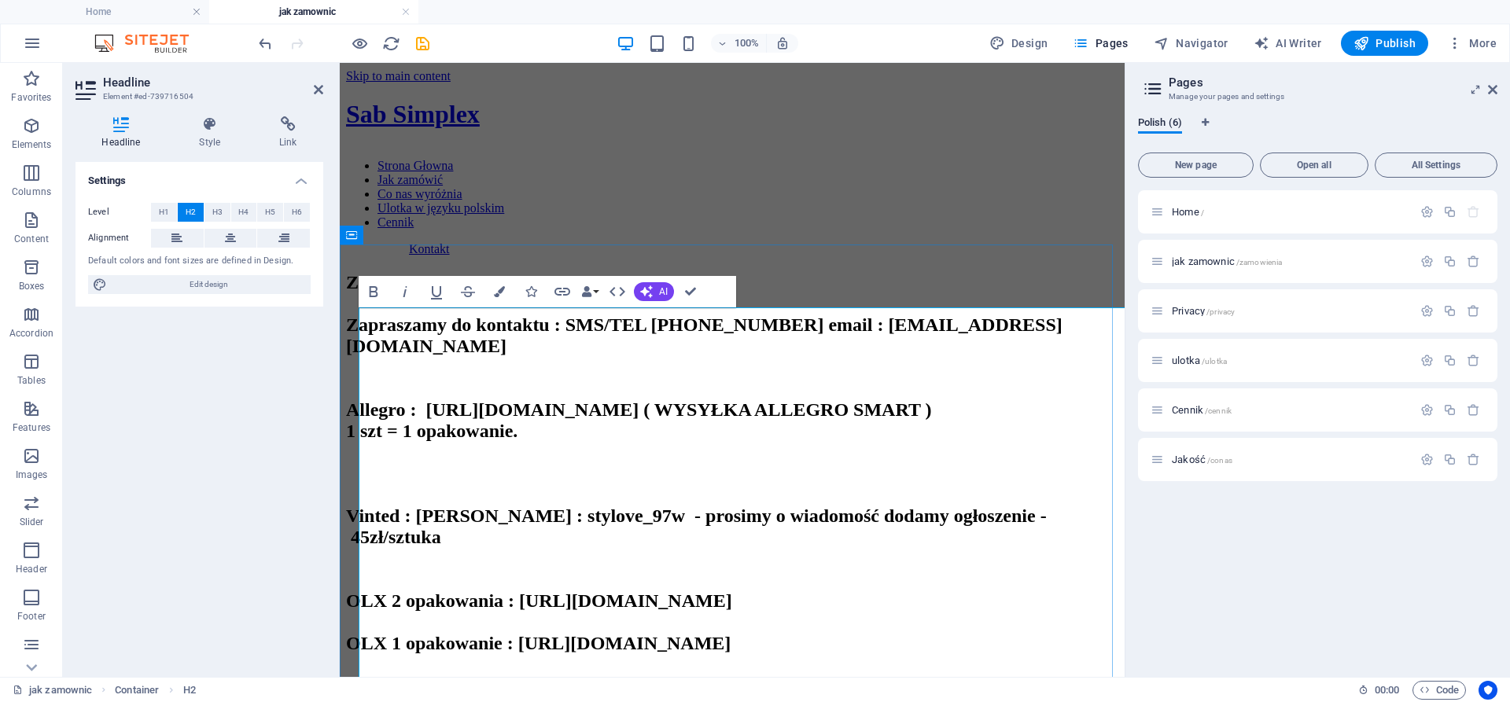
scroll to position [15982, 0]
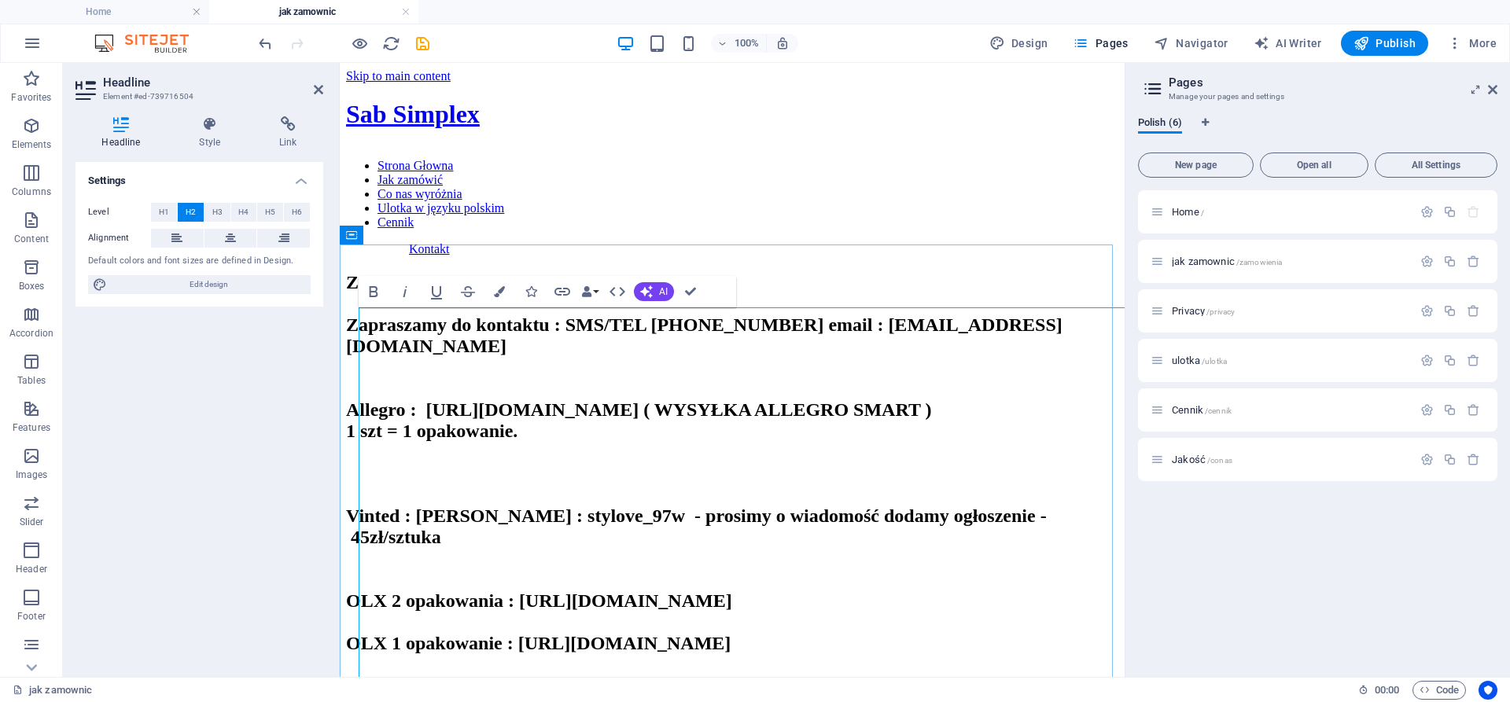
drag, startPoint x: 357, startPoint y: 447, endPoint x: 369, endPoint y: 447, distance: 11.8
click at [369, 447] on div "Zamówienia : ‌ Zapraszamy do kontaktu : SMS/TEL 882-739-894 email : kontakt@sab…" at bounding box center [732, 643] width 772 height 743
click at [369, 447] on h2 "Zamówienia : ‌ Zapraszamy do kontaktu : SMS/TEL 882-739-894 email : kontakt@sab…" at bounding box center [732, 643] width 772 height 743
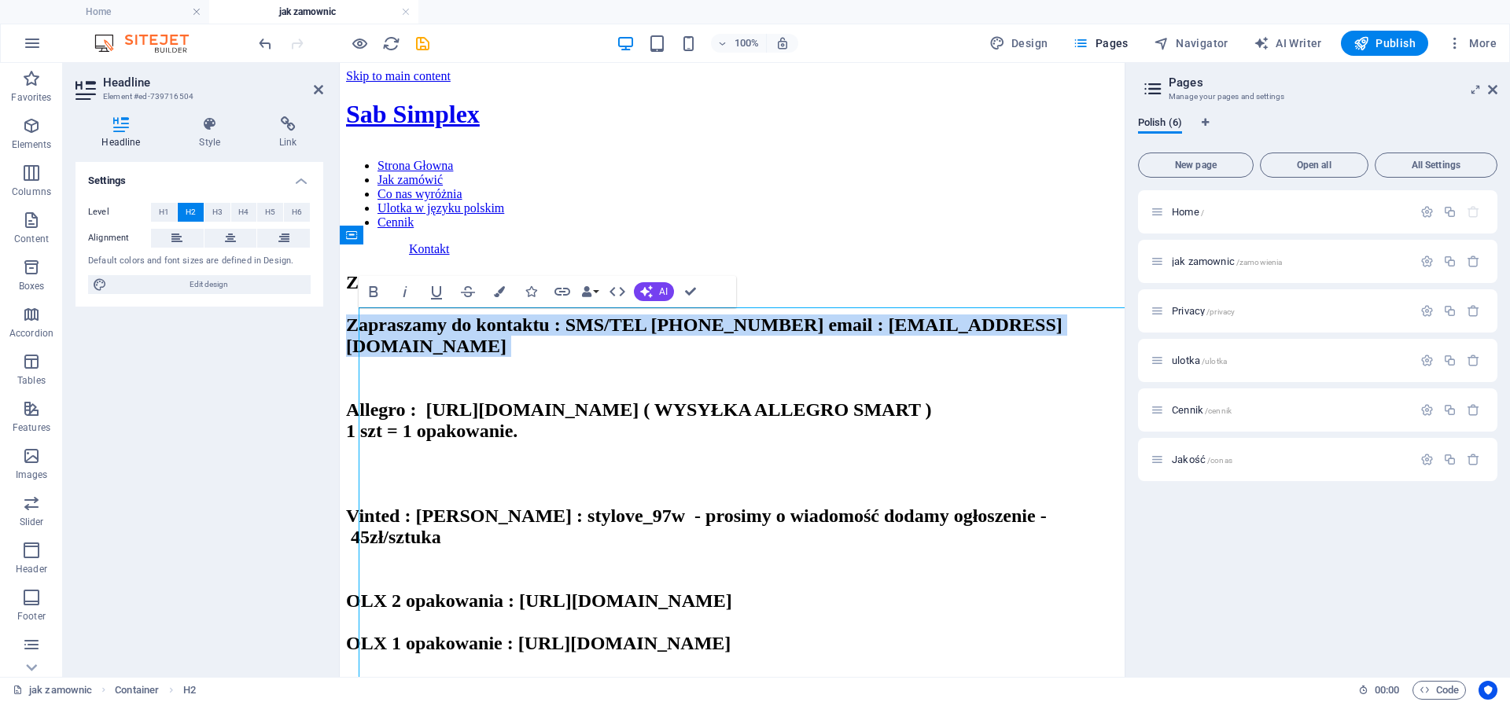
click at [369, 447] on h2 "Zamówienia : ‌ Zapraszamy do kontaktu : SMS/TEL 882-739-894 email : kontakt@sab…" at bounding box center [732, 643] width 772 height 743
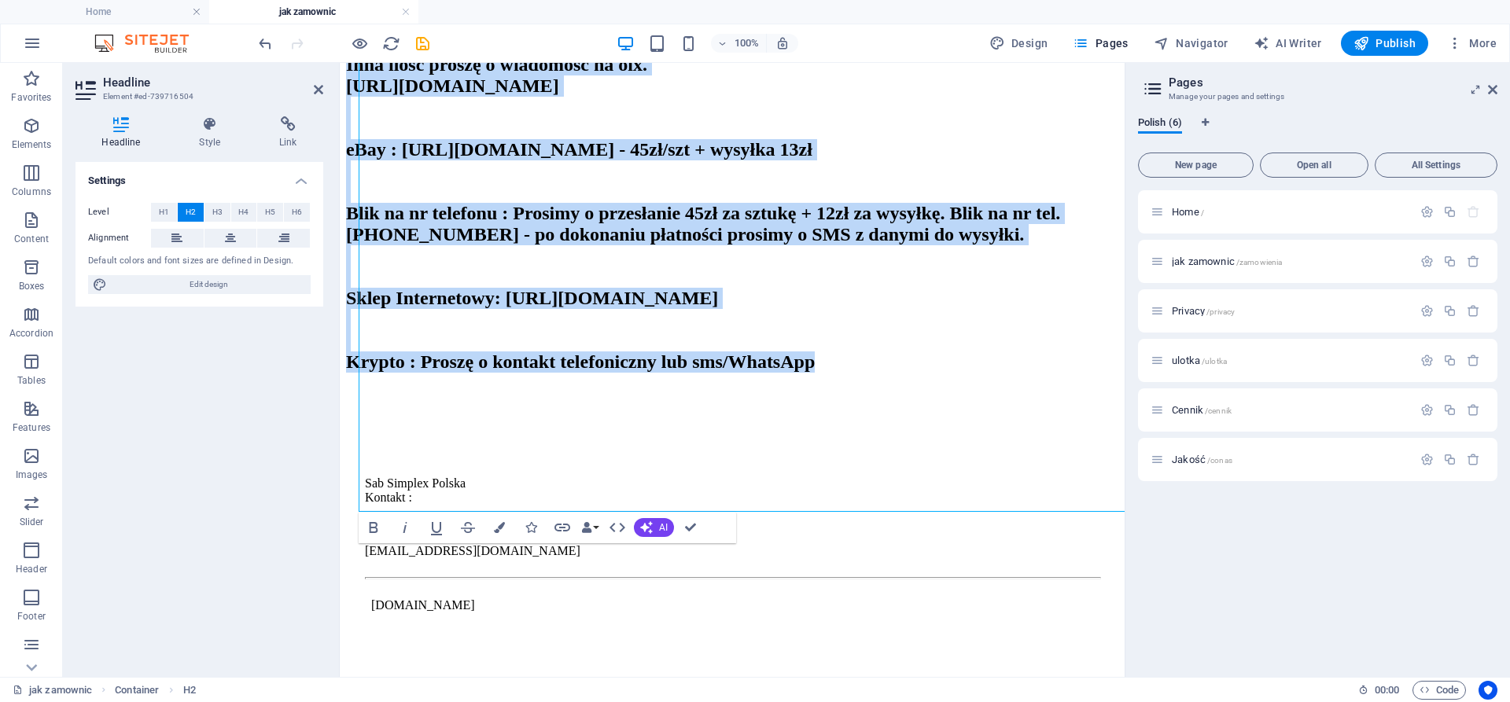
scroll to position [2444, 0]
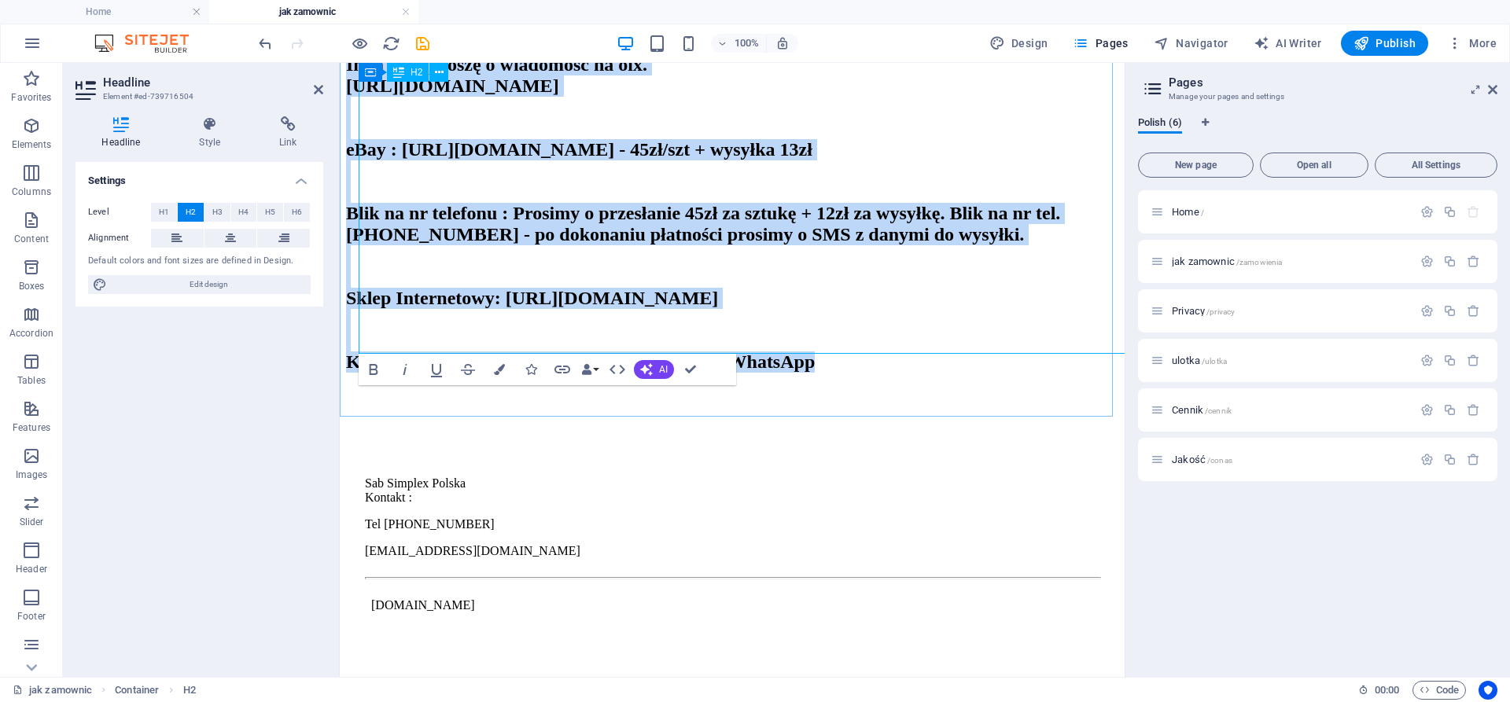
drag, startPoint x: 369, startPoint y: 447, endPoint x: 767, endPoint y: 318, distance: 419.0
click at [767, 318] on h2 "Zamówienia : ‌ Zapraszamy do kontaktu : SMS/TEL 882-739-894 email : kontakt@sab…" at bounding box center [732, 1] width 772 height 743
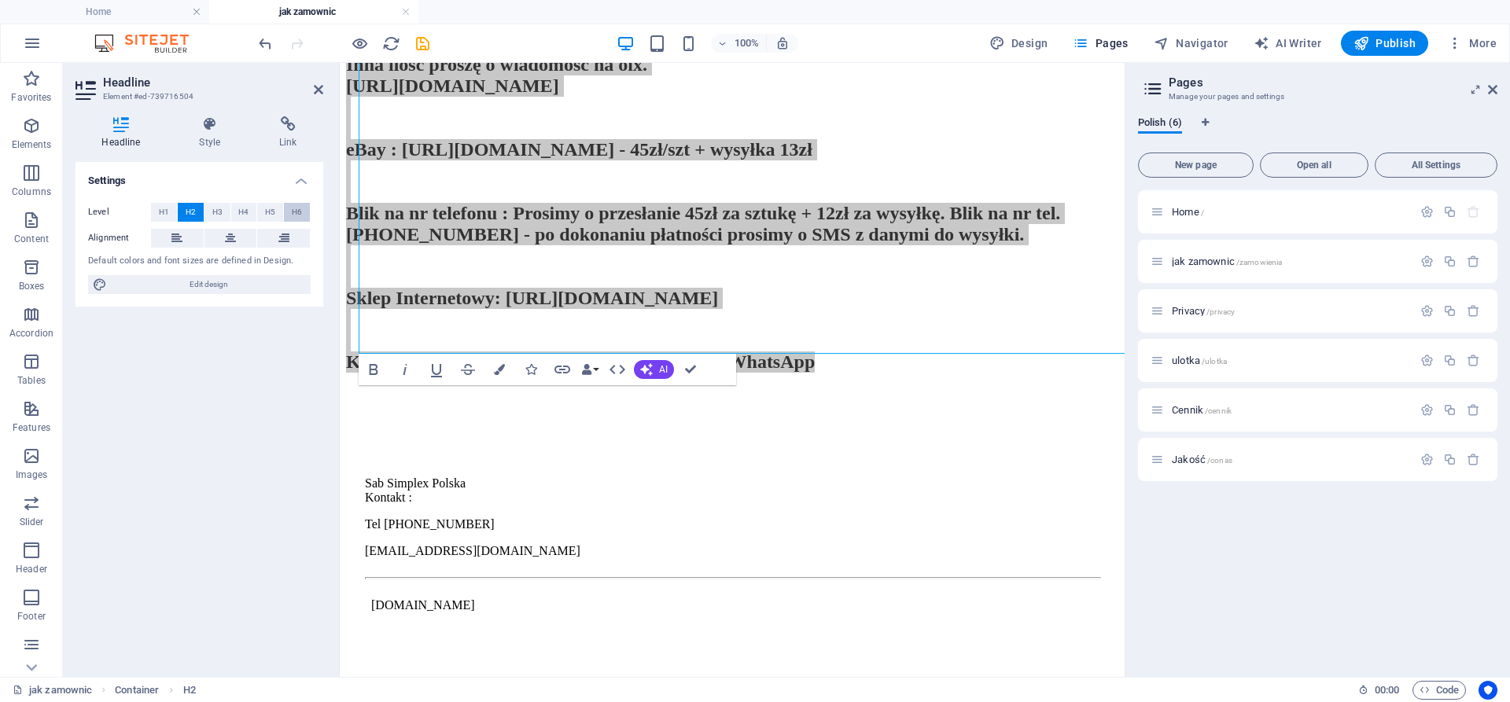
click at [289, 210] on button "H6" at bounding box center [297, 212] width 26 height 19
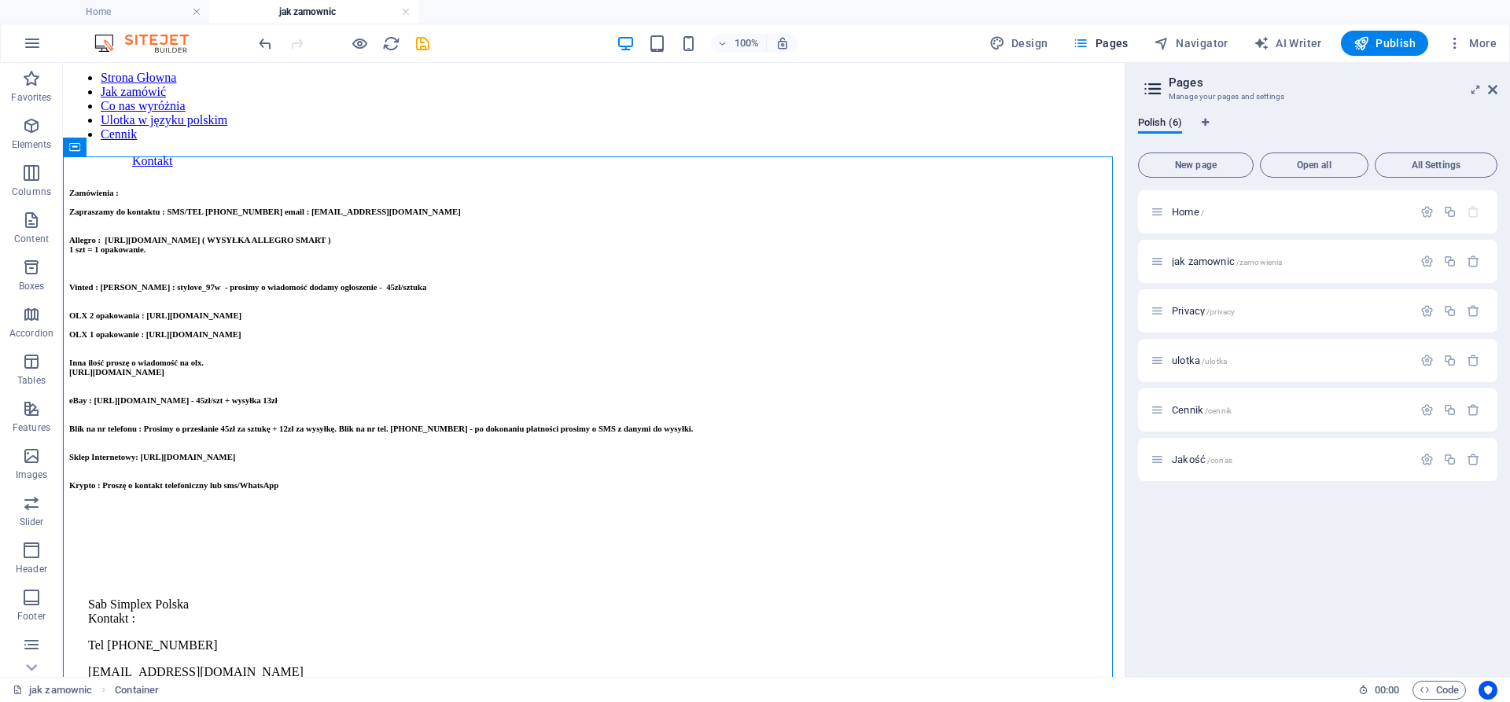
scroll to position [86, 0]
click at [400, 338] on div "Zamówienia : Zapraszamy do kontaktu : SMS/TEL 882-739-894 email : kontakt@sabsi…" at bounding box center [593, 340] width 1049 height 302
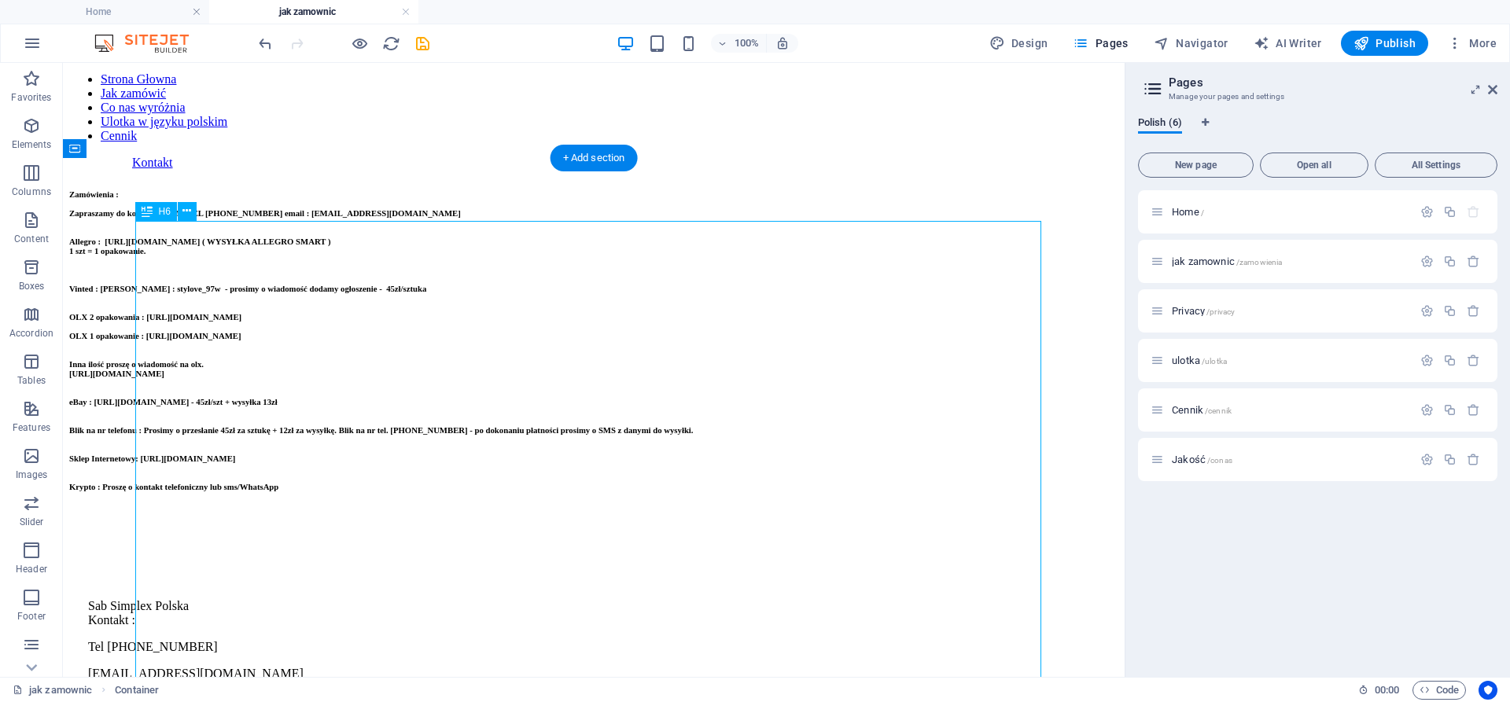
click at [400, 338] on div "Zamówienia : Zapraszamy do kontaktu : SMS/TEL 882-739-894 email : kontakt@sabsi…" at bounding box center [593, 340] width 1049 height 302
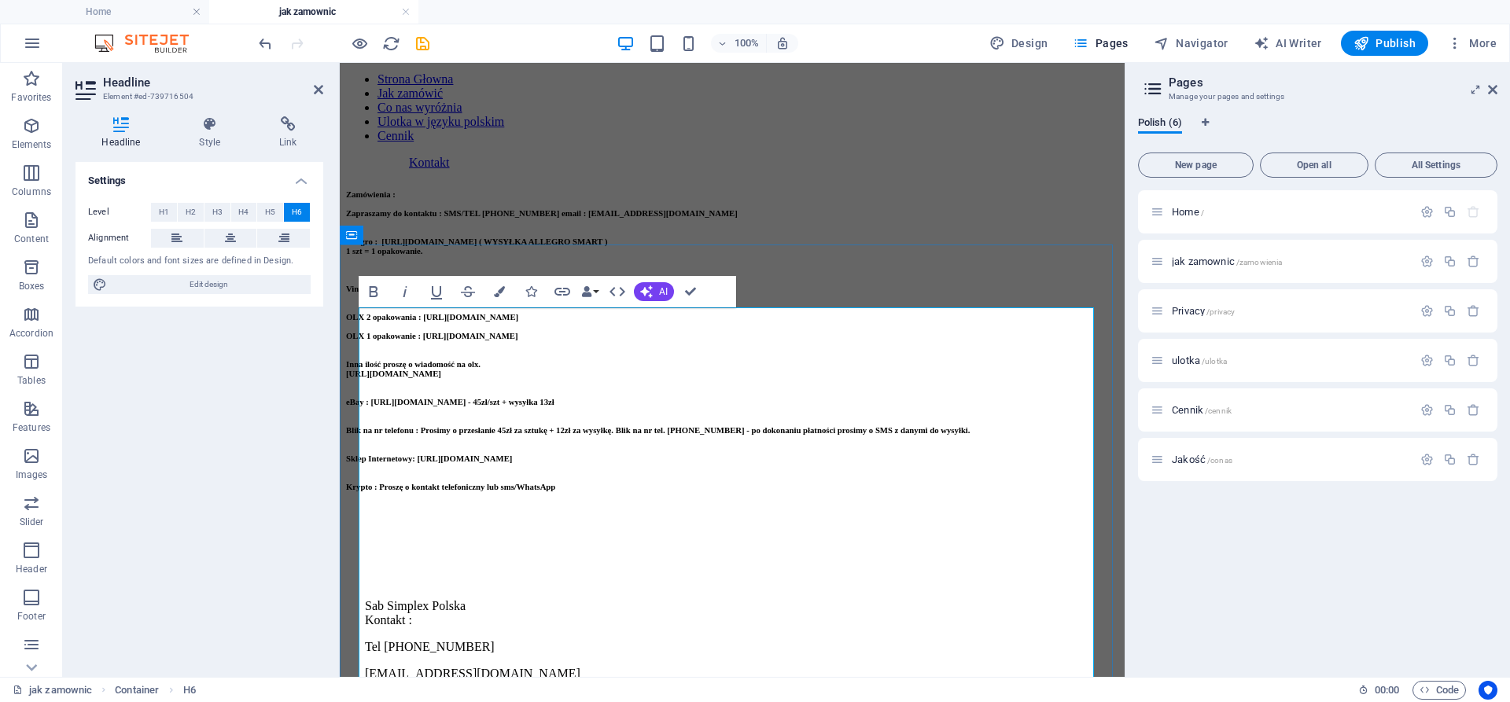
scroll to position [0, 0]
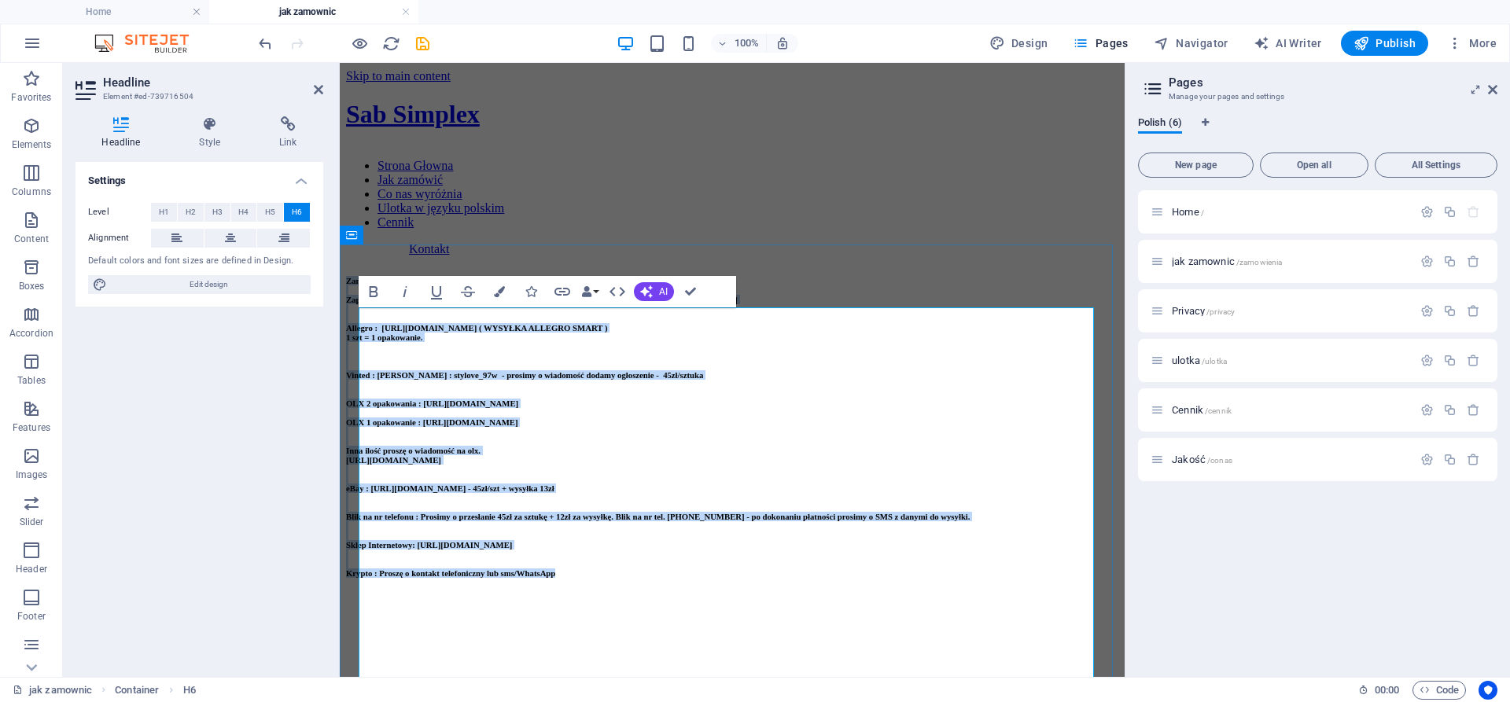
click at [755, 413] on h6 "Zamówienia : Zapraszamy do kontaktu : SMS/TEL 882-739-894 email : kontakt@sabsi…" at bounding box center [732, 427] width 772 height 302
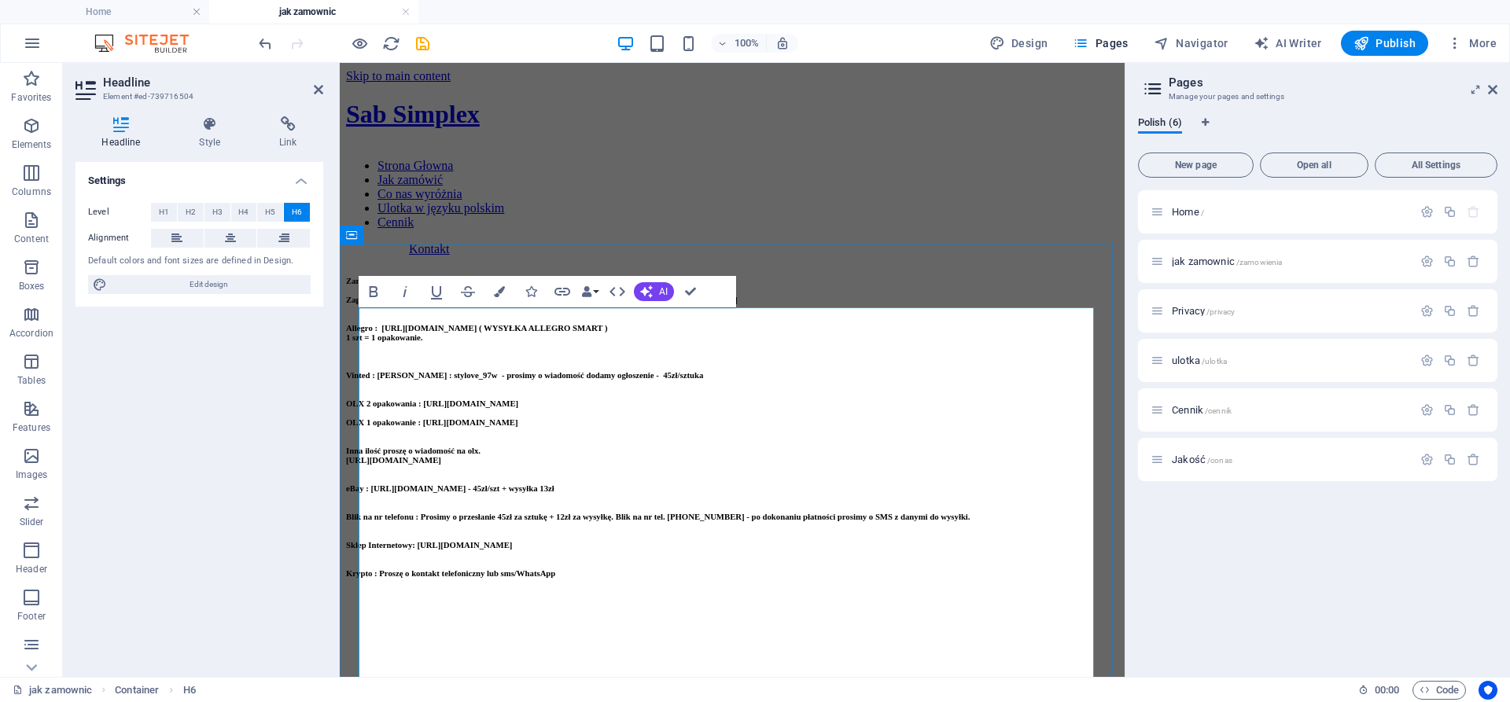
drag, startPoint x: 794, startPoint y: 400, endPoint x: 425, endPoint y: 395, distance: 368.8
click at [425, 395] on h6 "Zamówienia : Zapraszamy do kontaktu : SMS/TEL 882-739-894 email : kontakt@sabsi…" at bounding box center [732, 427] width 772 height 302
click at [842, 522] on h6 "Zamówienia : Zapraszamy do kontaktu : SMS/TEL 882-739-894 email : kontakt@sabsi…" at bounding box center [732, 427] width 772 height 302
click at [1039, 535] on h6 "Zamówienia : Zapraszamy do kontaktu : SMS/TEL 882-739-894 email : kontakt@sabsi…" at bounding box center [732, 427] width 772 height 302
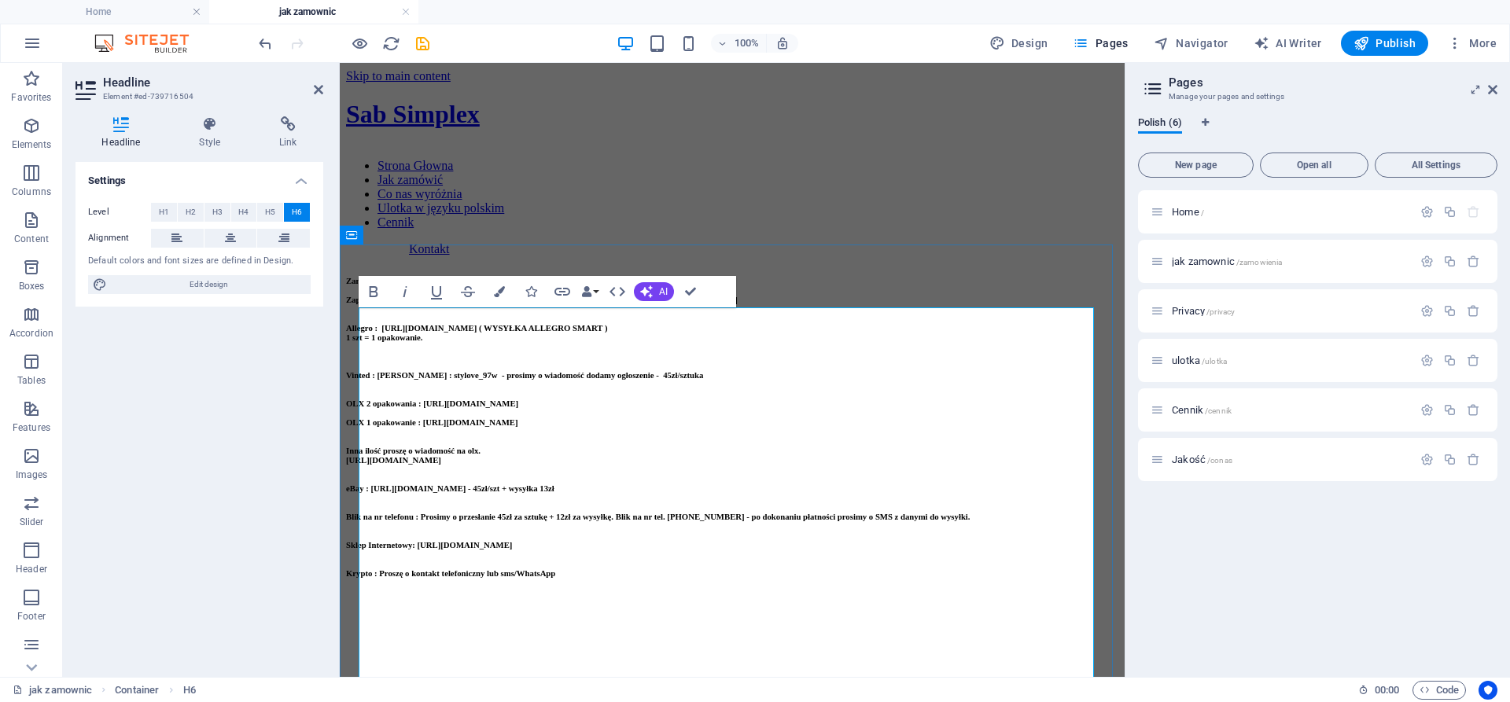
click at [1056, 535] on h6 "Zamówienia : Zapraszamy do kontaktu : SMS/TEL 882-739-894 email : kontakt@sabsi…" at bounding box center [732, 427] width 772 height 302
drag, startPoint x: 1059, startPoint y: 535, endPoint x: 506, endPoint y: 537, distance: 553.5
click at [506, 537] on h6 "Zamówienia : Zapraszamy do kontaktu : SMS/TEL 882-739-894 email : kontakt@sabsi…" at bounding box center [732, 427] width 772 height 302
drag, startPoint x: 1026, startPoint y: 575, endPoint x: 504, endPoint y: 565, distance: 522.2
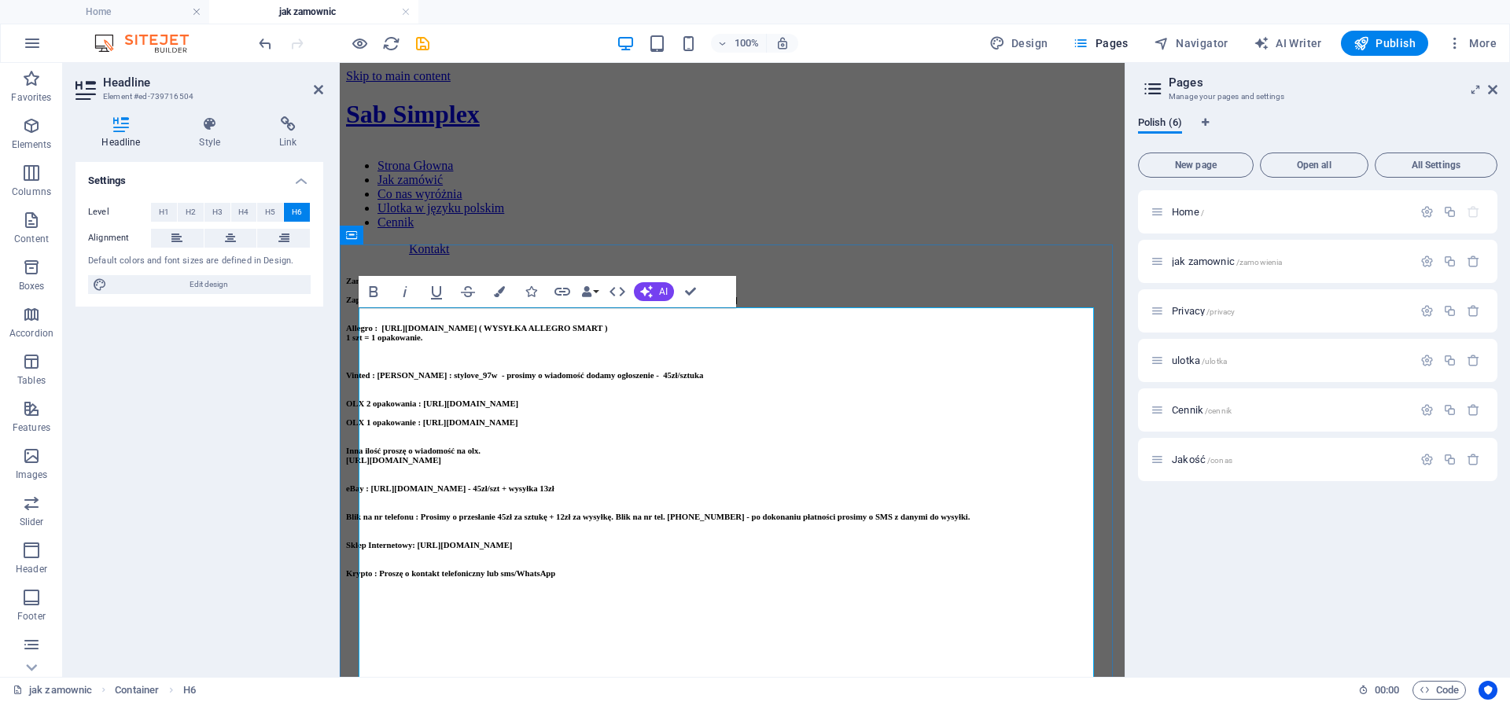
click at [504, 565] on h6 "Zamówienia : Zapraszamy do kontaktu : SMS/TEL 882-739-894 email : kontakt@sabsi…" at bounding box center [732, 427] width 772 height 302
click at [463, 438] on h6 "Zamówienia : Zapraszamy do kontaktu : SMS/TEL 882-739-894 email : kontakt@sabsi…" at bounding box center [732, 427] width 772 height 302
click at [1021, 184] on div "Sab Simplex Strona Głowna Jak zamówić Co nas wyróżnia Ulotka w języku polskim C…" at bounding box center [732, 178] width 772 height 156
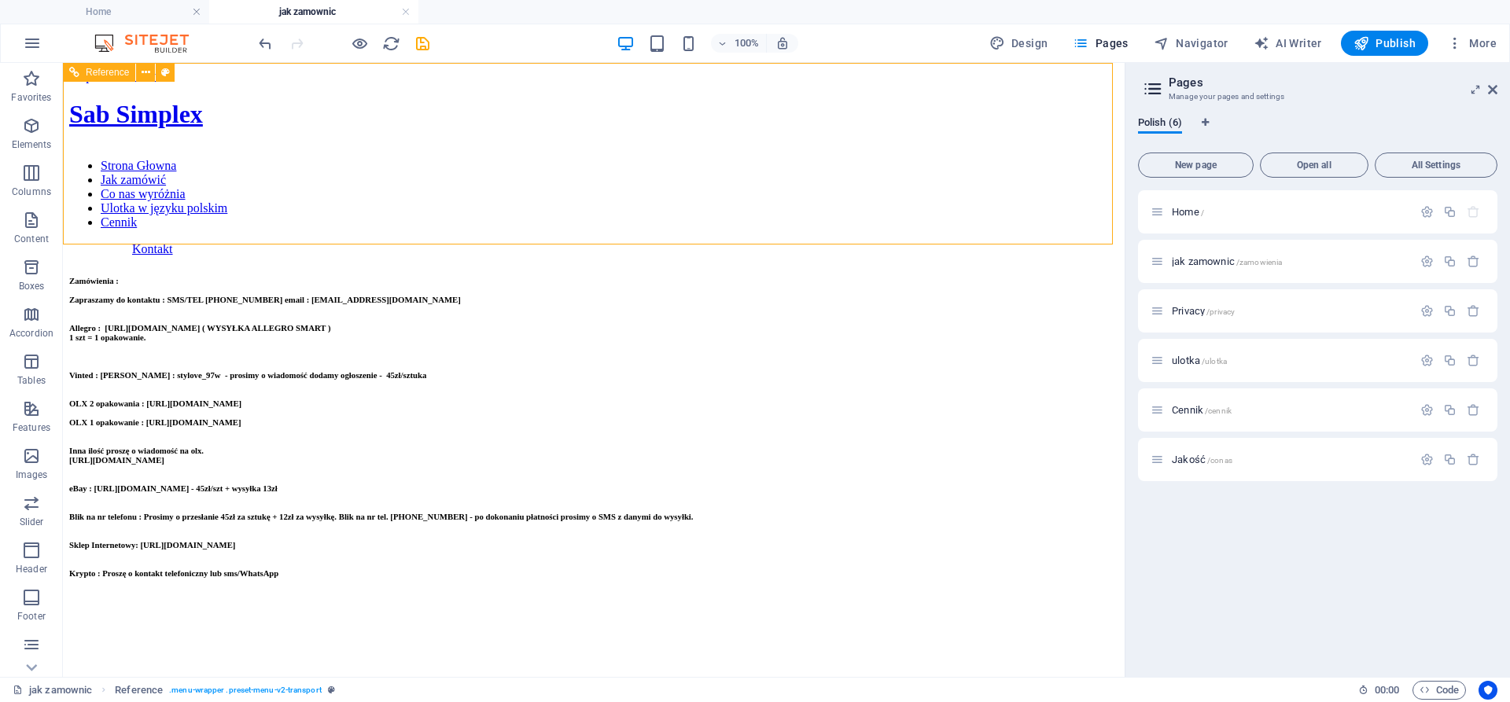
click at [938, 168] on div "Sab Simplex Strona Głowna Jak zamówić Co nas wyróżnia Ulotka w języku polskim C…" at bounding box center [593, 178] width 1049 height 156
click at [1389, 42] on span "Publish" at bounding box center [1384, 43] width 62 height 16
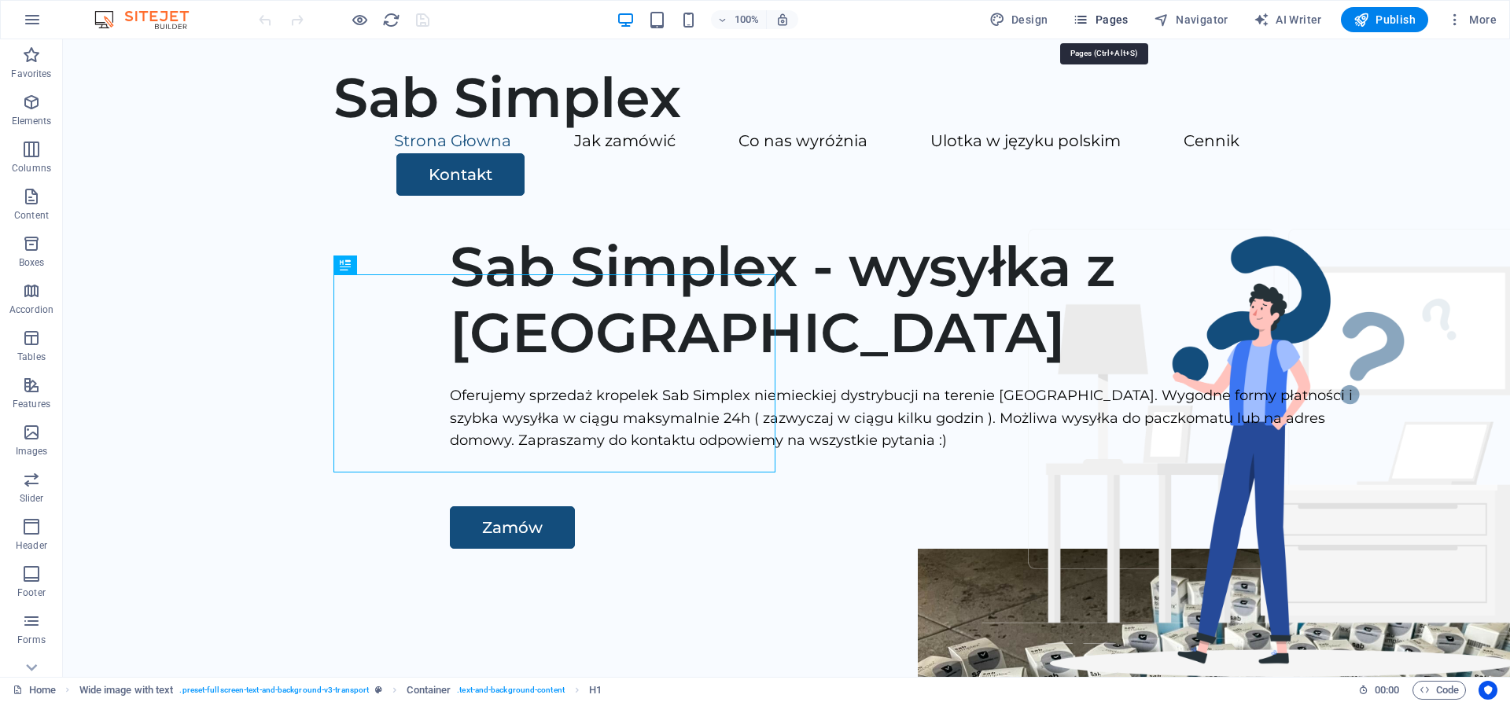
click at [1098, 12] on span "Pages" at bounding box center [1099, 20] width 55 height 16
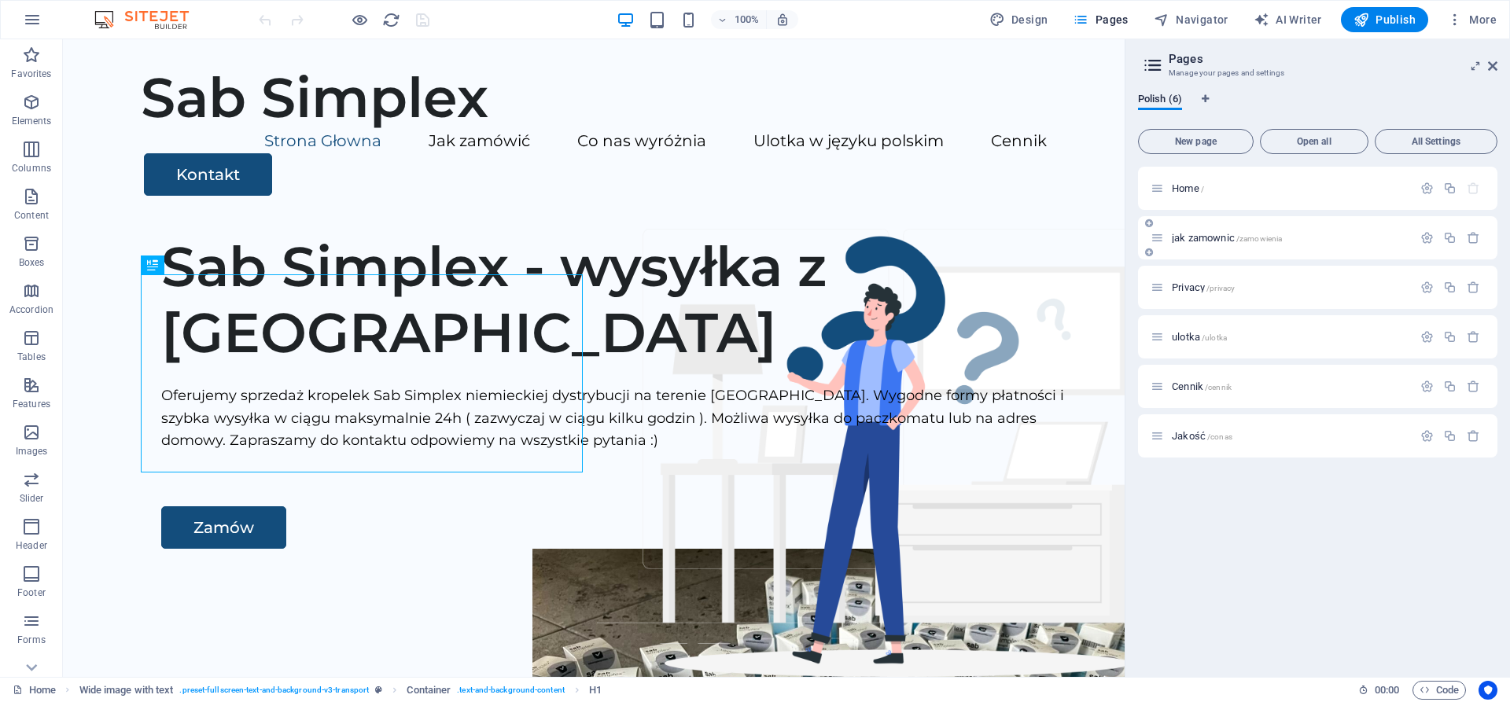
click at [1201, 242] on span "jak zamownic /zamowienia" at bounding box center [1226, 238] width 110 height 12
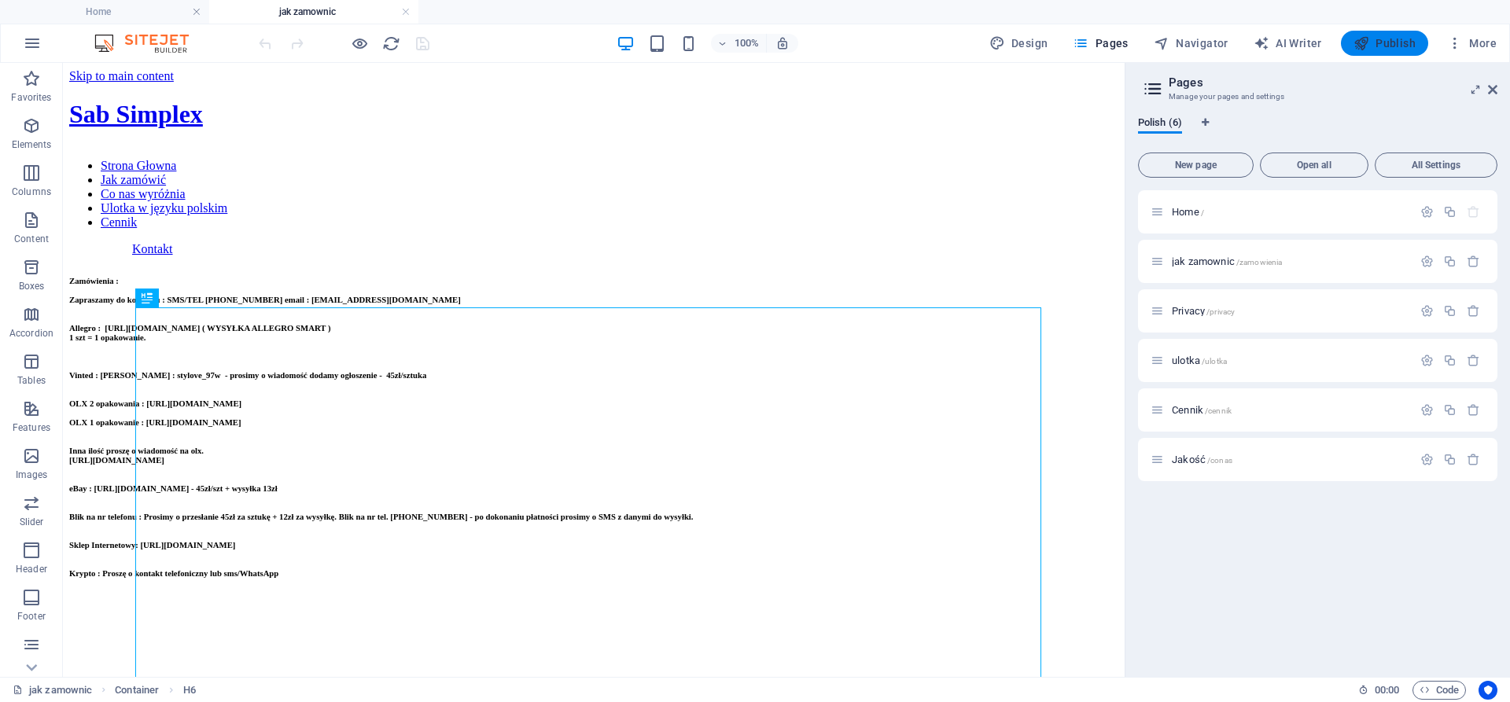
click at [1399, 35] on button "Publish" at bounding box center [1384, 43] width 87 height 25
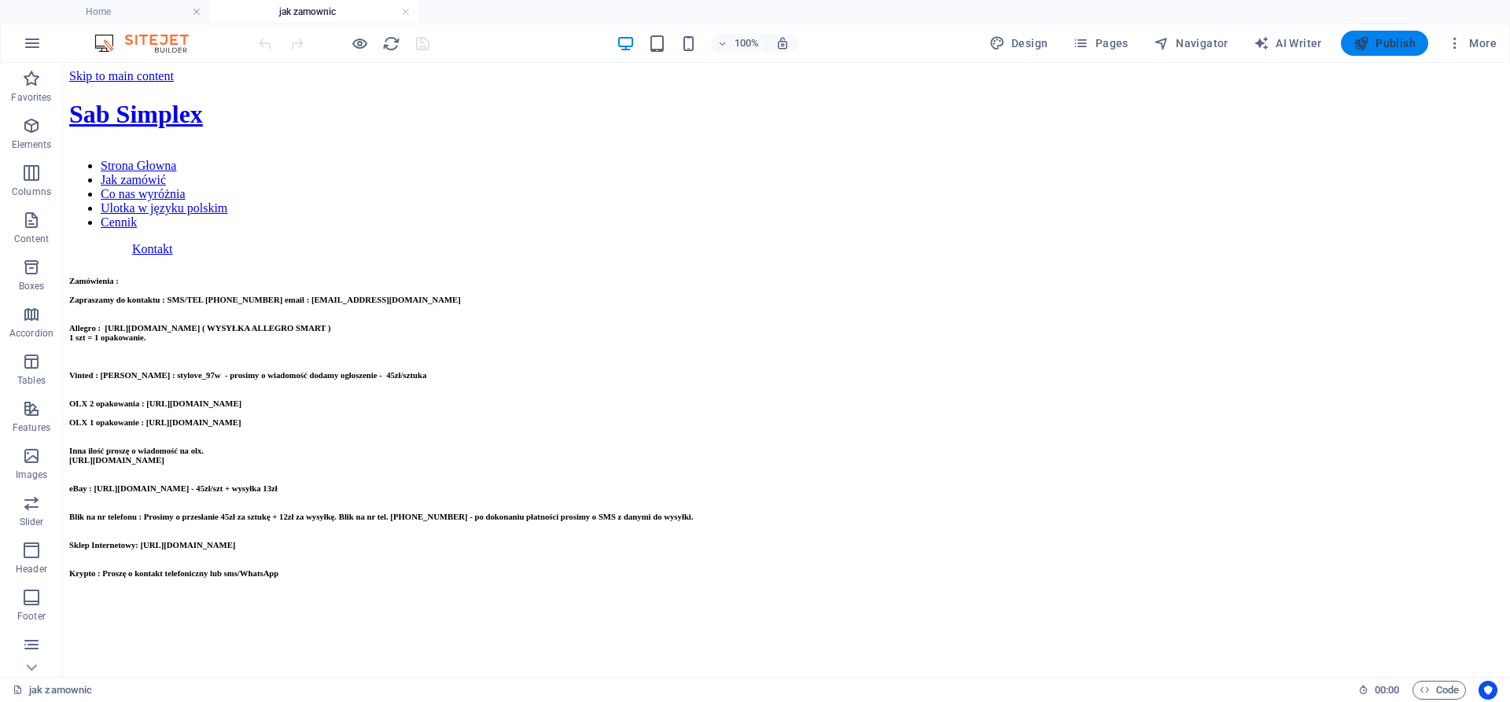
click at [1374, 38] on span "Publish" at bounding box center [1384, 43] width 62 height 16
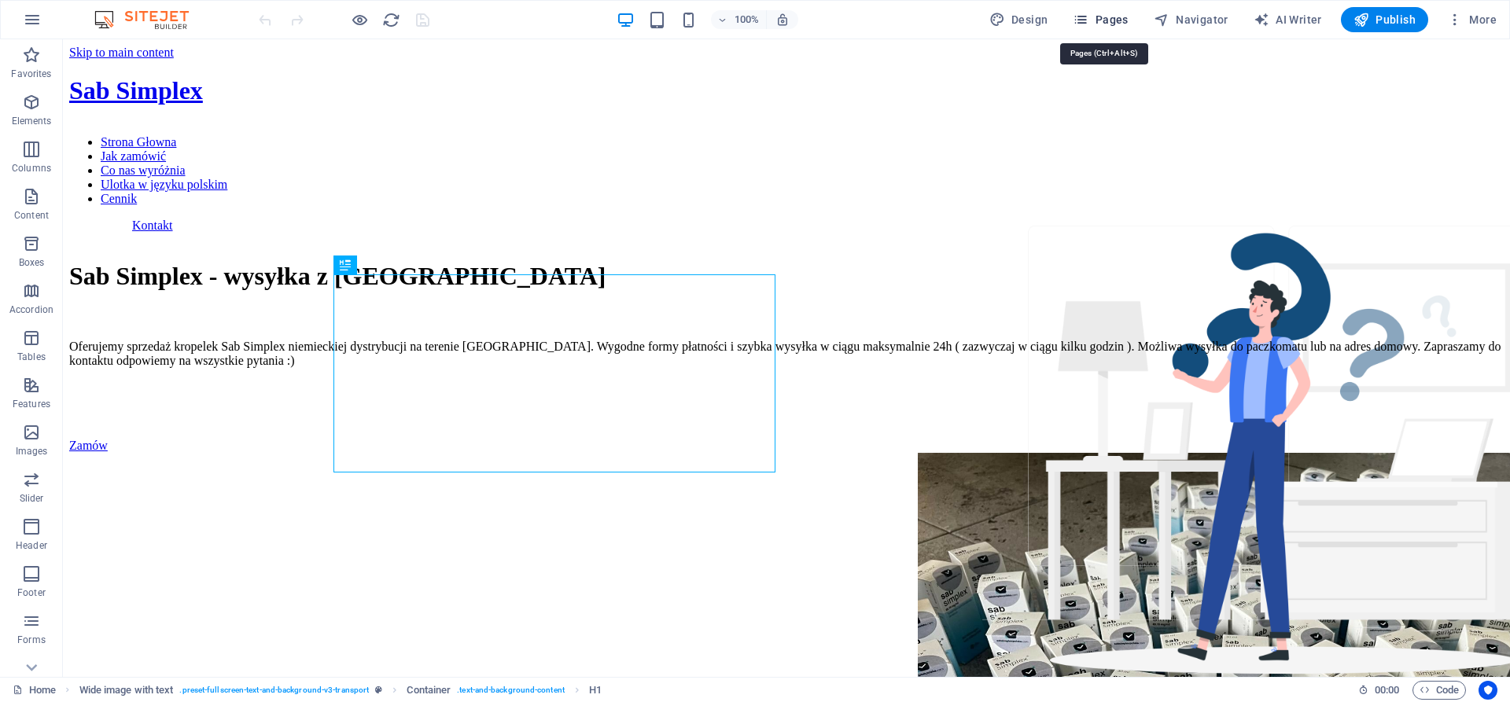
click at [1127, 22] on span "Pages" at bounding box center [1099, 20] width 55 height 16
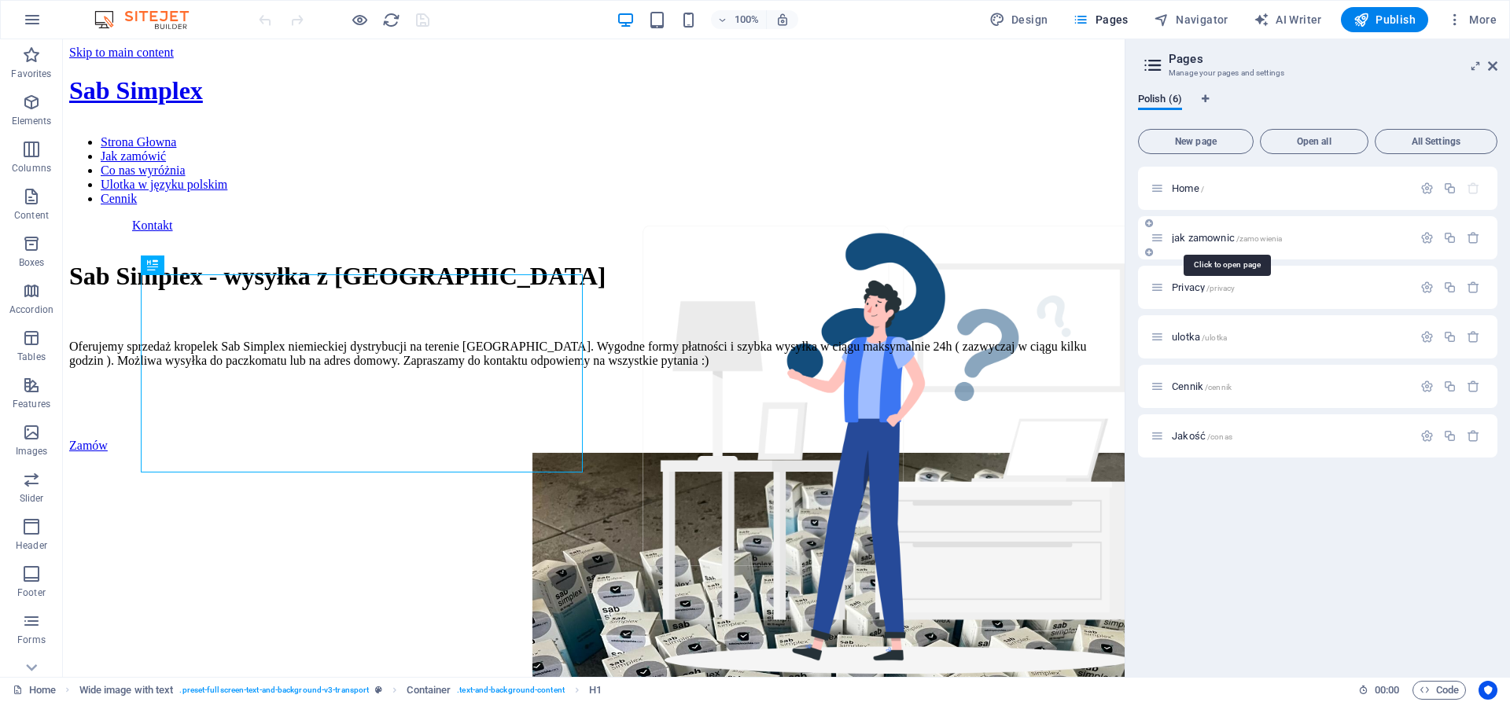
click at [1189, 237] on span "jak zamownic /zamowienia" at bounding box center [1226, 238] width 110 height 12
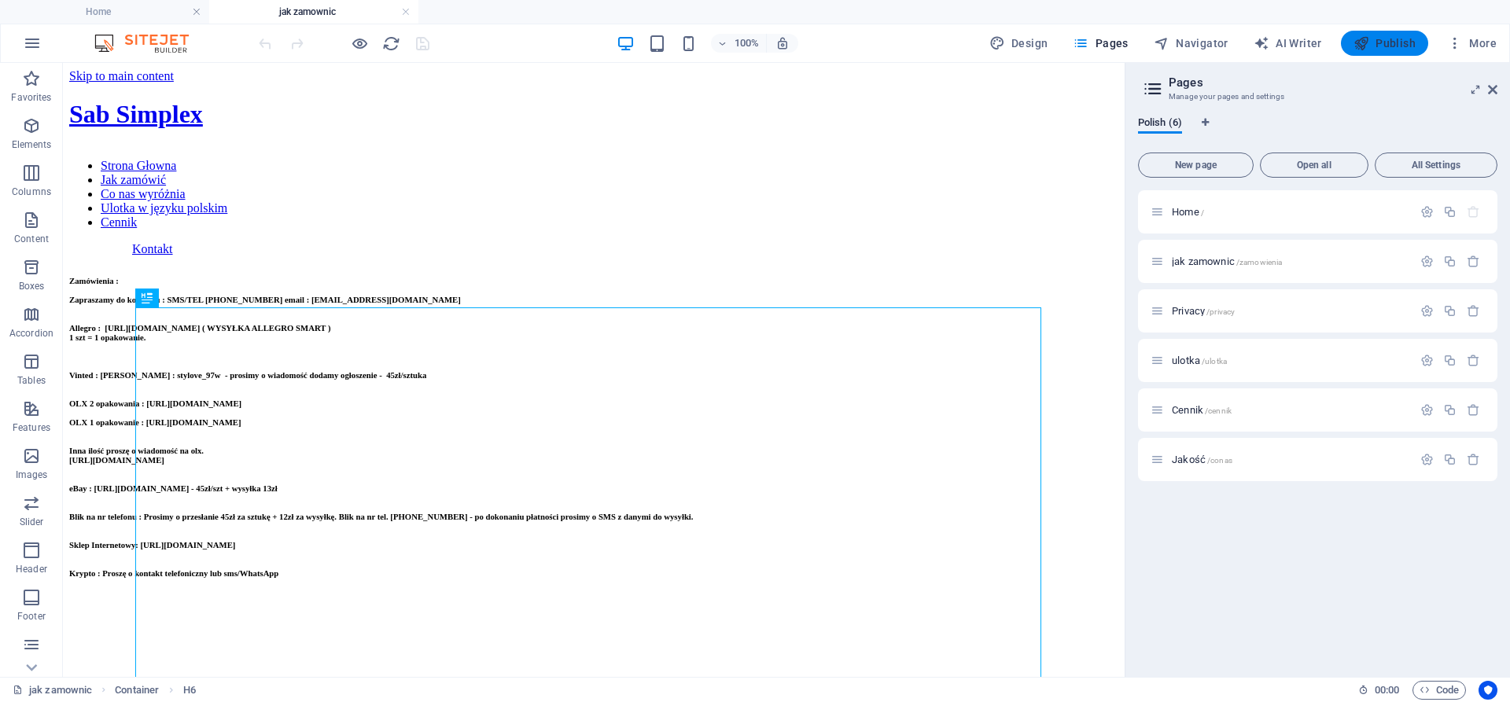
click at [1387, 50] on span "Publish" at bounding box center [1384, 43] width 62 height 16
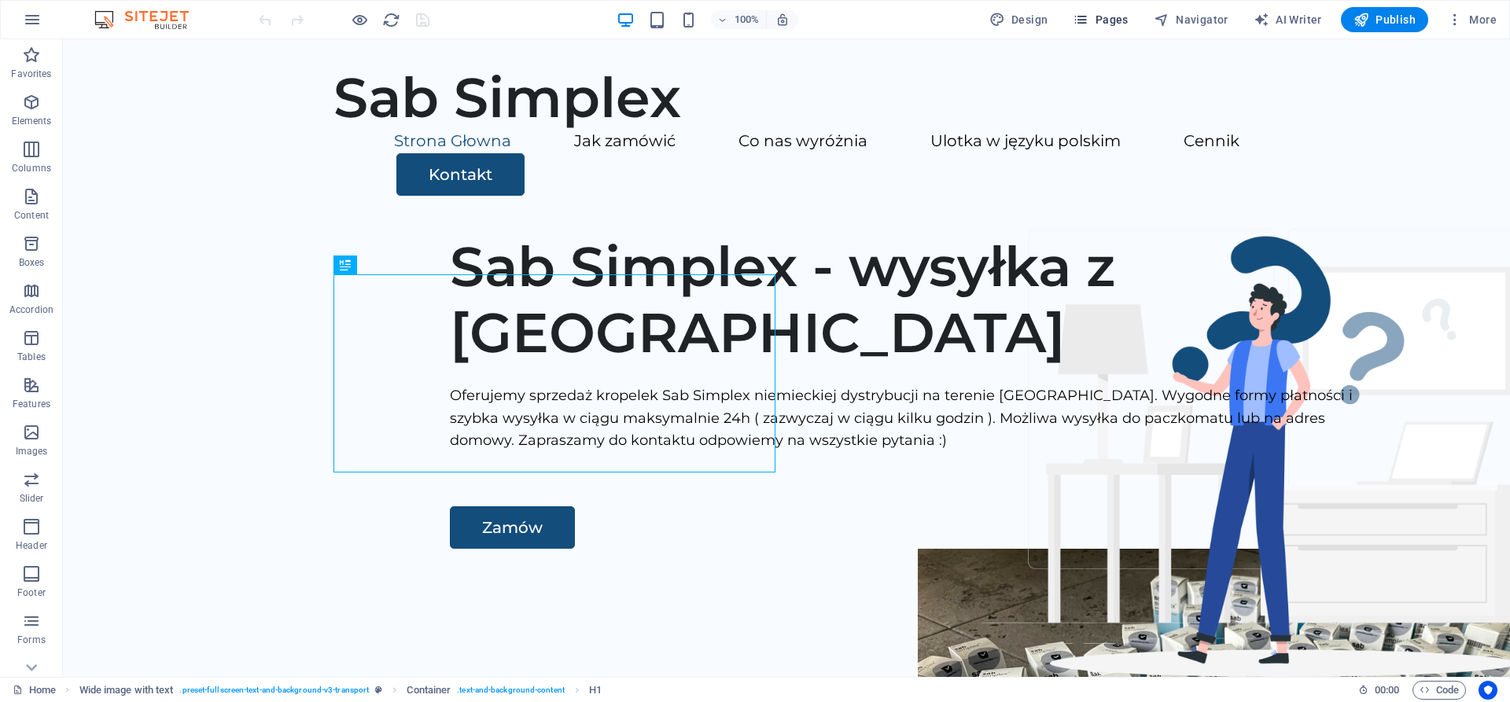
click at [1124, 22] on span "Pages" at bounding box center [1099, 20] width 55 height 16
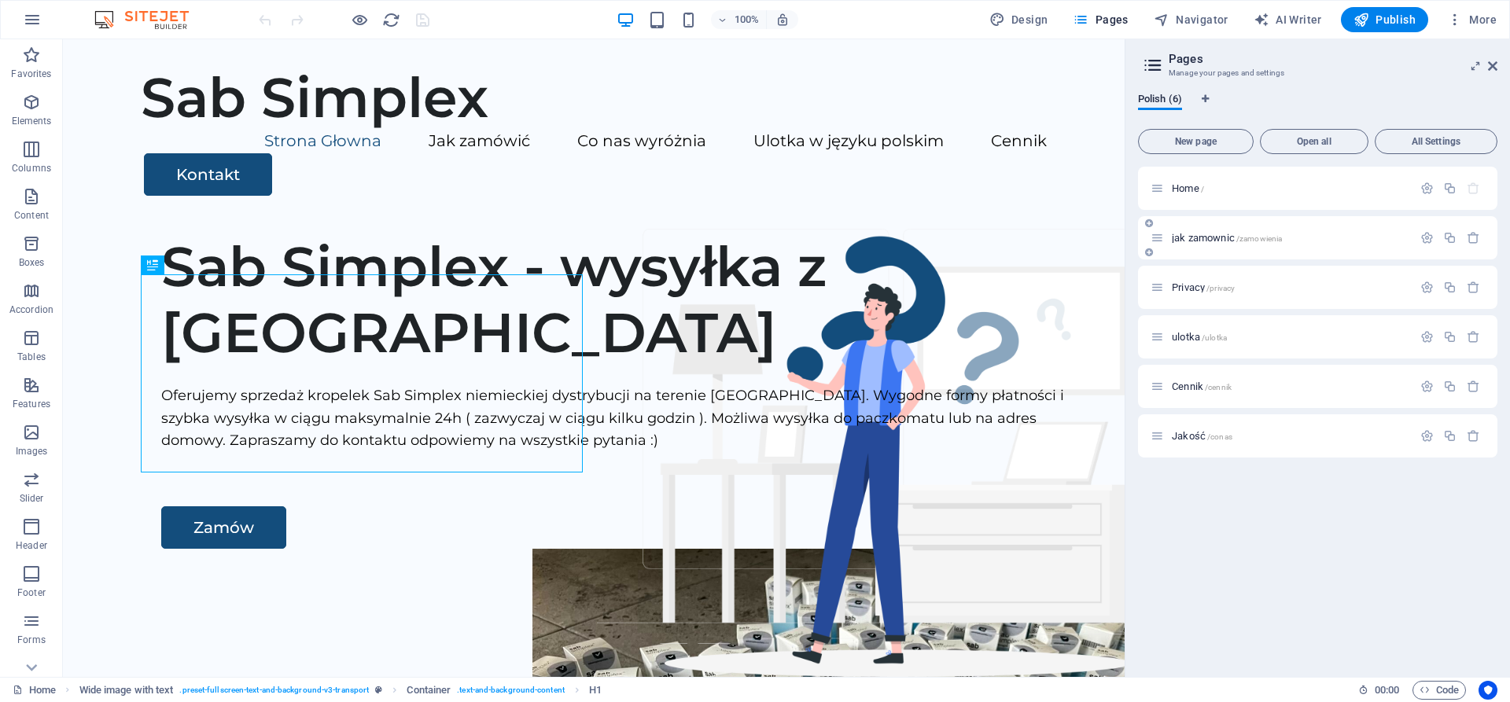
click at [1208, 241] on span "jak zamownic /zamowienia" at bounding box center [1226, 238] width 110 height 12
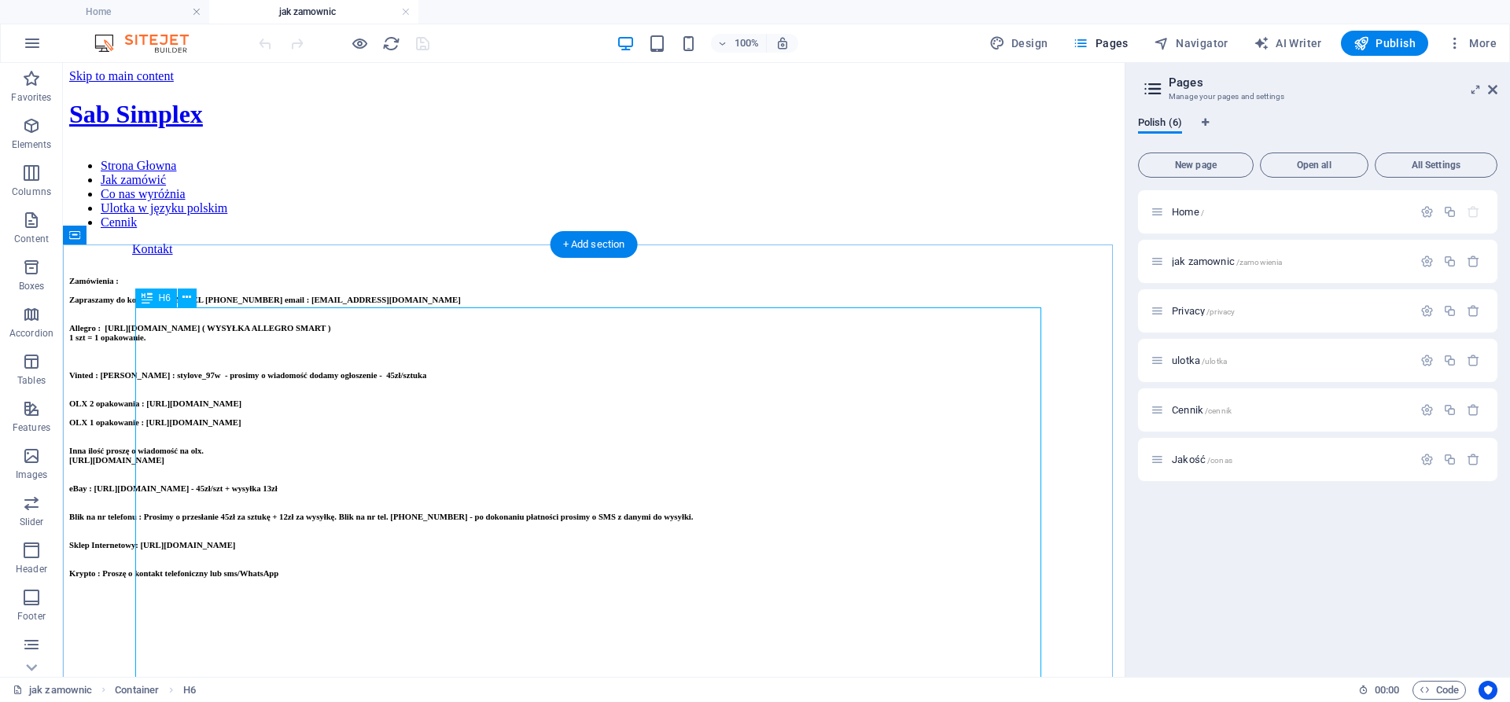
click at [894, 386] on div "Zamówienia : Zapraszamy do kontaktu : SMS/TEL [PHONE_NUMBER] email : [EMAIL_ADD…" at bounding box center [593, 427] width 1049 height 302
click at [836, 386] on div "Zamówienia : Zapraszamy do kontaktu : SMS/TEL [PHONE_NUMBER] email : [EMAIL_ADD…" at bounding box center [593, 427] width 1049 height 302
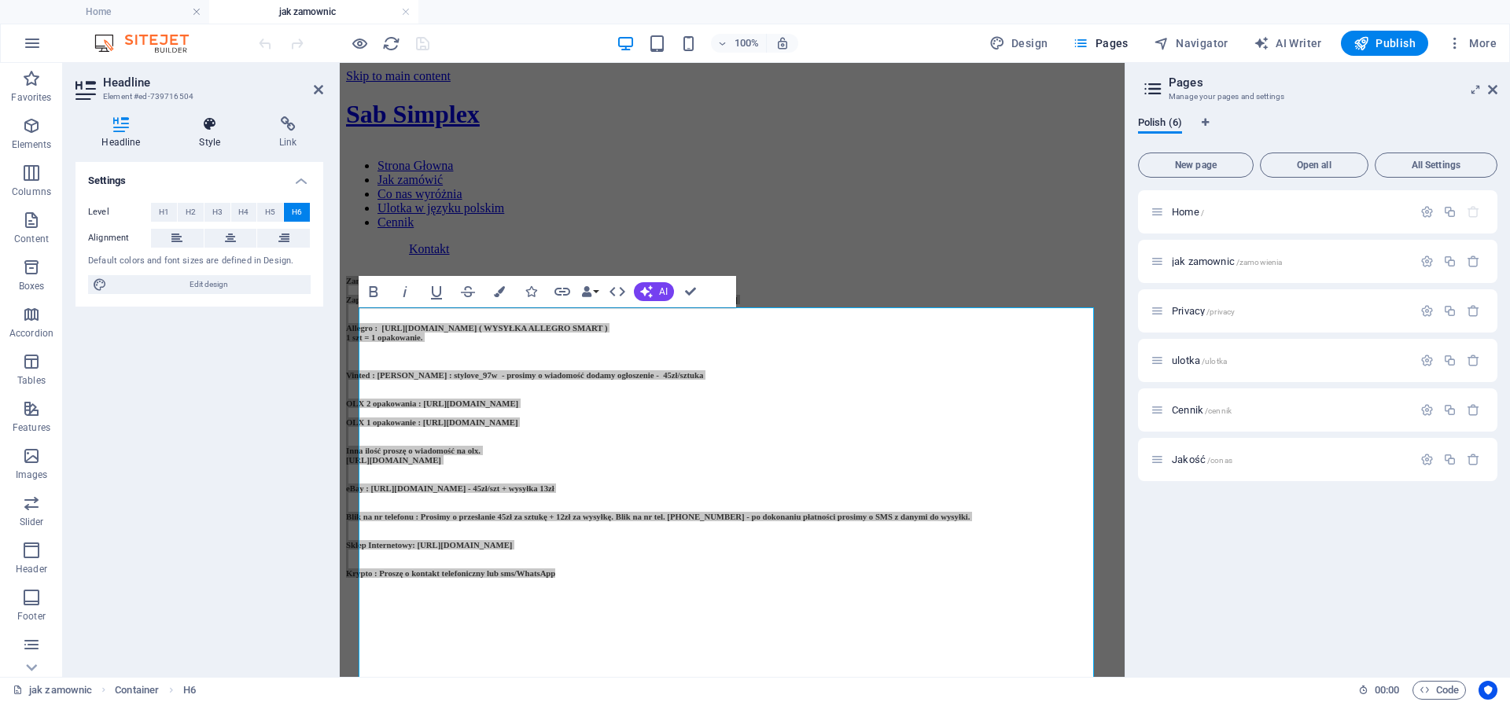
click at [217, 134] on h4 "Style" at bounding box center [213, 132] width 80 height 33
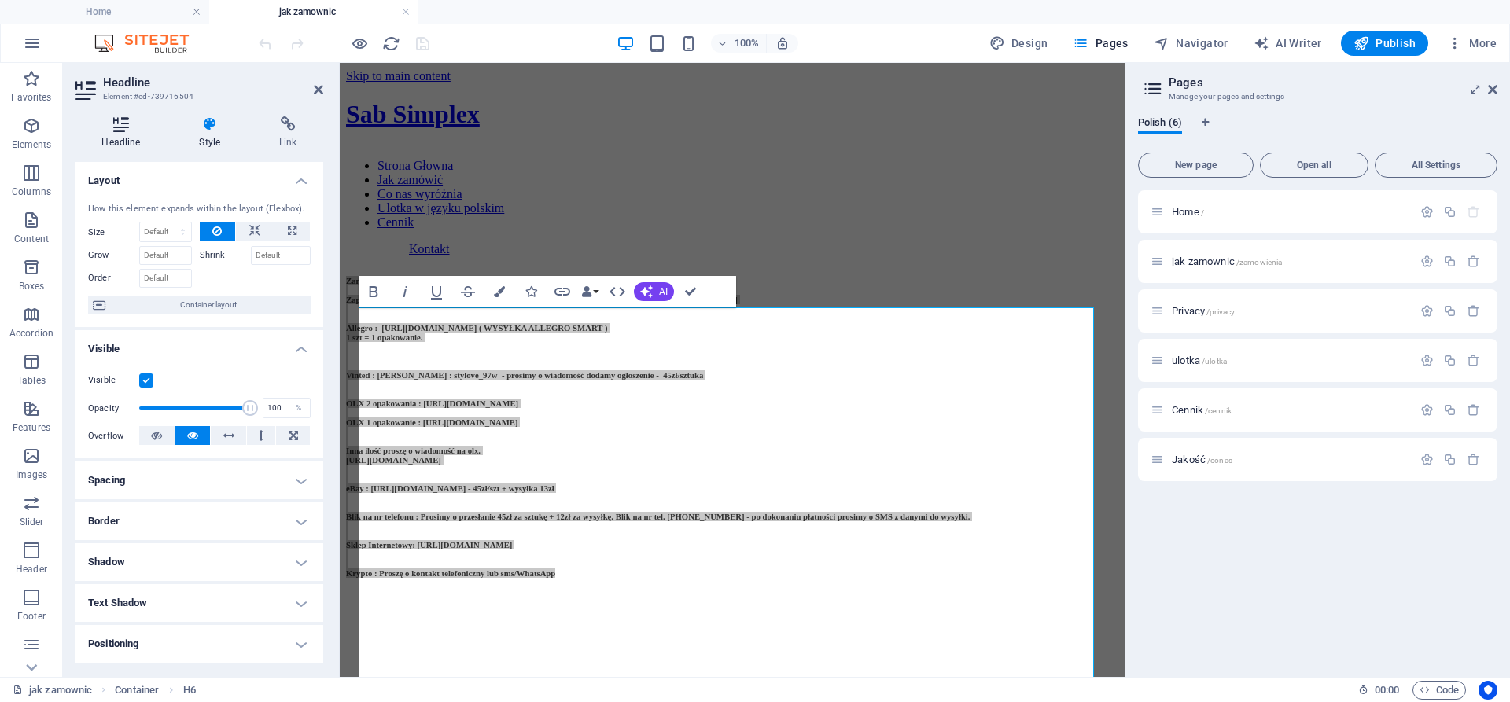
click at [130, 133] on h4 "Headline" at bounding box center [123, 132] width 97 height 33
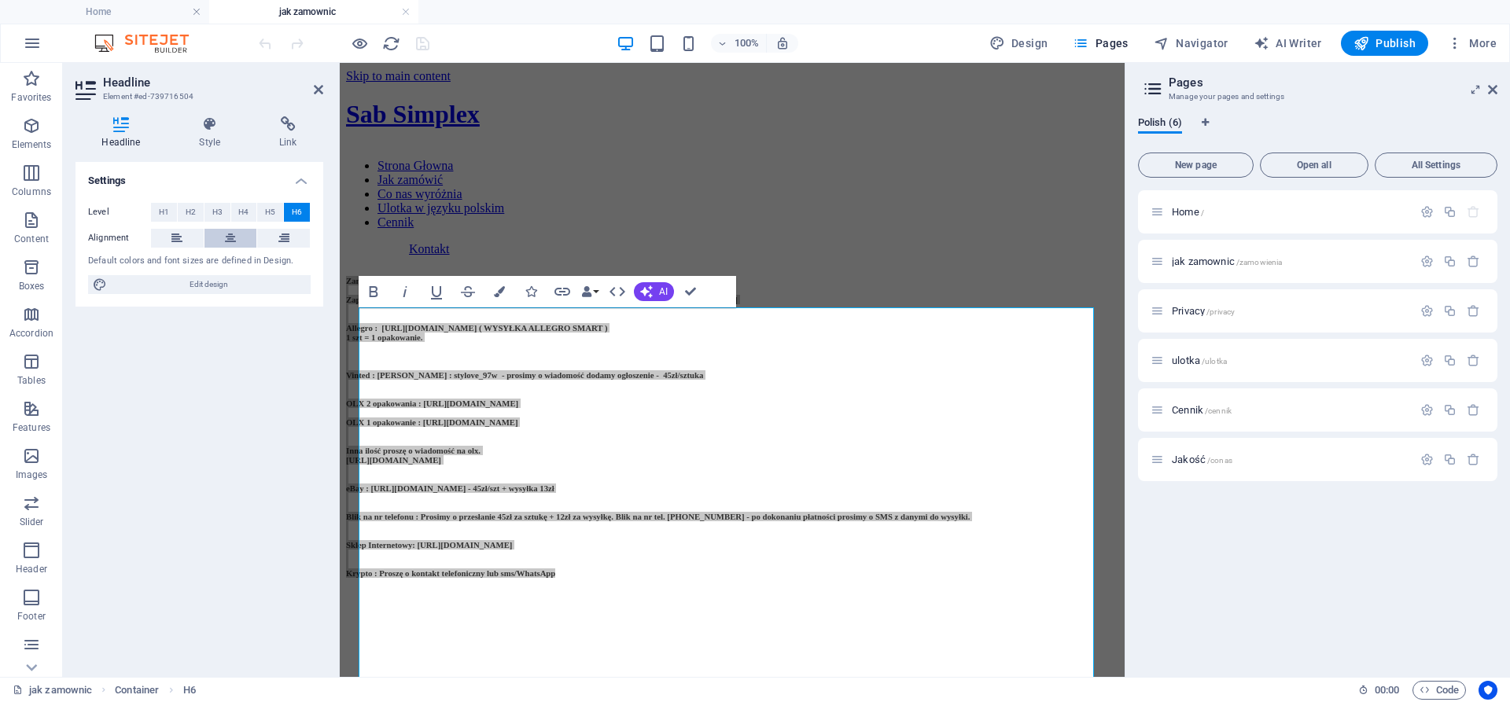
click at [225, 244] on icon at bounding box center [230, 238] width 11 height 19
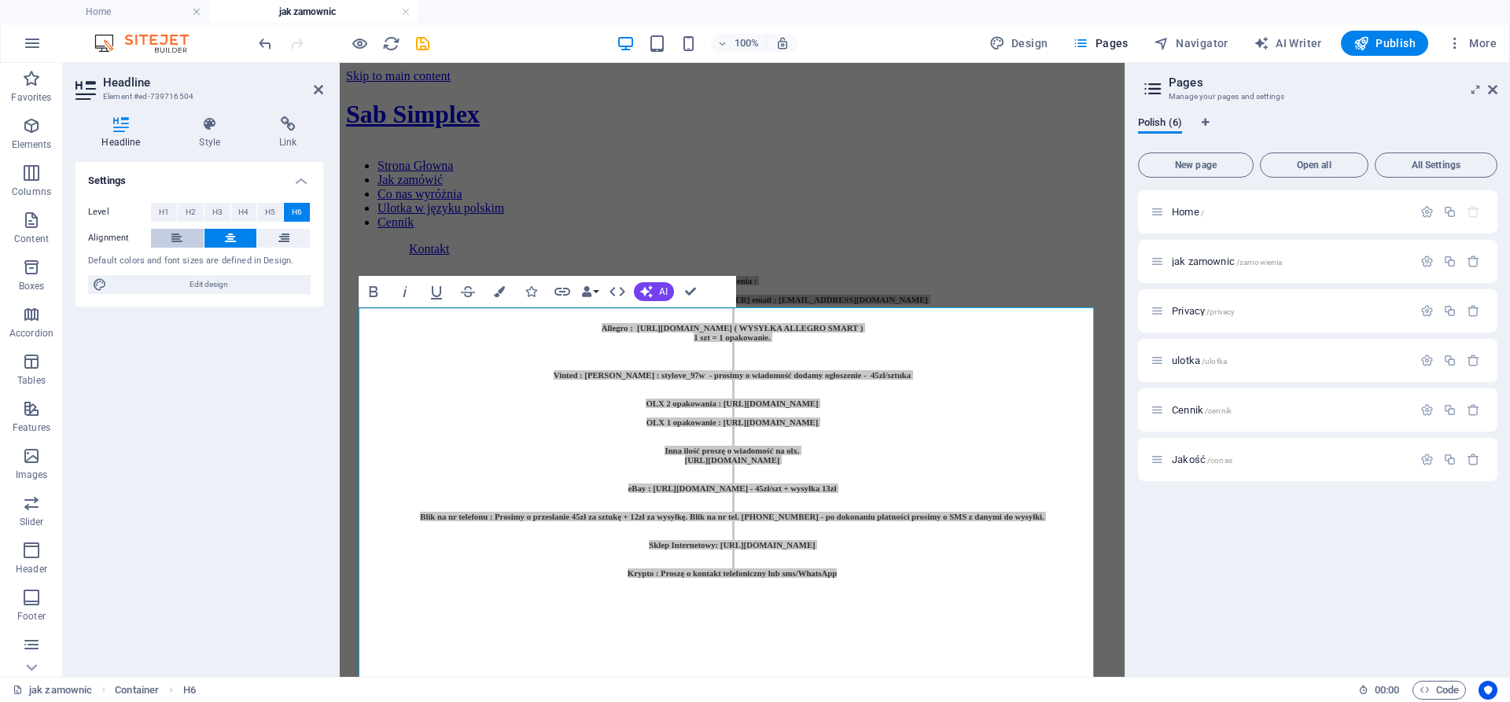
click at [176, 245] on icon at bounding box center [176, 238] width 11 height 19
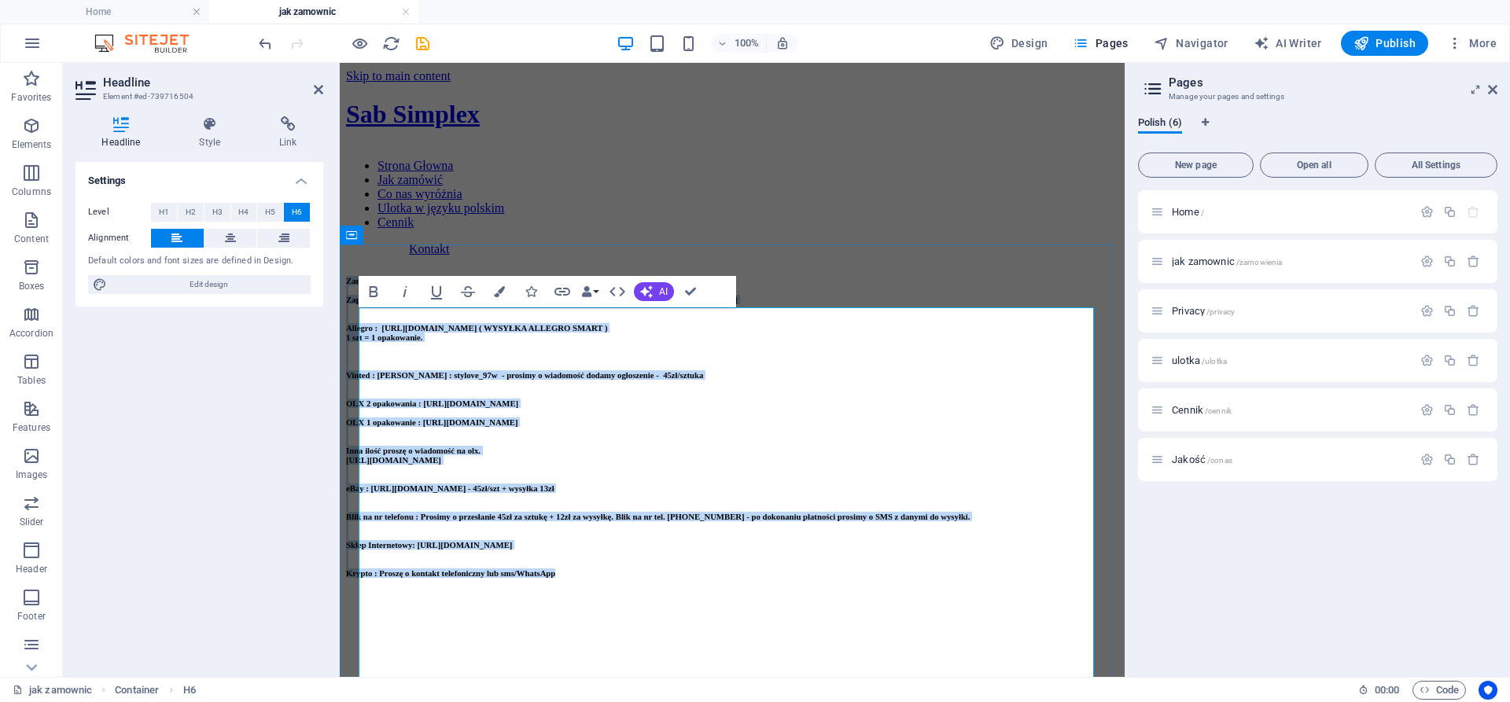
click at [535, 370] on h6 "Zamówienia : Zapraszamy do kontaktu : SMS/TEL [PHONE_NUMBER] email : [EMAIL_ADD…" at bounding box center [732, 427] width 772 height 302
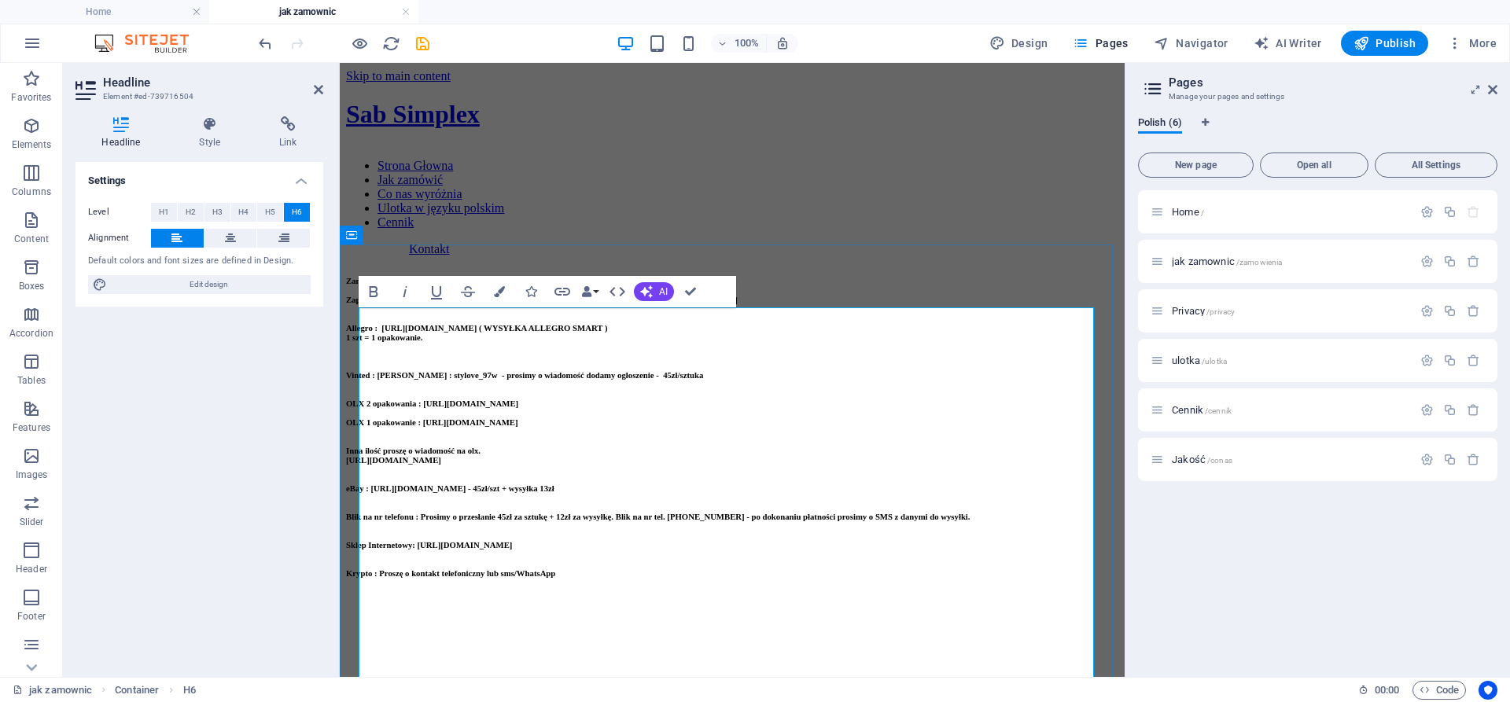
drag, startPoint x: 476, startPoint y: 316, endPoint x: 462, endPoint y: 317, distance: 15.0
click at [462, 317] on h6 "Zamówienia : Zapraszamy do kontaktu : SMS/TEL [PHONE_NUMBER] email : [EMAIL_ADD…" at bounding box center [732, 427] width 772 height 302
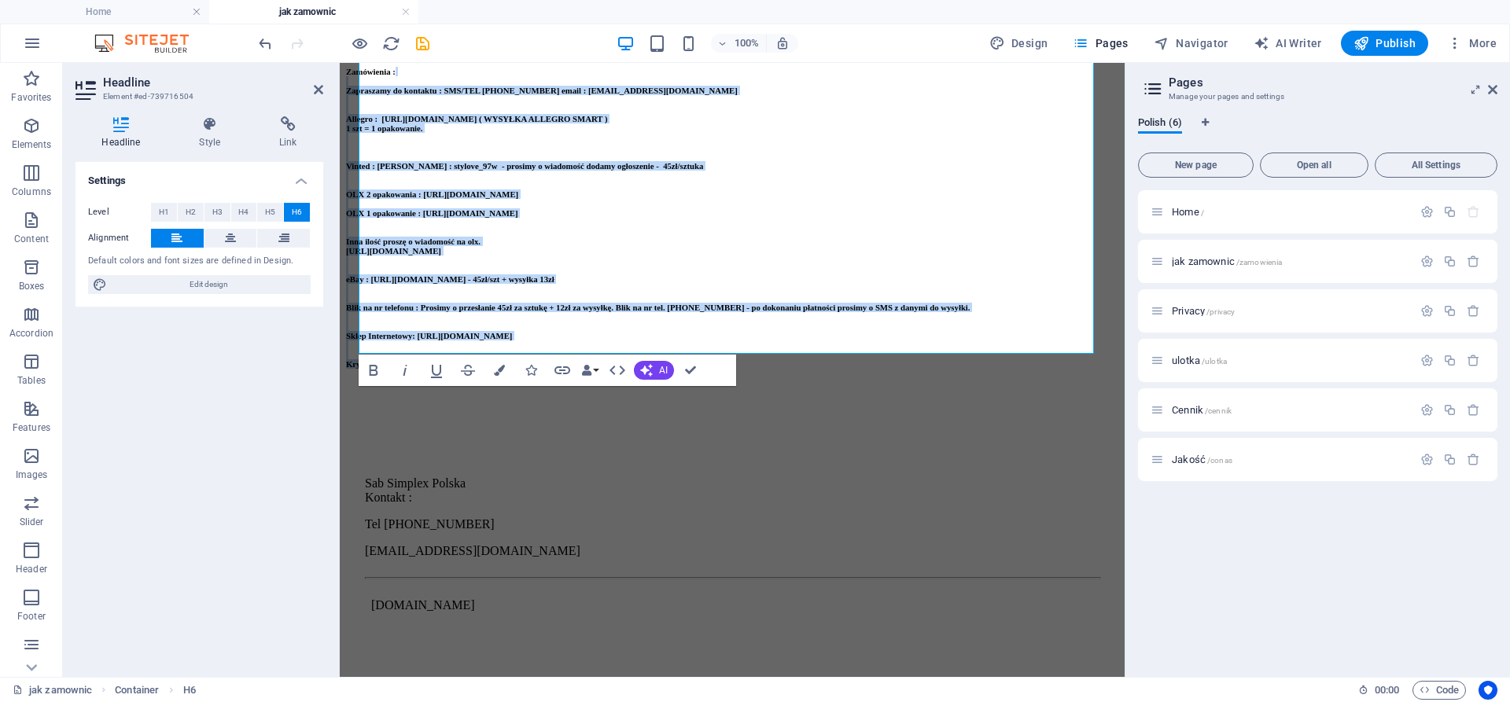
scroll to position [513, 0]
drag, startPoint x: 372, startPoint y: 331, endPoint x: 795, endPoint y: 341, distance: 423.1
click at [795, 341] on h6 "Zamówienia : Zapraszamy do kontaktu : SMS/TEL [PHONE_NUMBER] email : [EMAIL_ADD…" at bounding box center [732, 218] width 772 height 302
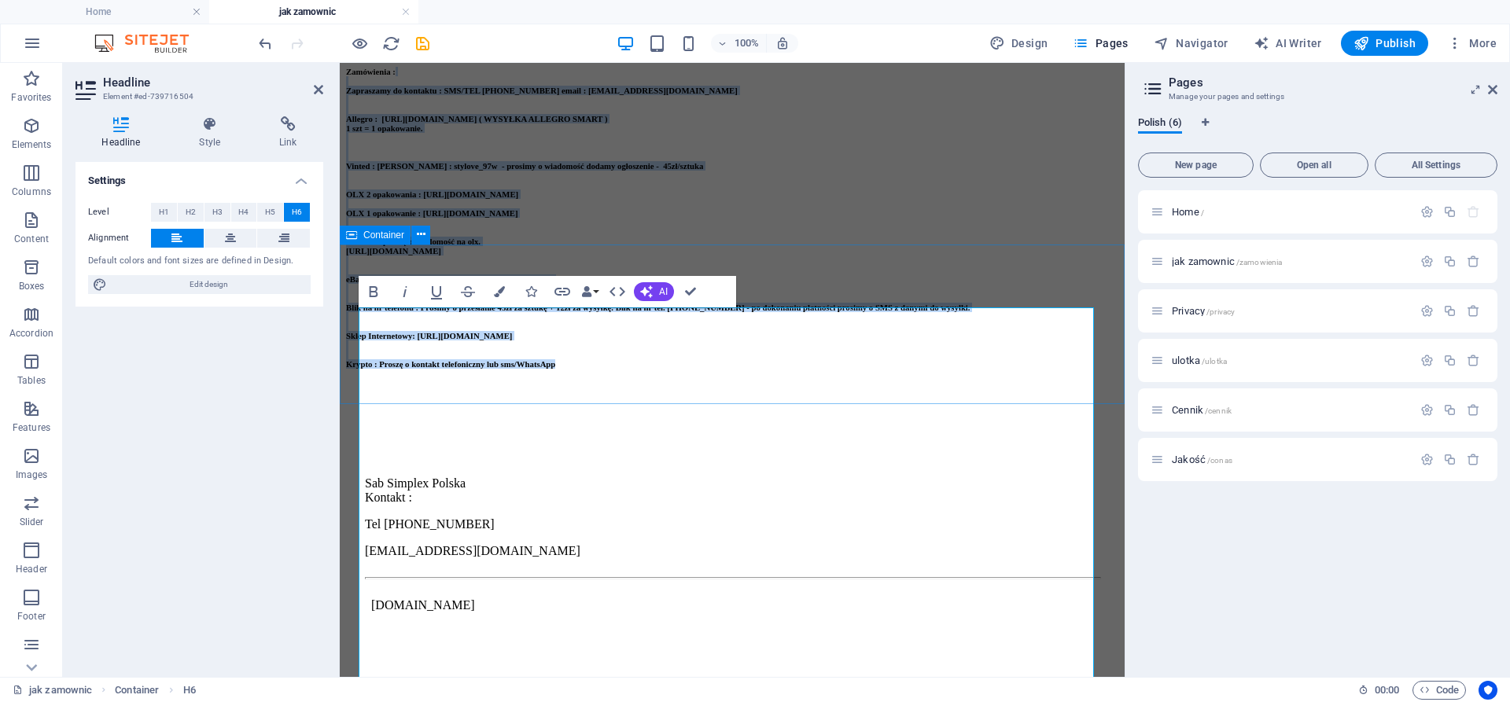
scroll to position [0, 0]
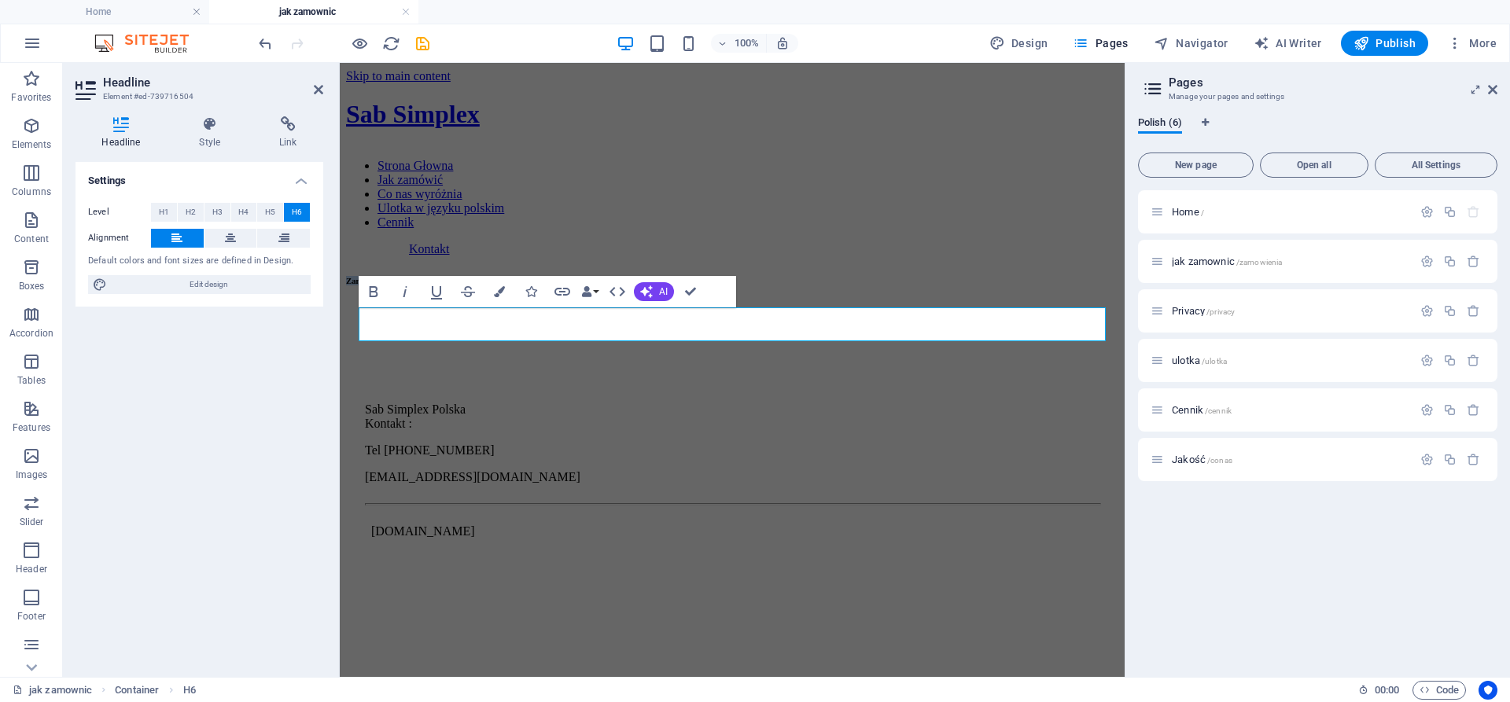
drag, startPoint x: 510, startPoint y: 314, endPoint x: 252, endPoint y: 280, distance: 260.1
click at [340, 280] on html "Skip to main content Sab Simplex Strona Głowna Jak zamówić Co nas wyróżnia Ulot…" at bounding box center [732, 333] width 785 height 540
click at [193, 215] on span "H2" at bounding box center [191, 212] width 10 height 19
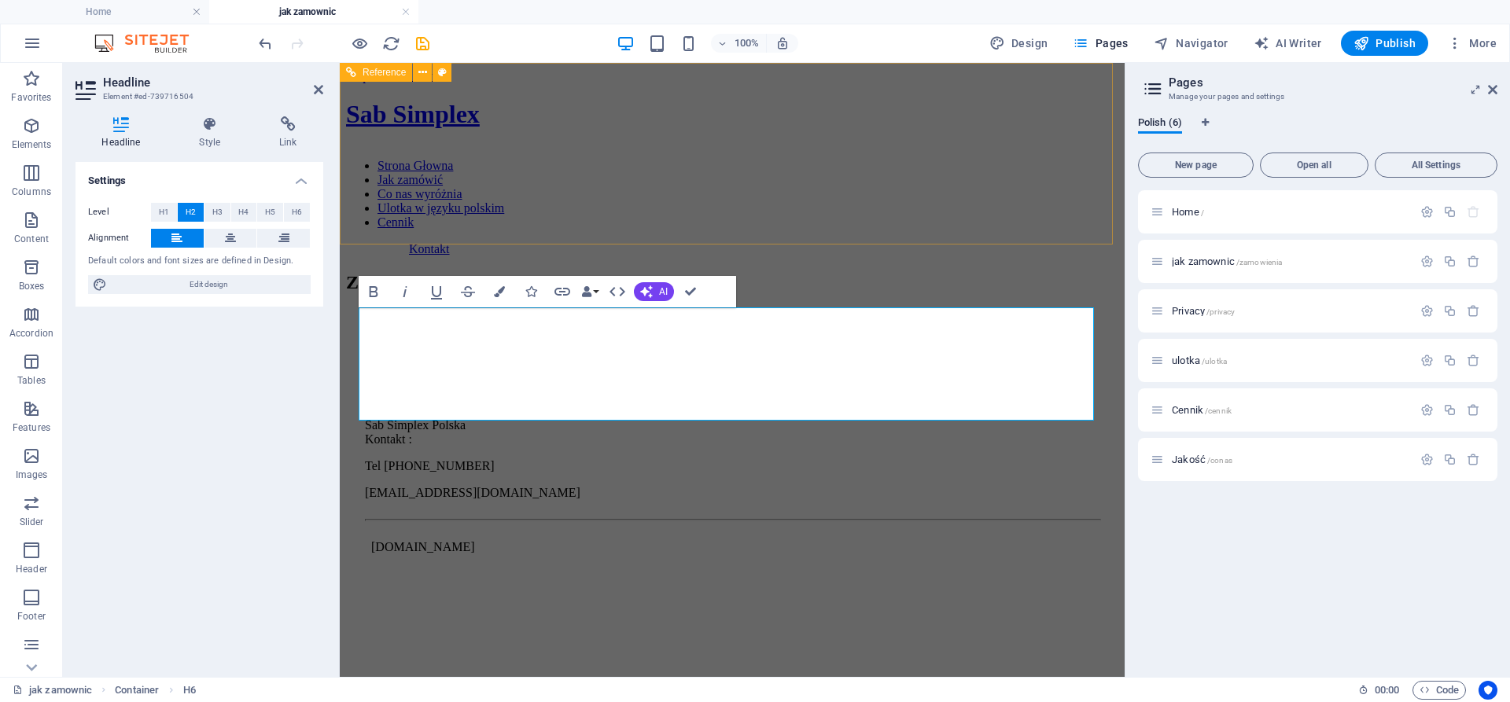
click at [521, 242] on div "Sab Simplex Strona Głowna Jak zamówić Co nas wyróżnia Ulotka w języku polskim C…" at bounding box center [732, 178] width 772 height 156
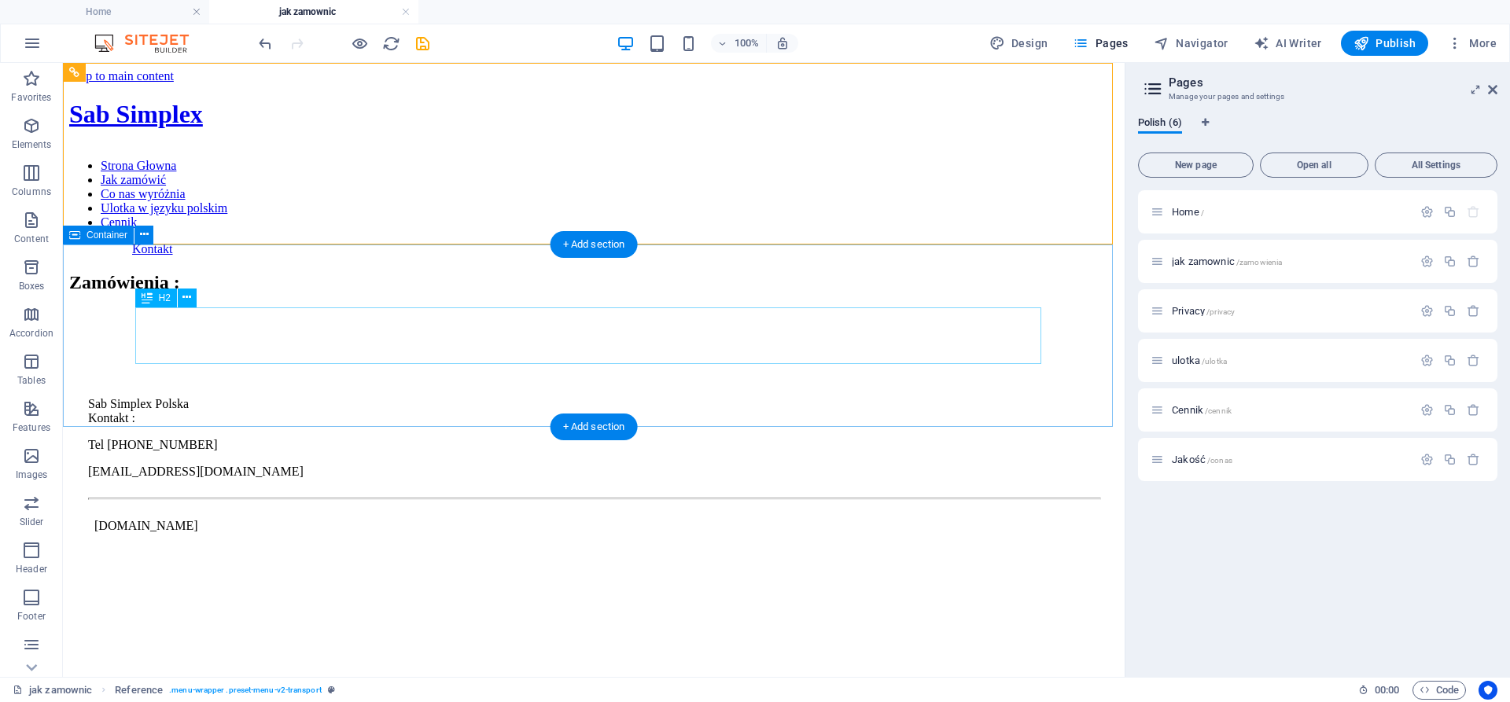
click at [425, 293] on div "Zamówienia :" at bounding box center [593, 282] width 1049 height 21
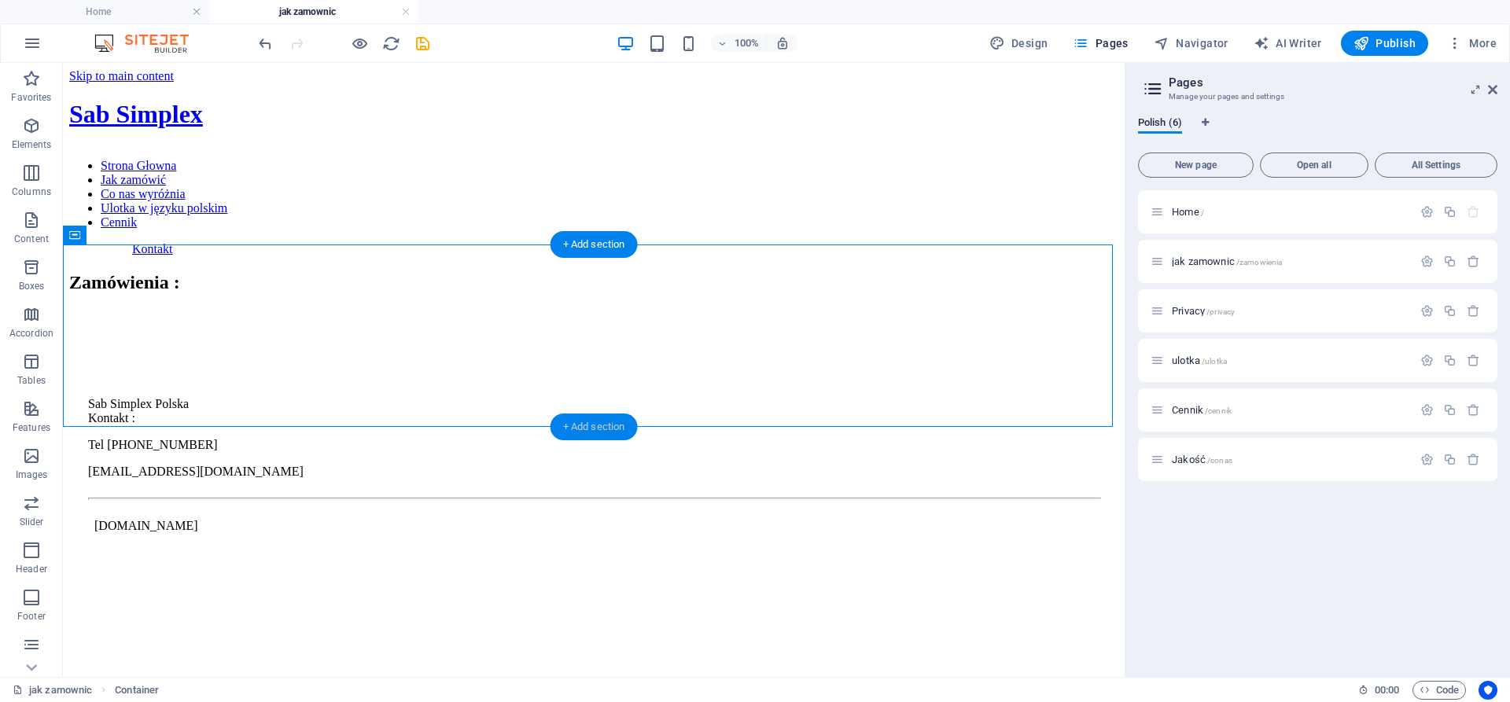
click at [583, 420] on div "+ Add section" at bounding box center [593, 427] width 87 height 27
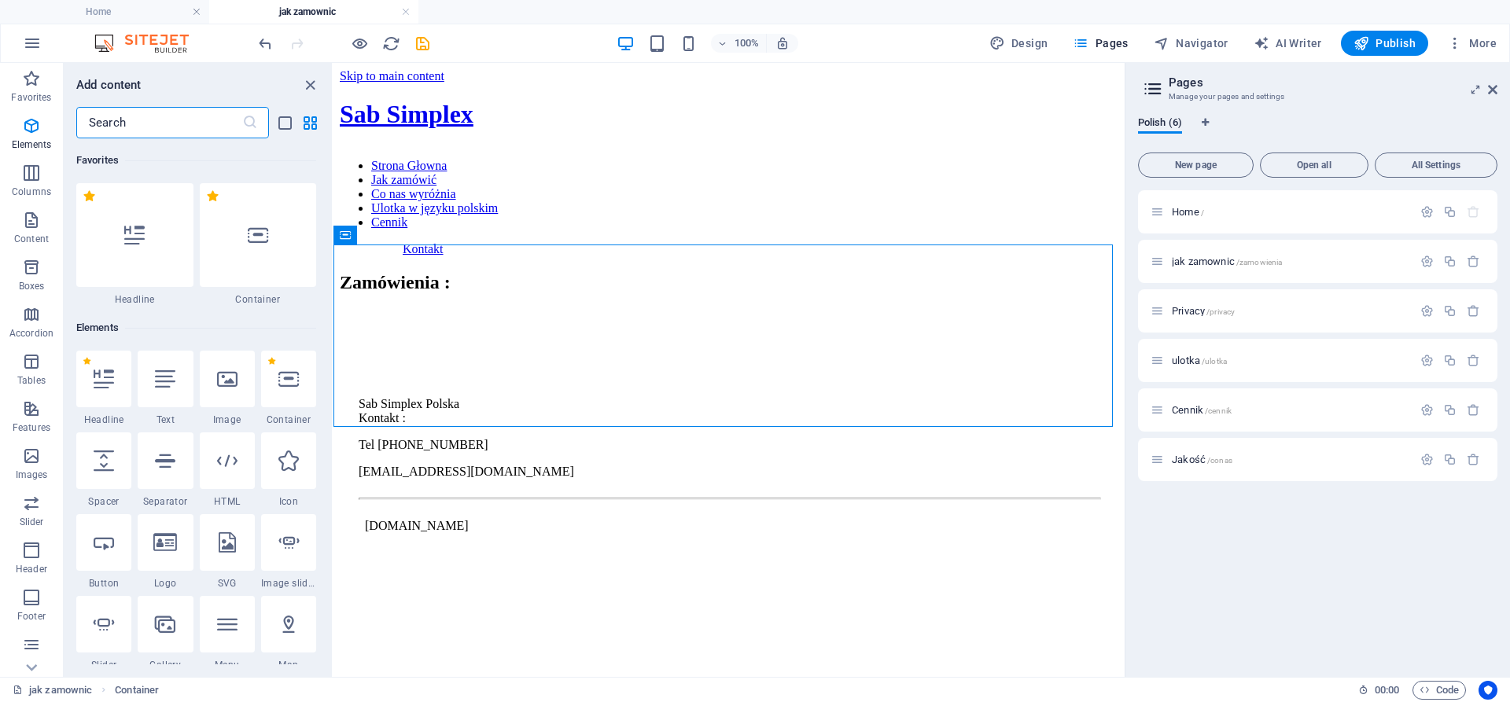
scroll to position [2751, 0]
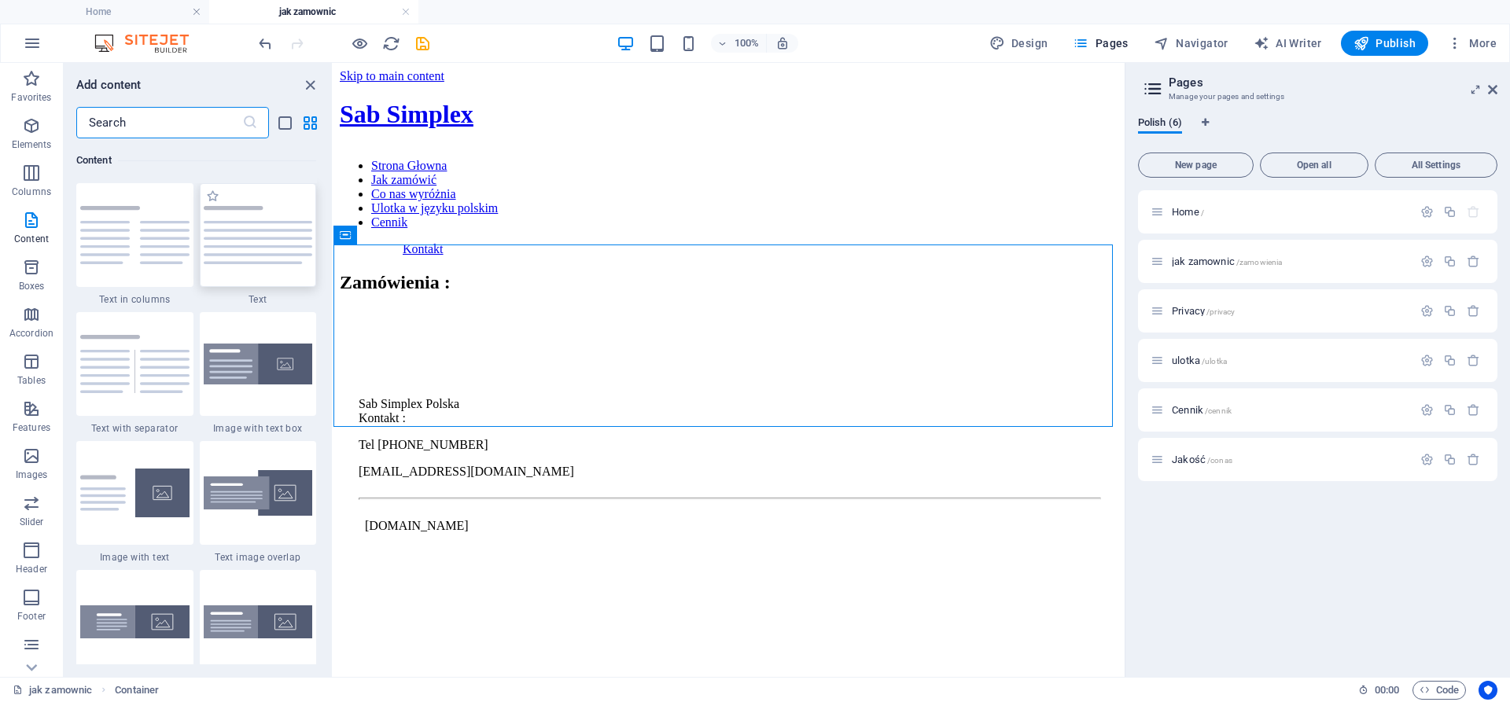
click at [231, 255] on img at bounding box center [258, 235] width 109 height 58
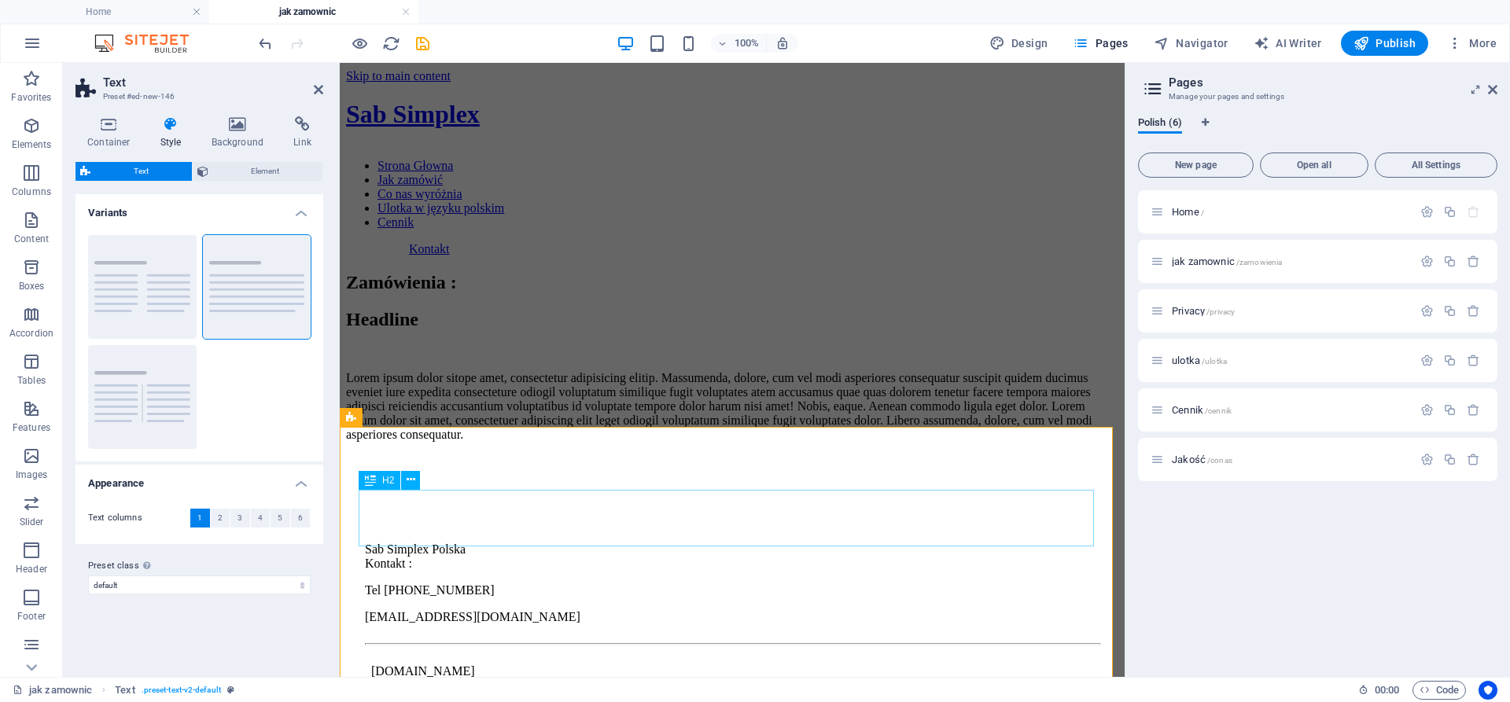
click at [575, 330] on div "Headline" at bounding box center [732, 319] width 772 height 21
click at [408, 480] on icon at bounding box center [410, 480] width 9 height 17
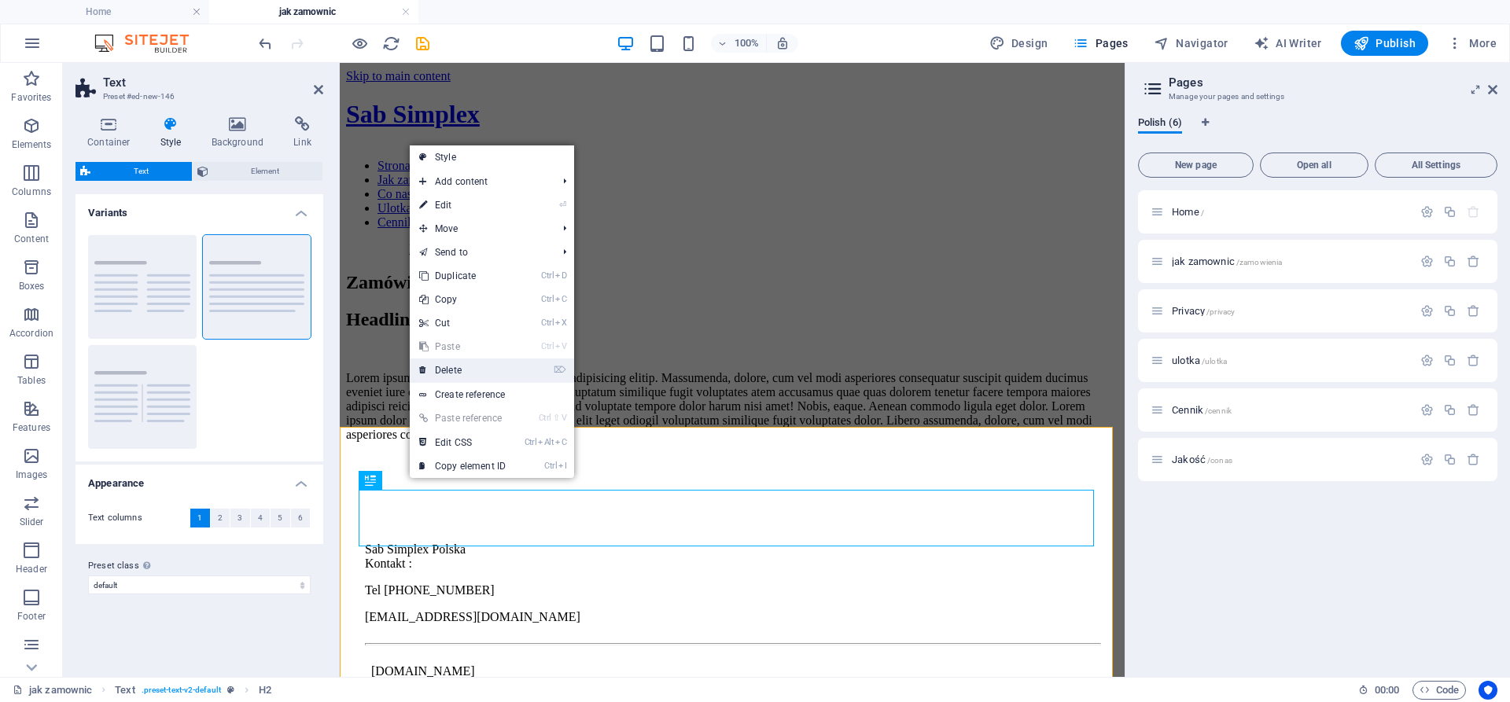
click at [469, 364] on link "⌦ Delete" at bounding box center [462, 371] width 105 height 24
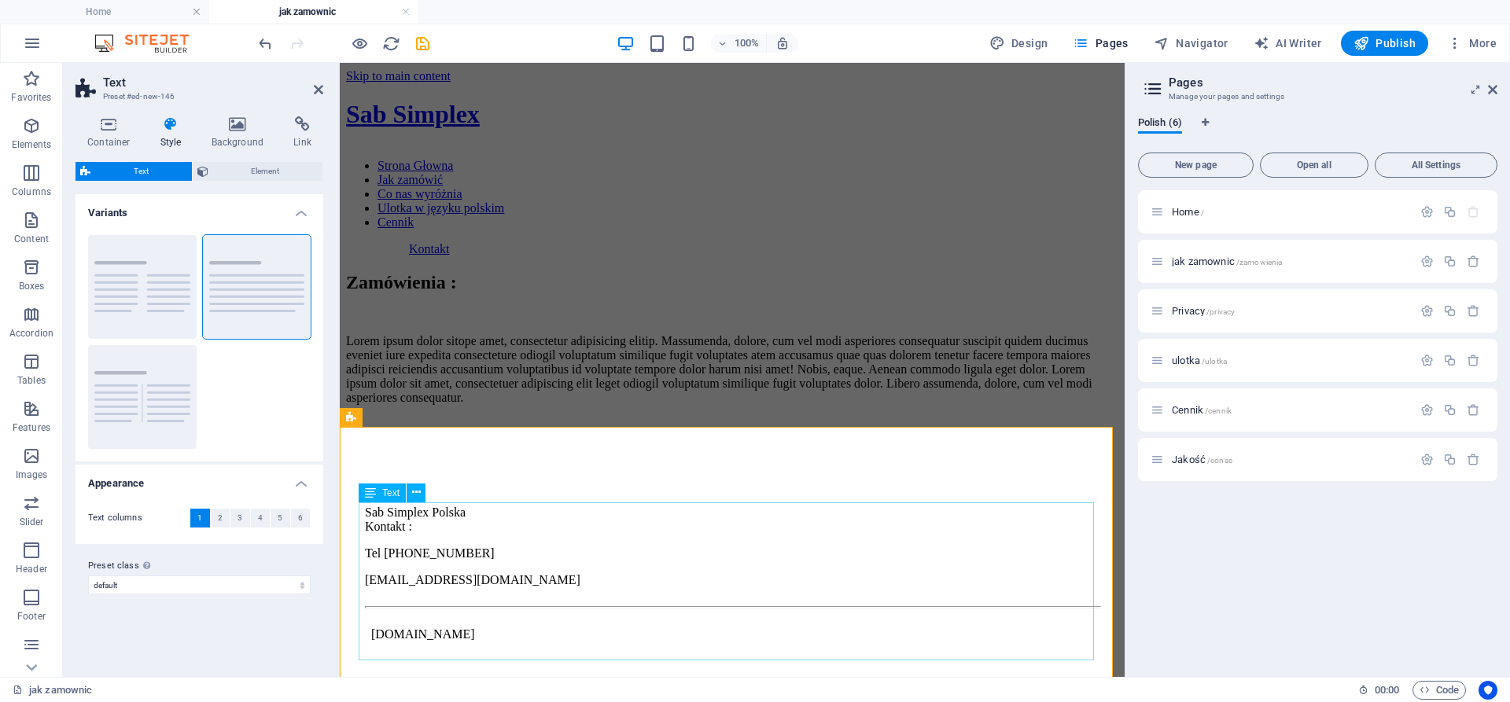
click at [529, 405] on div "Lorem ipsum dolor sitope amet, consectetur adipisicing elitip. Massumenda, dolo…" at bounding box center [732, 369] width 772 height 71
click at [584, 405] on div "Lorem ipsum dolor sitope amet, consectetur adipisicing elitip. Massumenda, dolo…" at bounding box center [732, 369] width 772 height 71
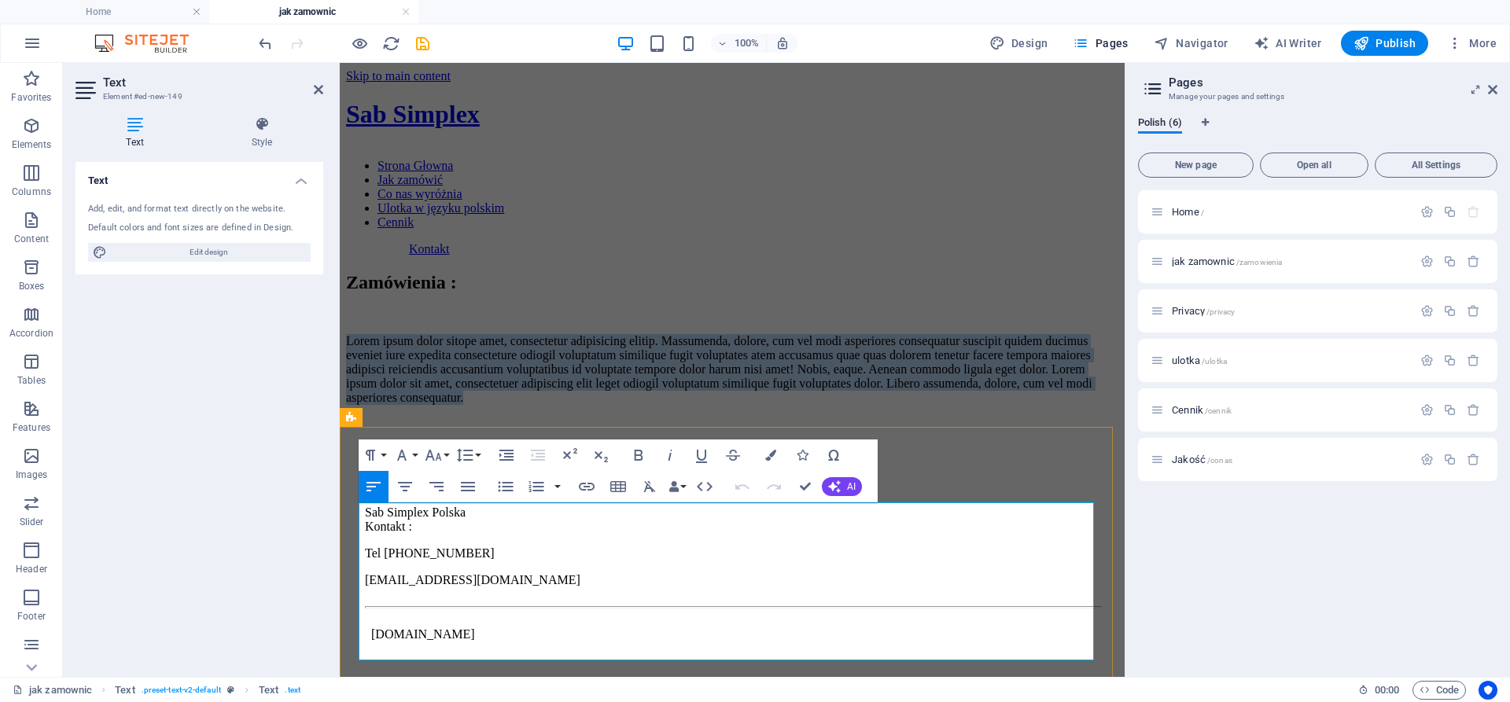
drag, startPoint x: 563, startPoint y: 653, endPoint x: 195, endPoint y: 420, distance: 435.4
click at [340, 420] on html "Skip to main content Sab Simplex Strona Głowna Jak zamówić Co nas wyróżnia Ulot…" at bounding box center [732, 384] width 785 height 643
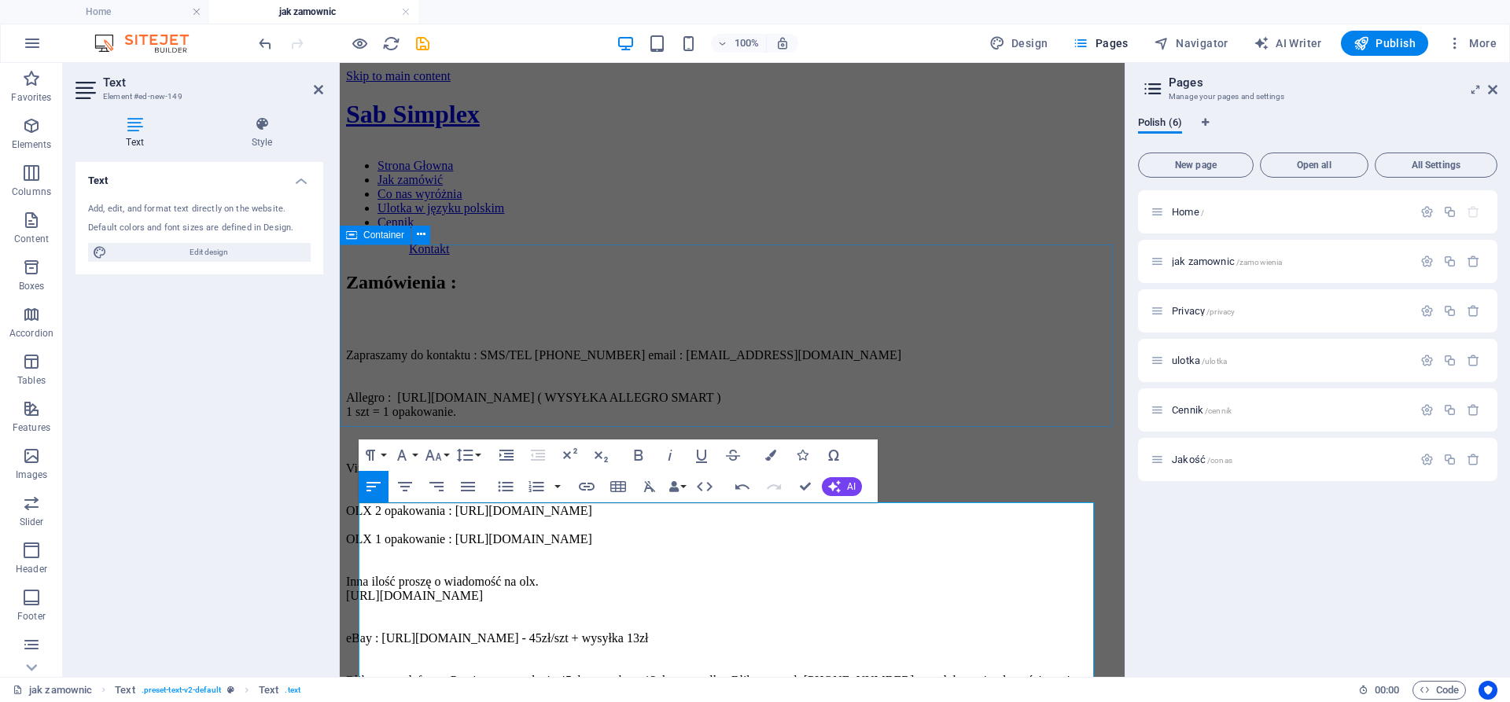
click at [498, 293] on div "Zamówienia :" at bounding box center [732, 282] width 772 height 21
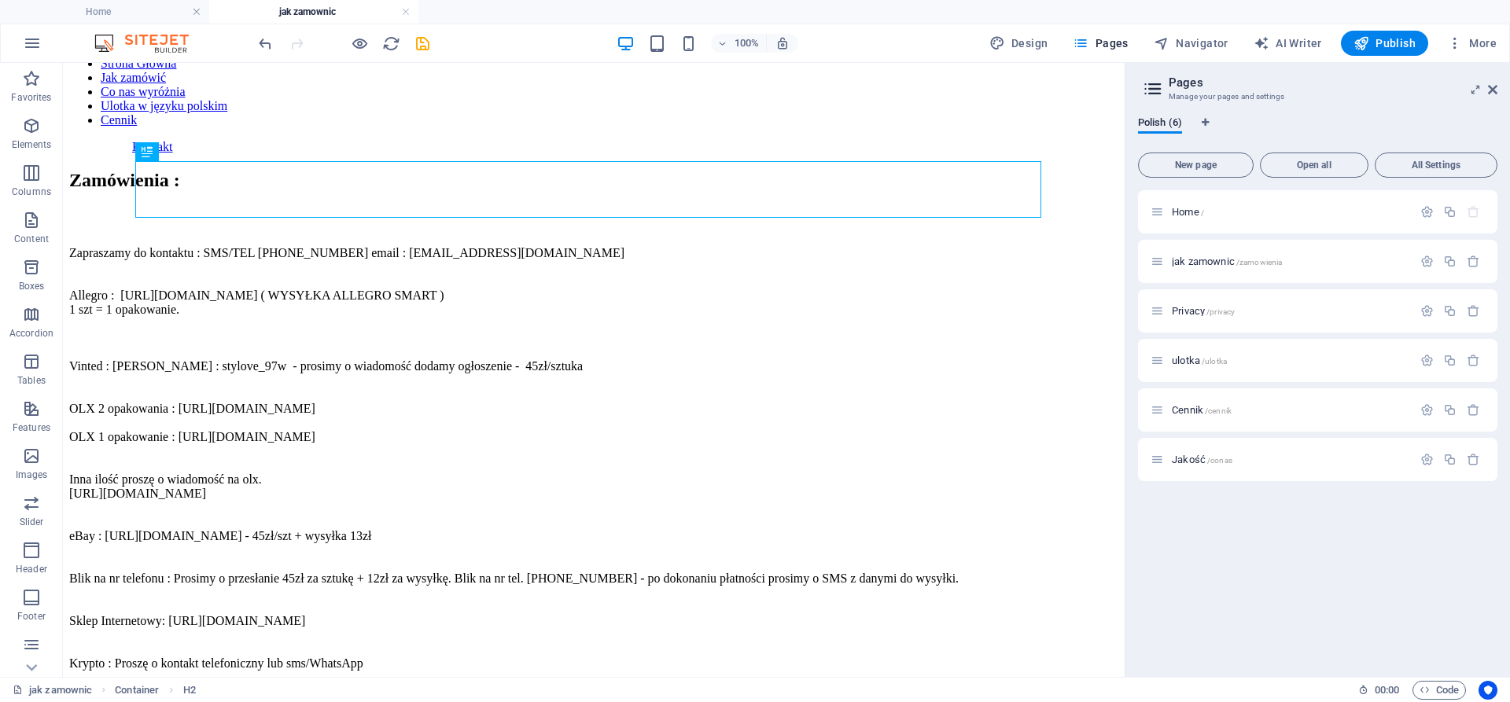
scroll to position [154, 0]
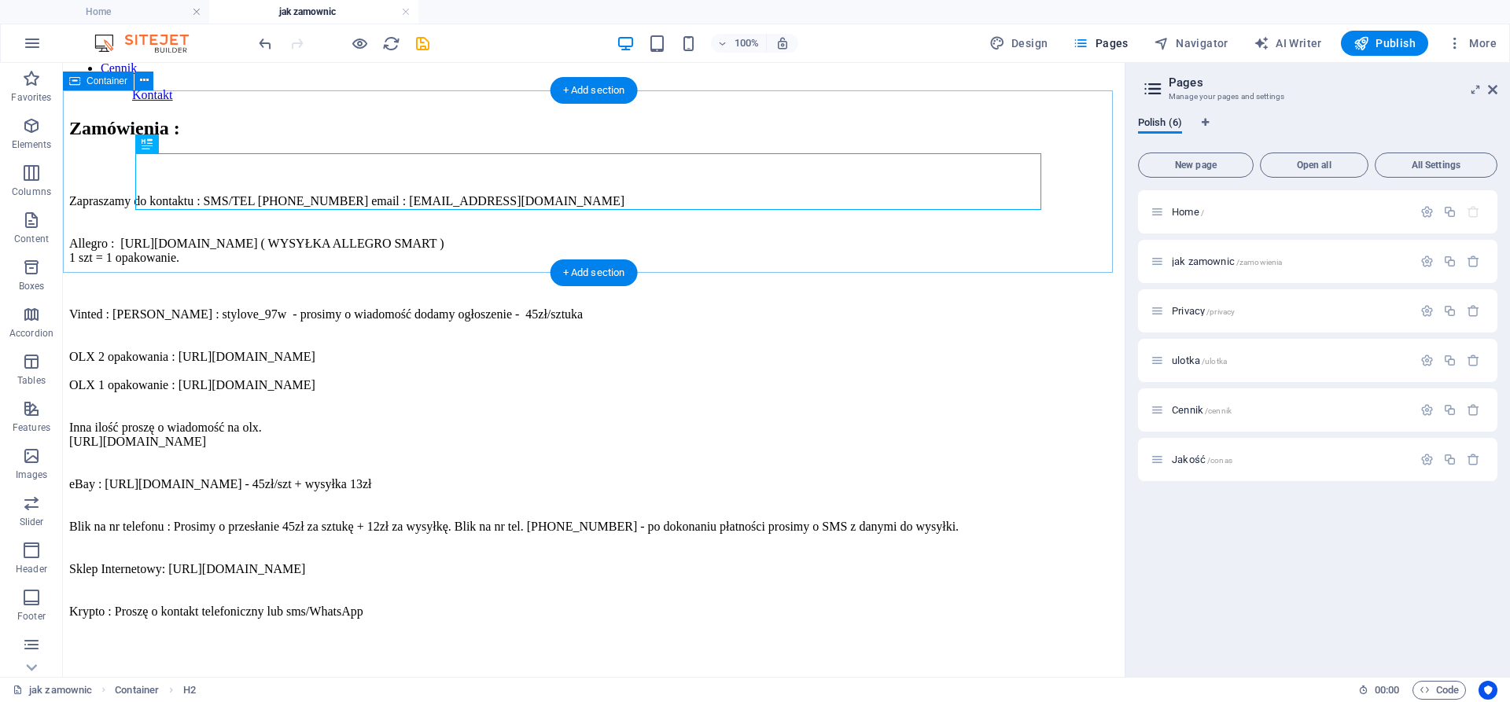
click at [489, 139] on div "Zamówienia :" at bounding box center [593, 128] width 1049 height 21
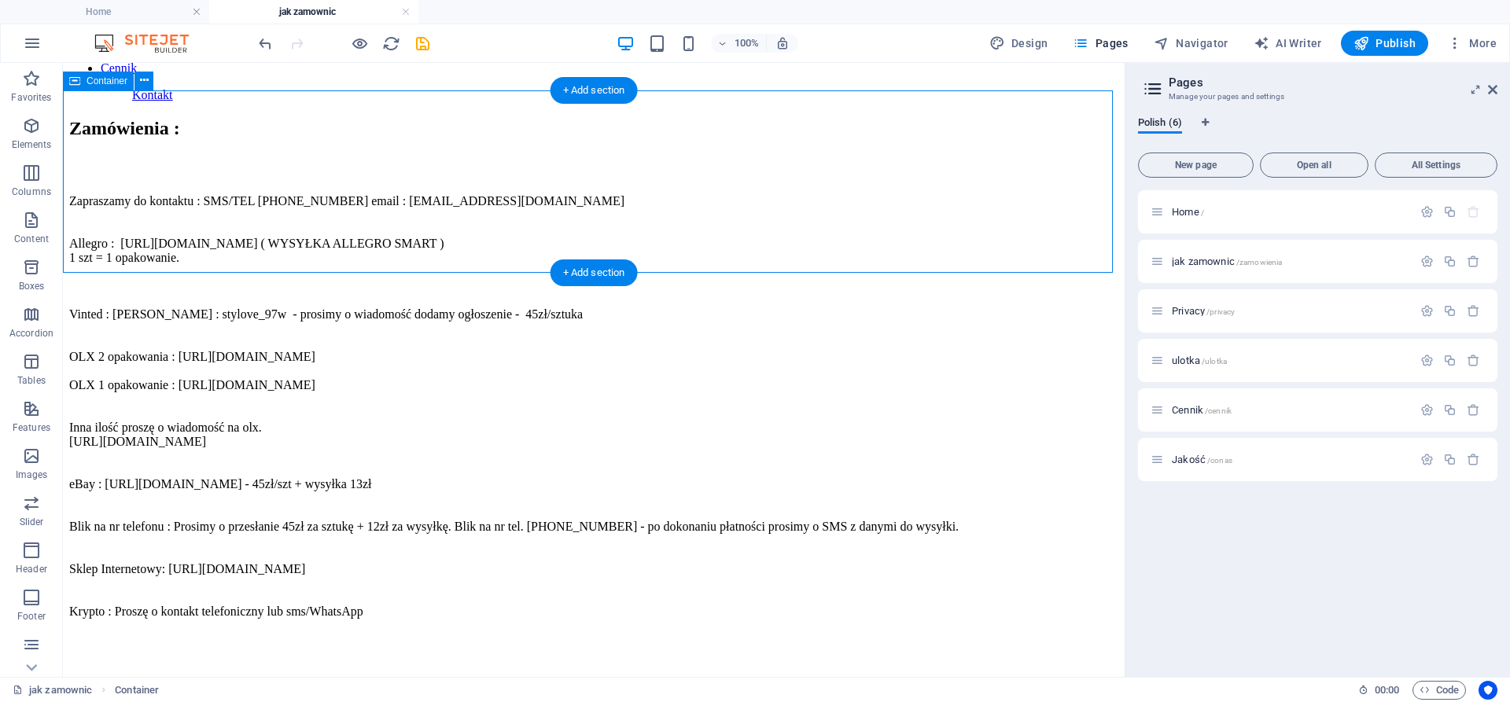
click at [489, 139] on div "Zamówienia :" at bounding box center [593, 128] width 1049 height 21
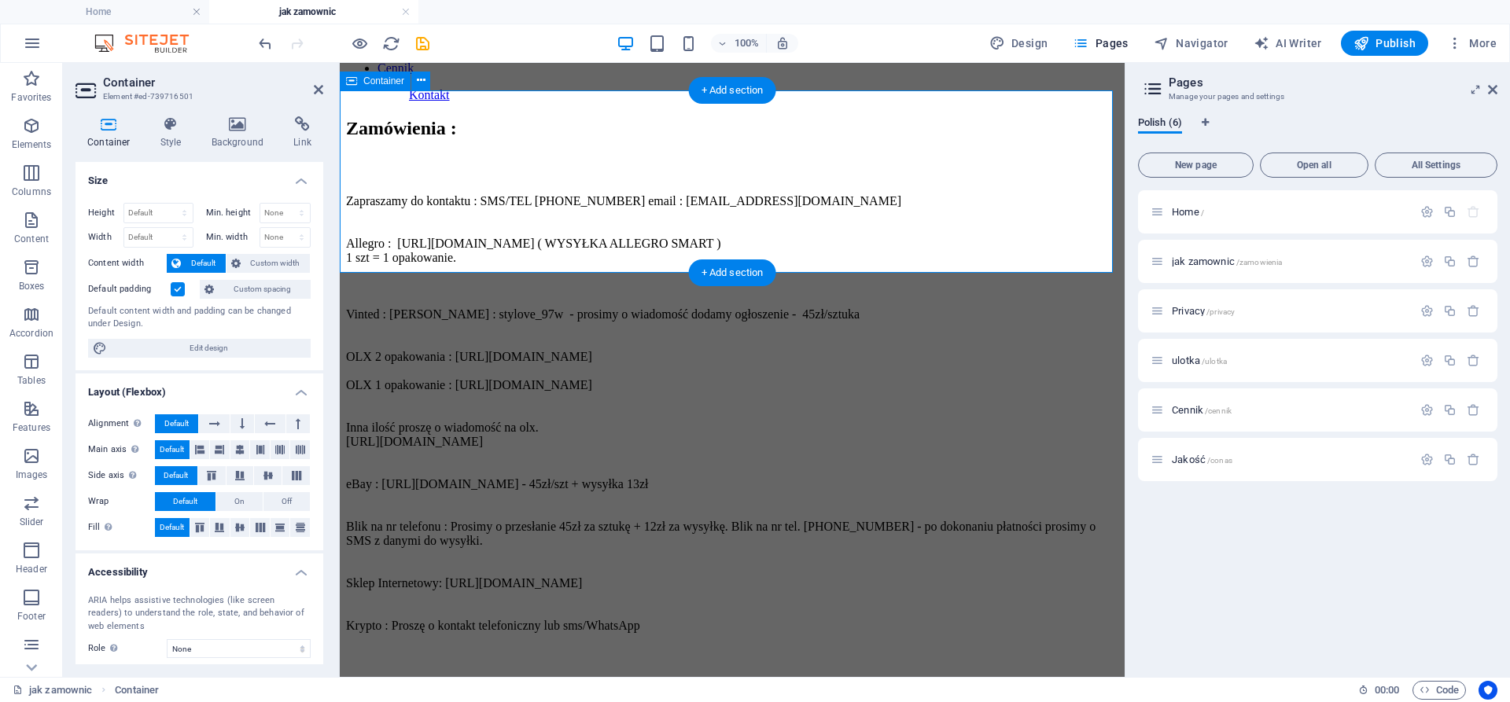
click at [461, 139] on div "Zamówienia :" at bounding box center [732, 128] width 772 height 21
click at [495, 139] on div "Zamówienia :" at bounding box center [732, 128] width 772 height 21
click at [422, 80] on icon at bounding box center [421, 80] width 9 height 17
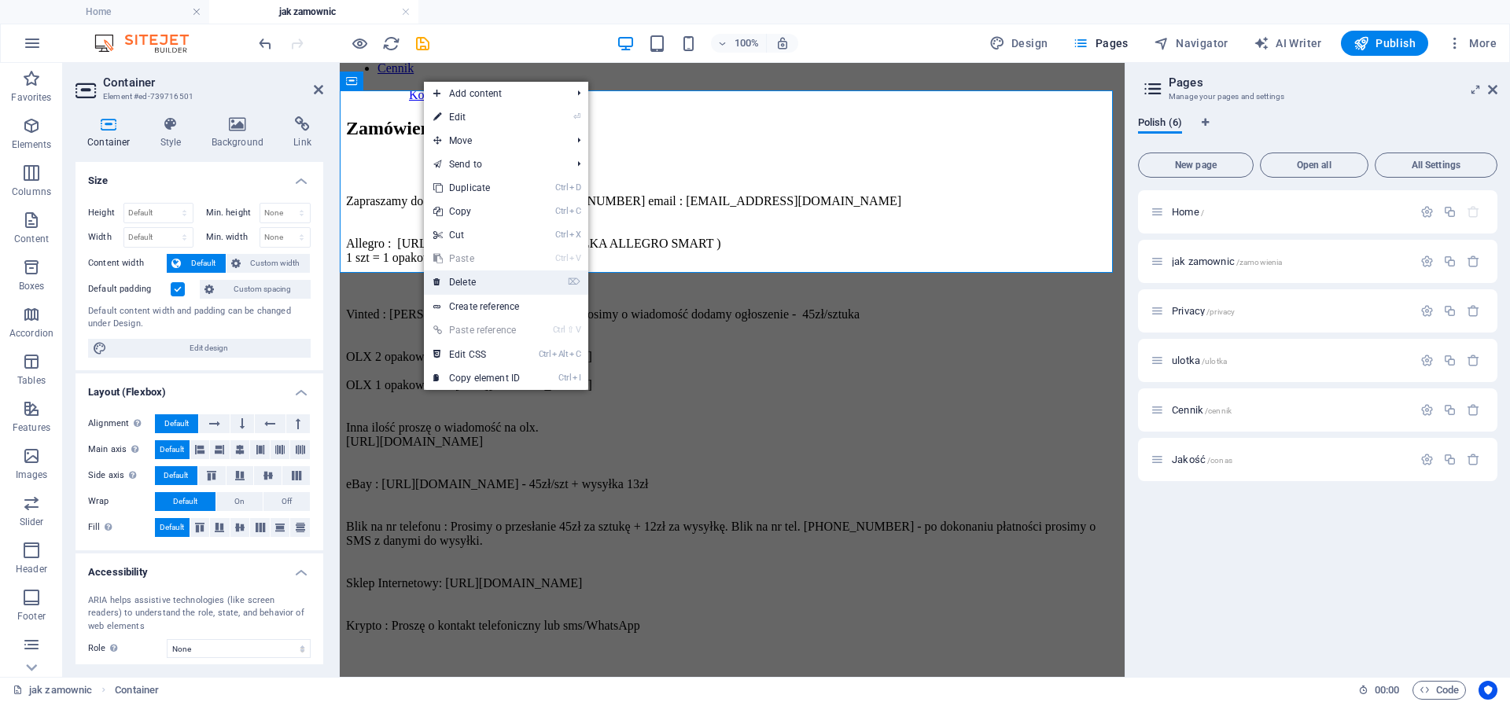
click at [483, 281] on link "⌦ Delete" at bounding box center [476, 282] width 105 height 24
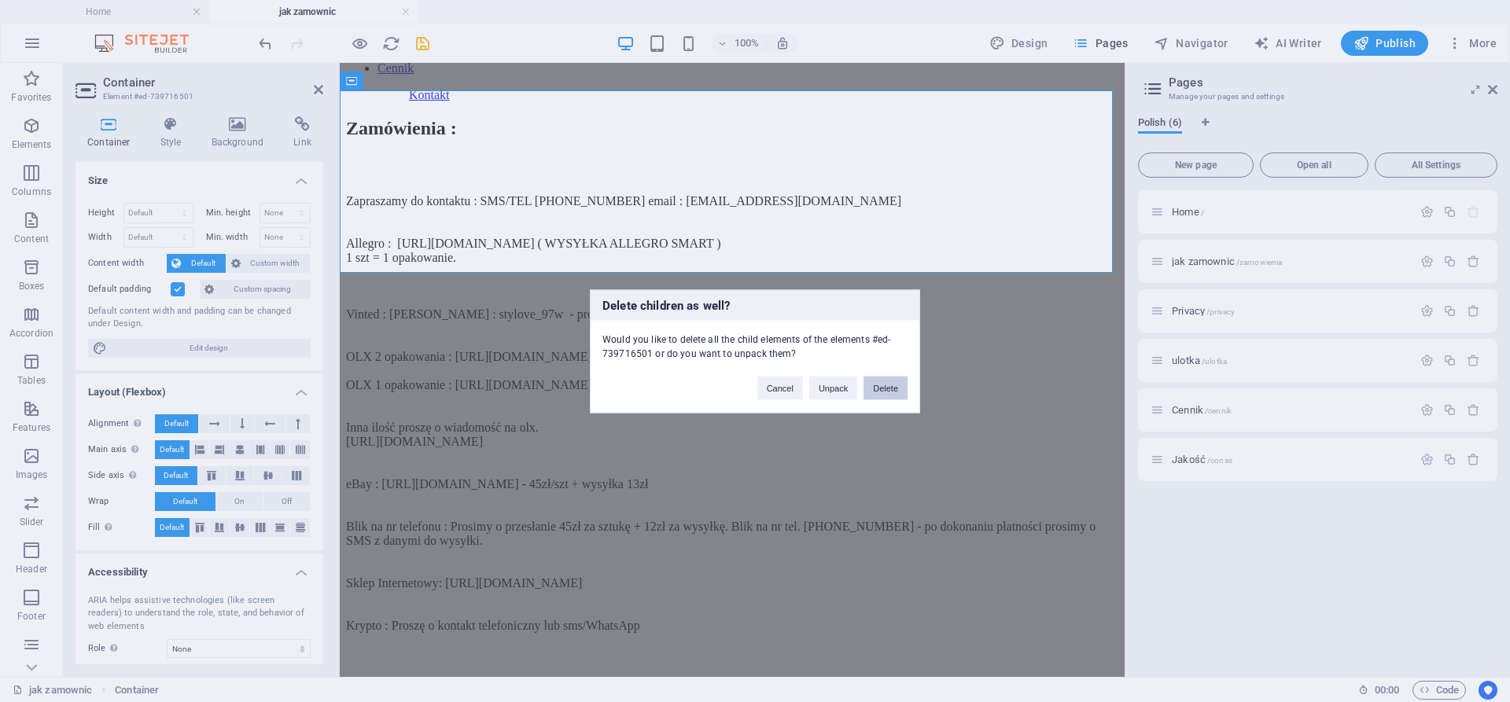
click at [899, 389] on button "Delete" at bounding box center [885, 388] width 44 height 24
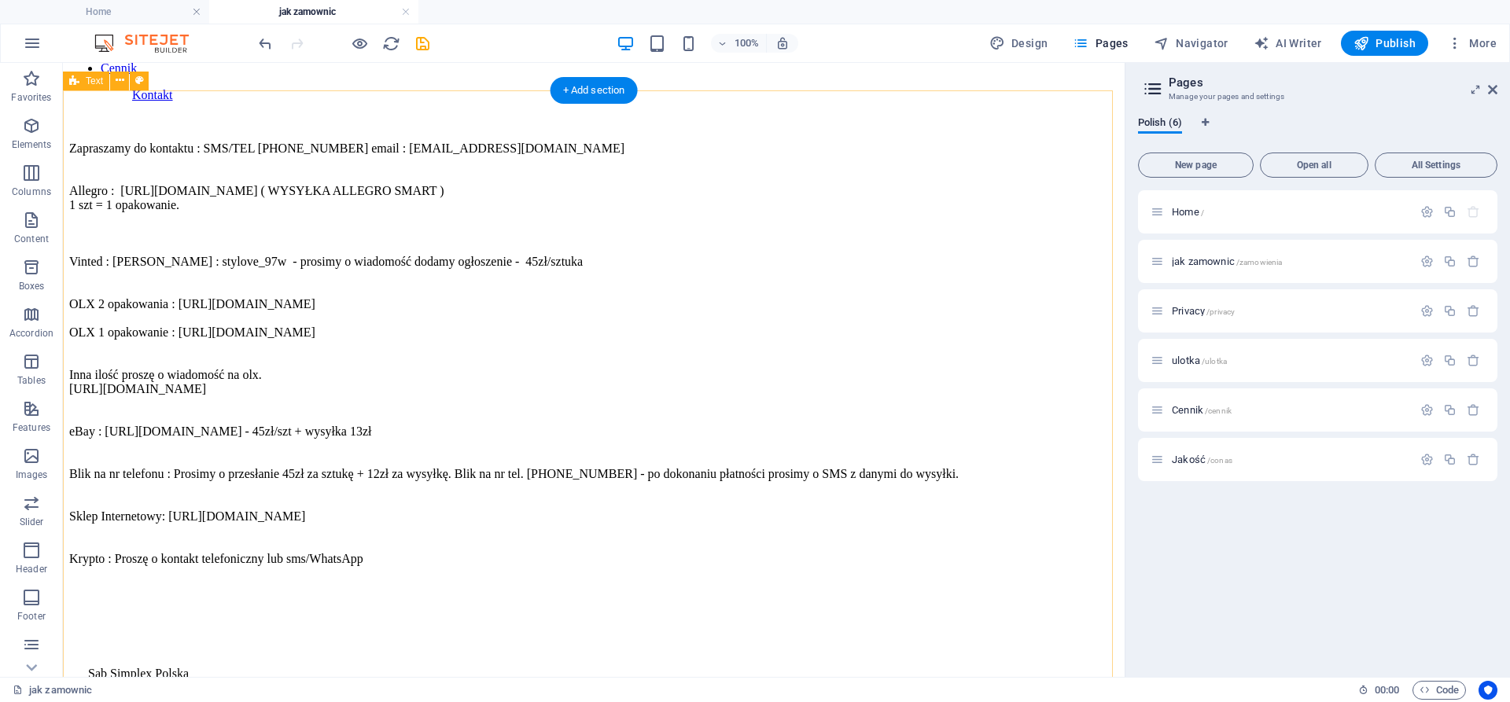
click at [263, 139] on div "Zapraszamy do kontaktu : SMS/TEL [PHONE_NUMBER] email : [EMAIL_ADDRESS][DOMAIN_…" at bounding box center [593, 334] width 1049 height 464
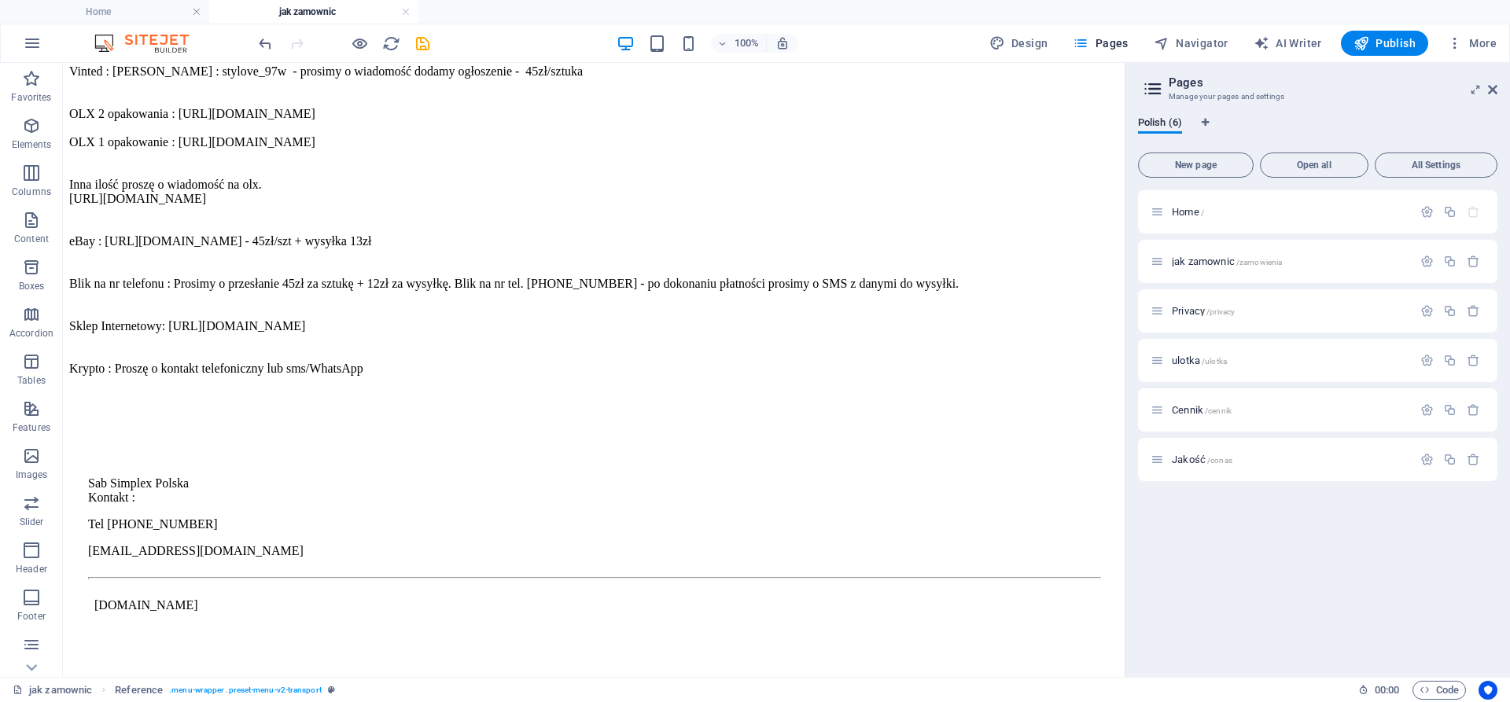
scroll to position [650, 0]
click at [1404, 39] on span "Publish" at bounding box center [1384, 43] width 62 height 16
